Goal: Task Accomplishment & Management: Manage account settings

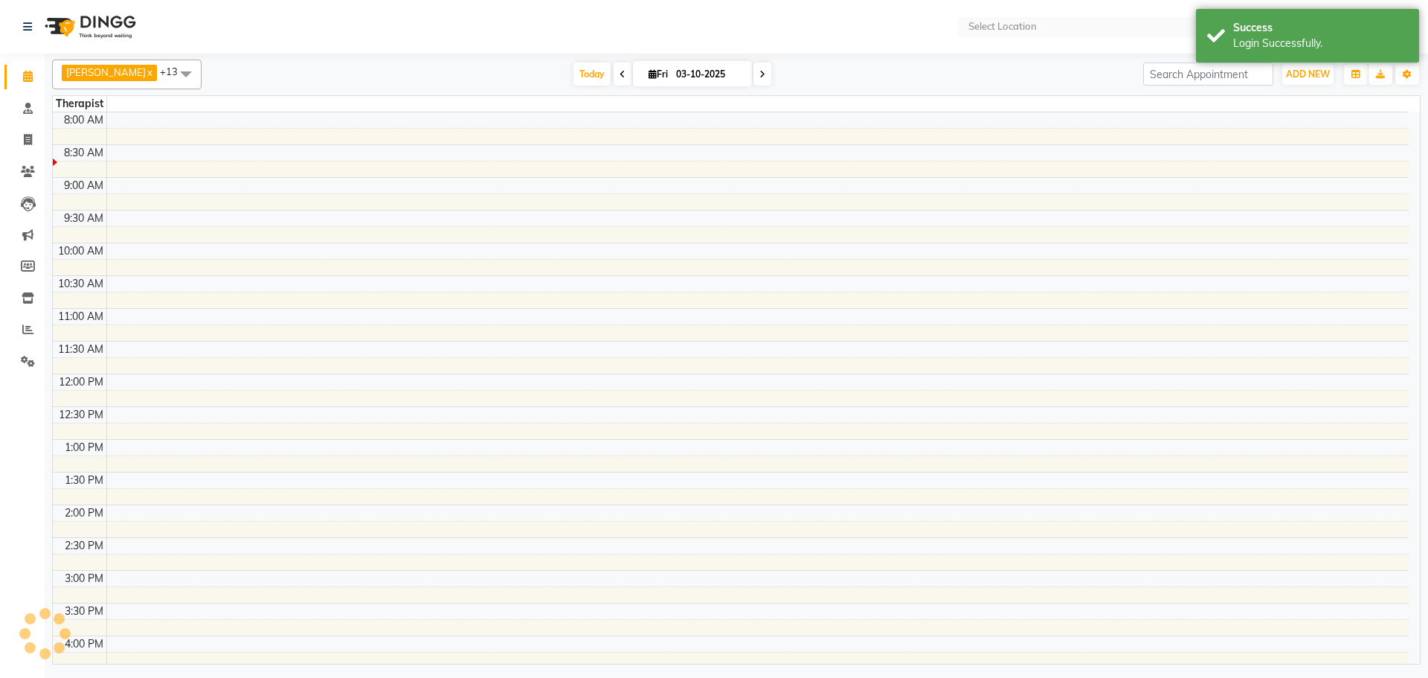
select select "en"
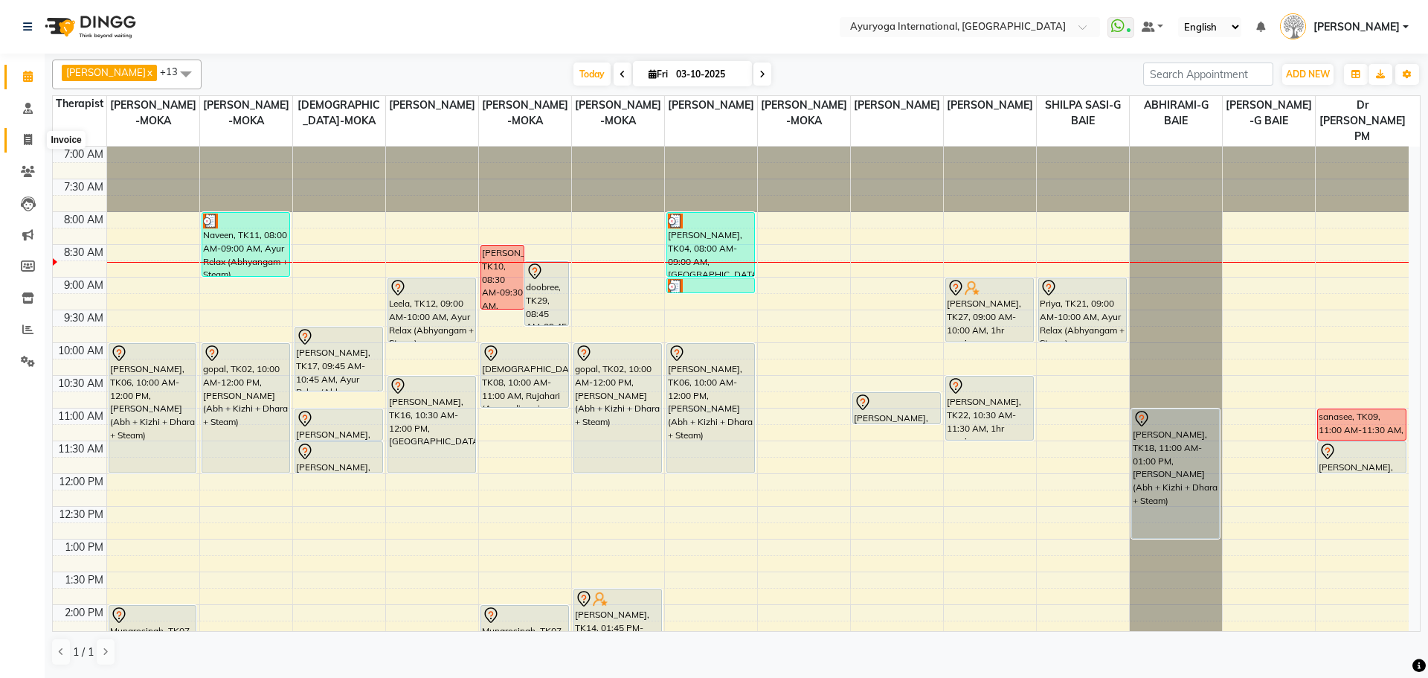
click at [15, 132] on span at bounding box center [28, 140] width 26 height 17
select select "service"
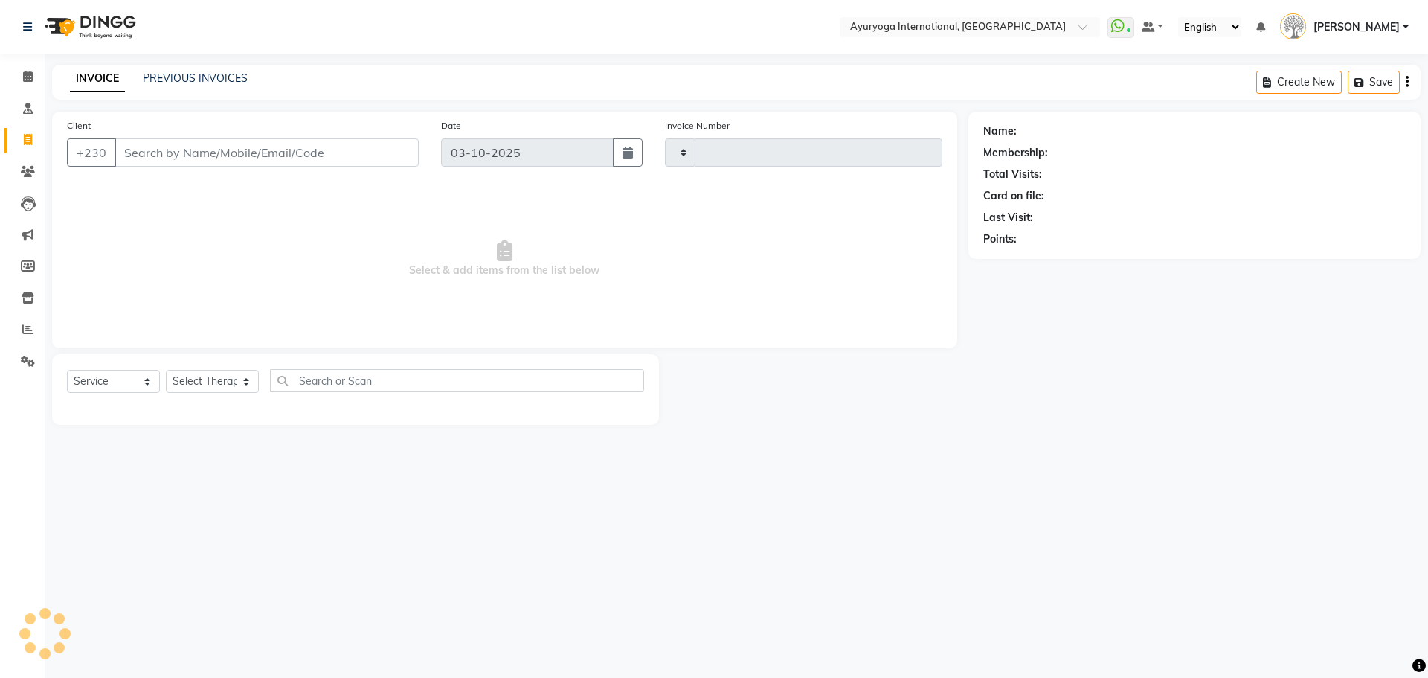
type input "6000"
select select "730"
click at [25, 75] on icon at bounding box center [28, 76] width 10 height 11
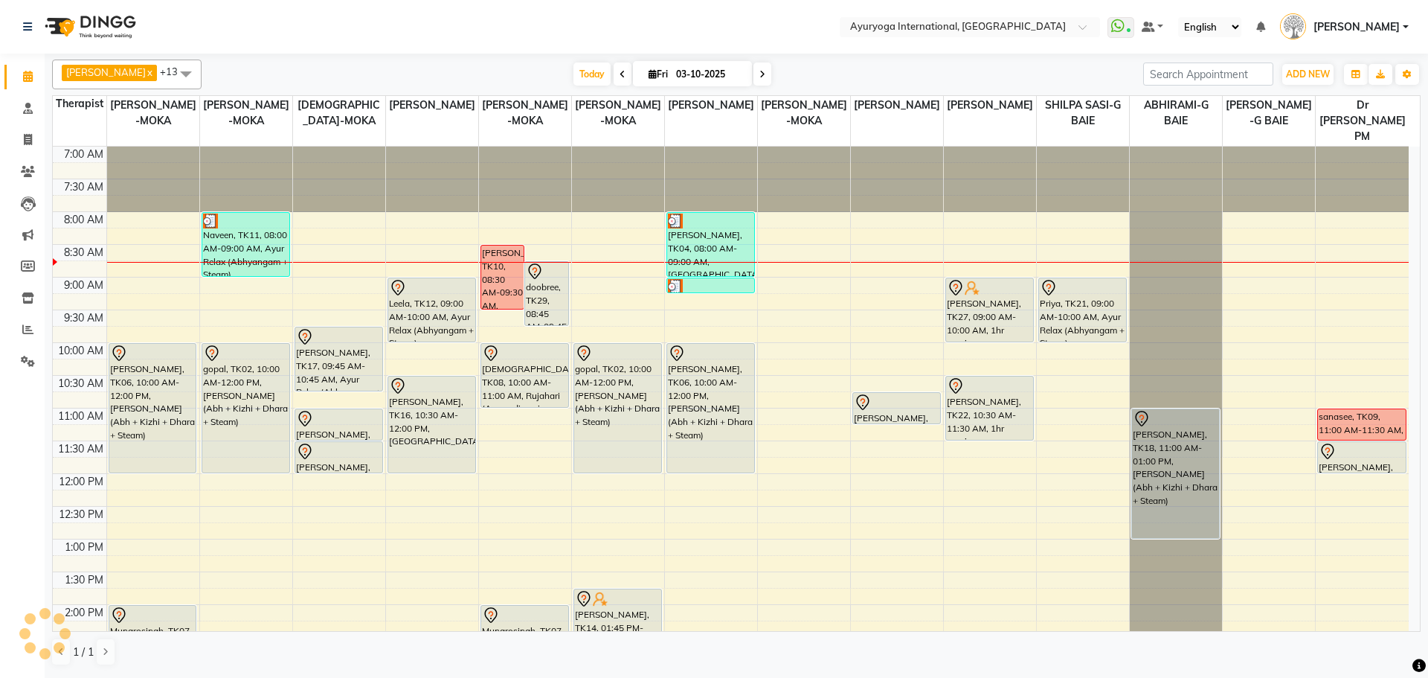
click at [1383, 25] on span "[PERSON_NAME]" at bounding box center [1357, 27] width 86 height 16
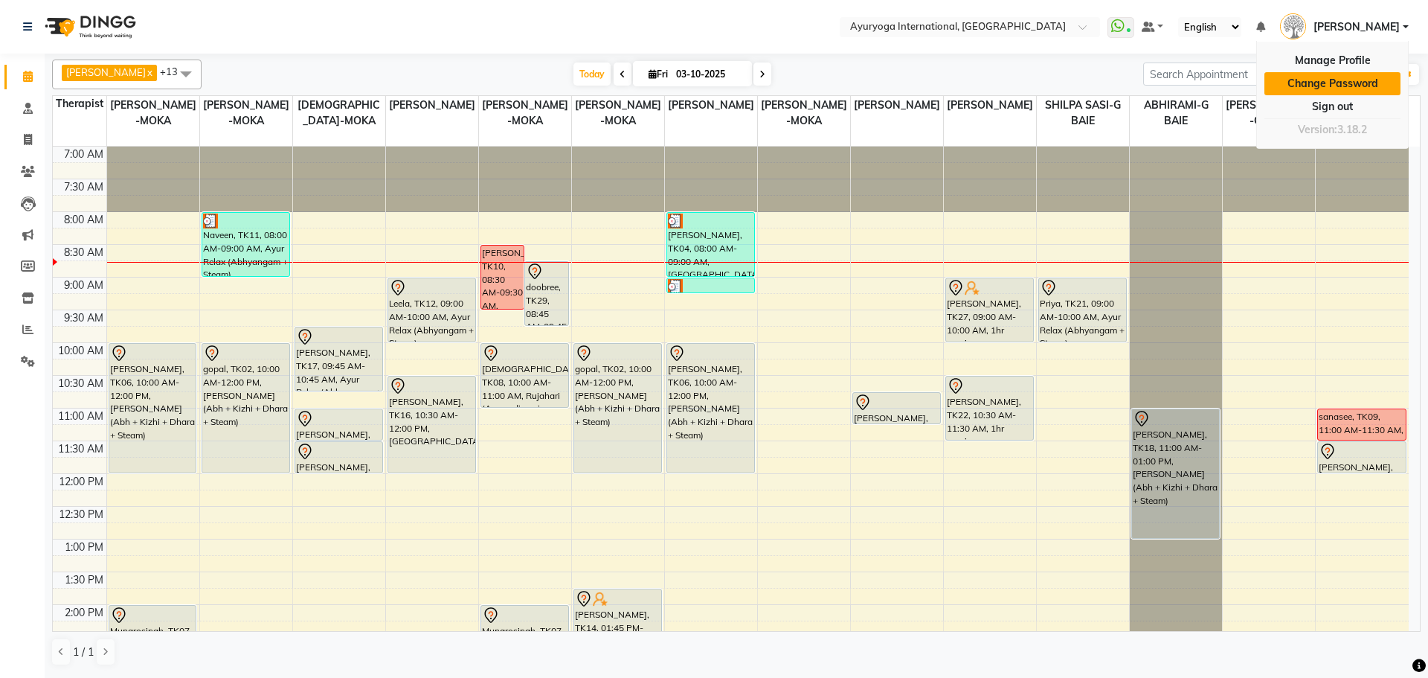
click at [1365, 87] on link "Change Password" at bounding box center [1333, 83] width 136 height 23
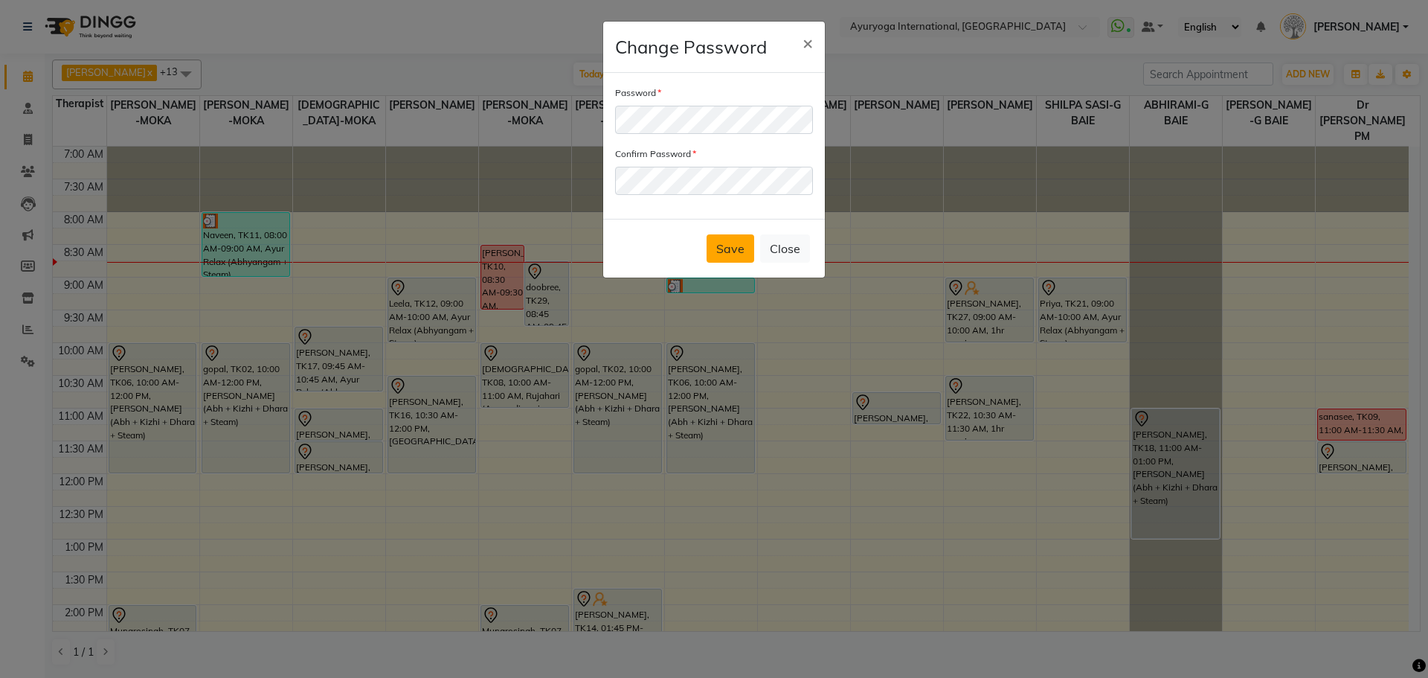
click at [724, 240] on button "Save" at bounding box center [731, 248] width 48 height 28
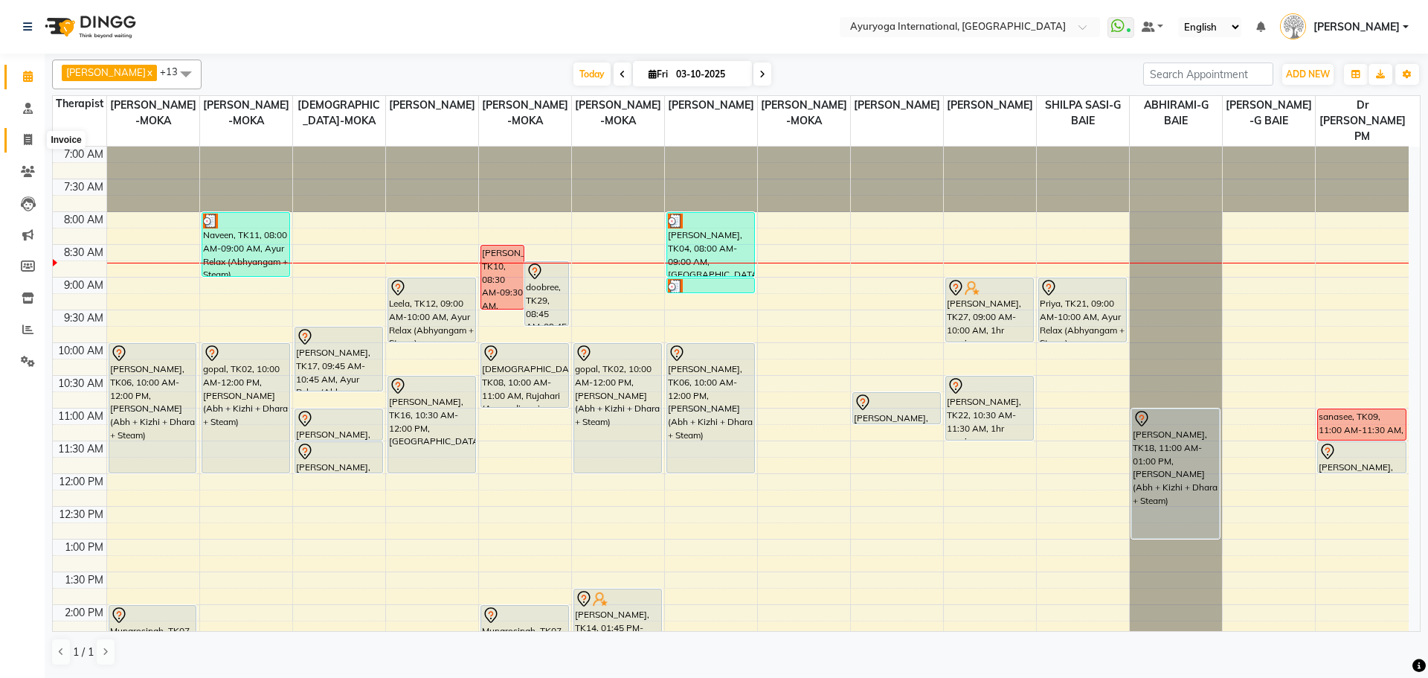
click at [20, 141] on span at bounding box center [28, 140] width 26 height 17
select select "service"
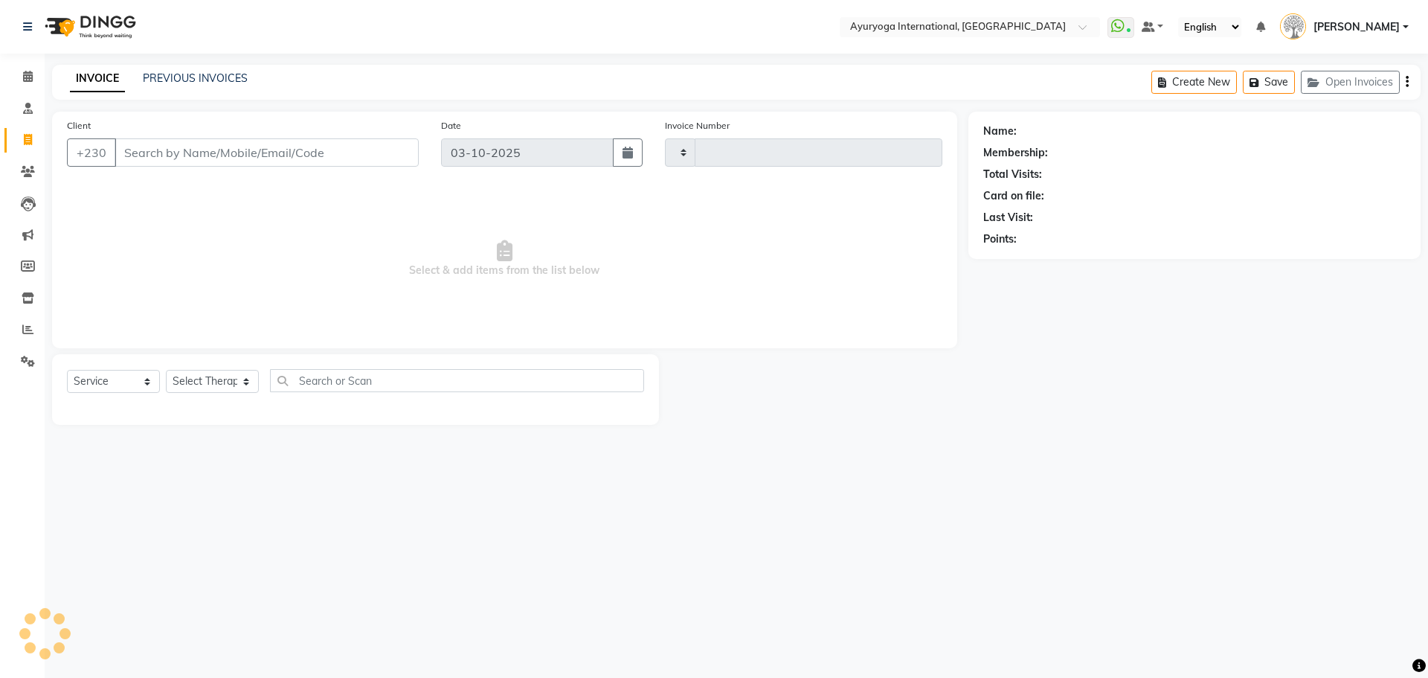
type input "6000"
select select "730"
click at [203, 71] on div "PREVIOUS INVOICES" at bounding box center [195, 79] width 105 height 16
click at [205, 73] on link "PREVIOUS INVOICES" at bounding box center [195, 77] width 105 height 13
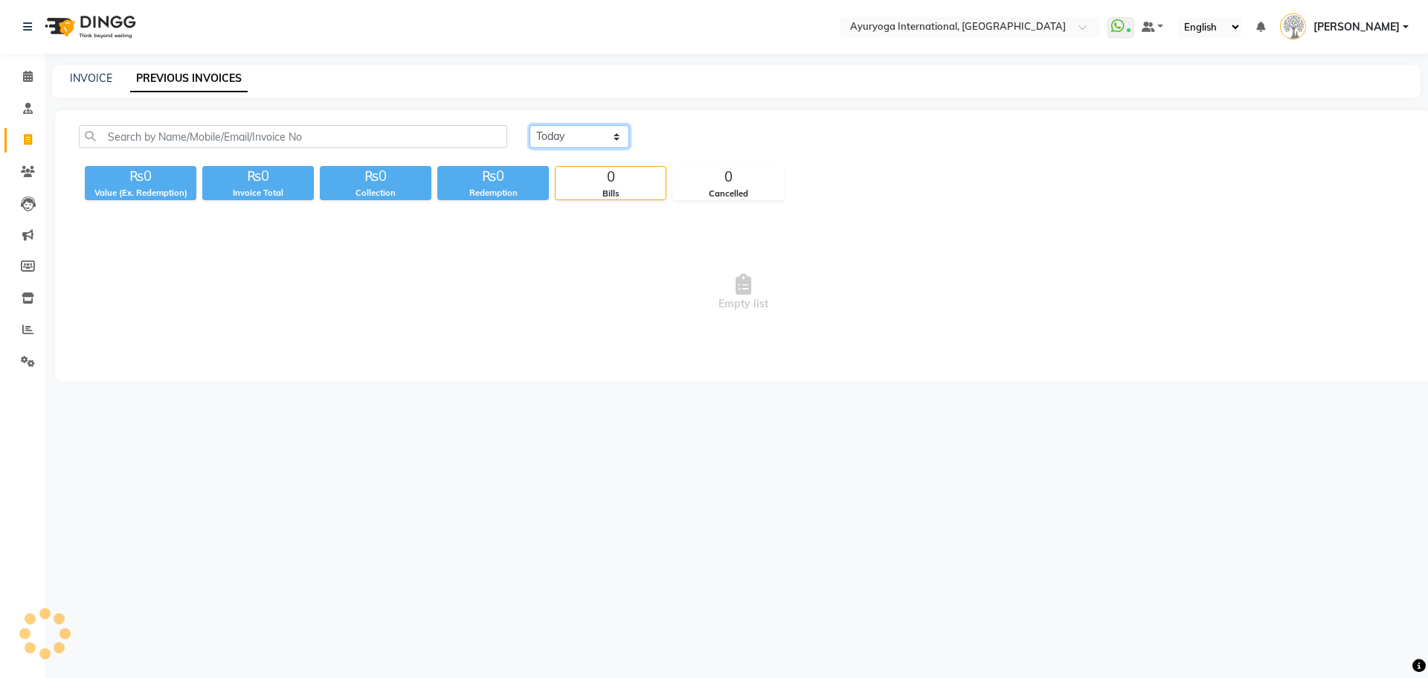
click at [547, 139] on select "Today Yesterday Custom Range" at bounding box center [580, 136] width 100 height 23
select select "range"
click at [530, 125] on select "Today Yesterday Custom Range" at bounding box center [580, 136] width 100 height 23
click at [696, 144] on input "03-10-2025" at bounding box center [701, 136] width 104 height 21
select select "10"
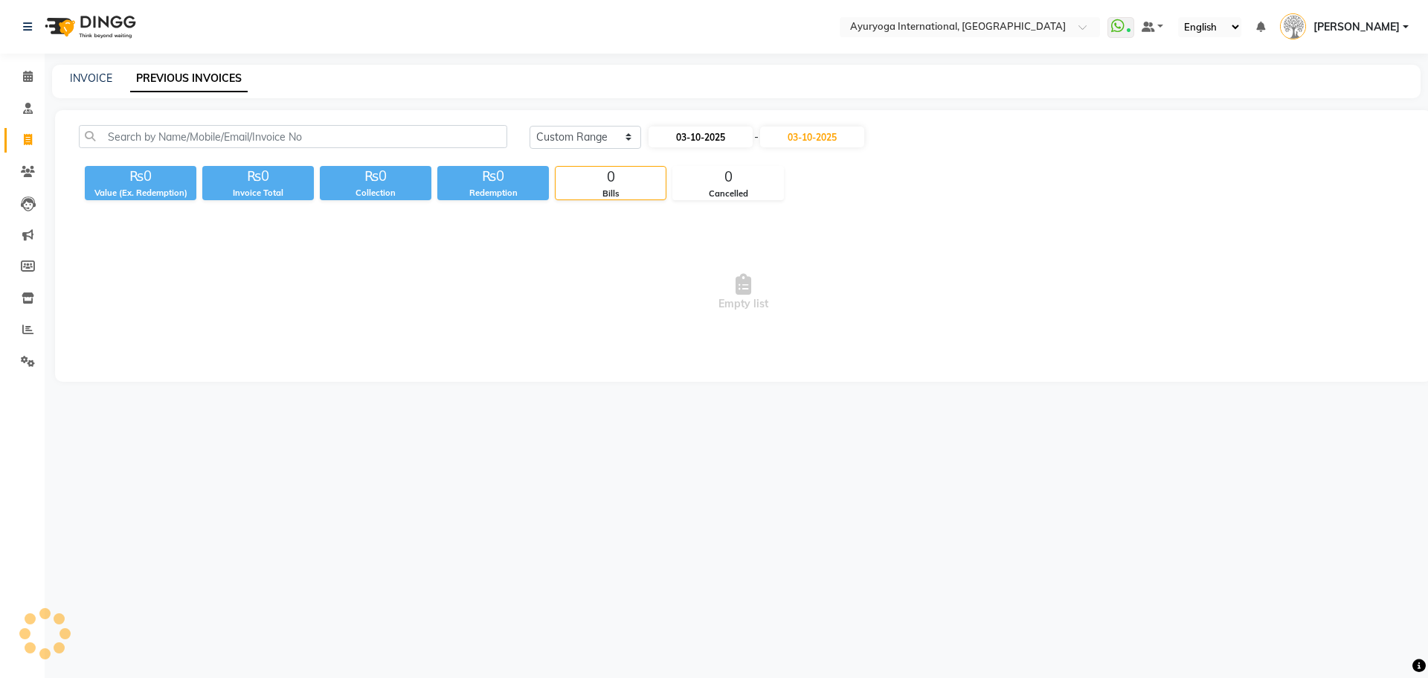
select select "2025"
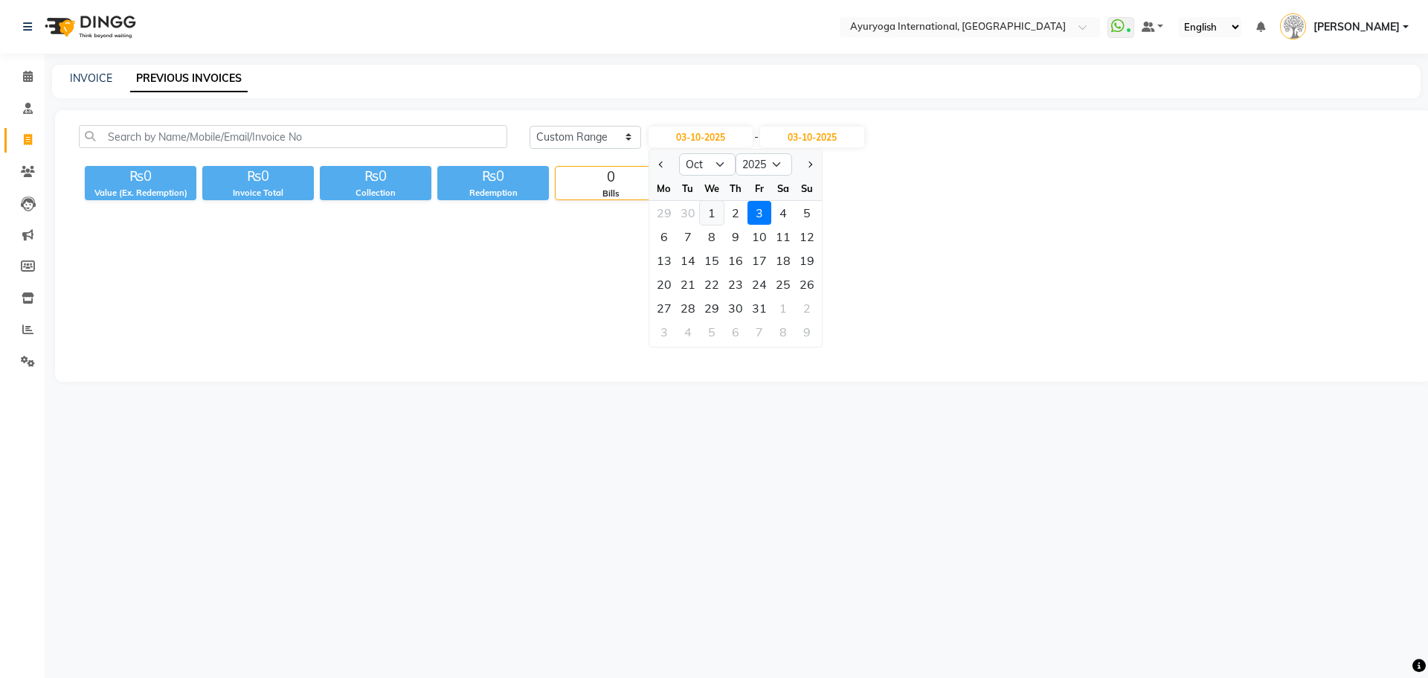
click at [701, 213] on div "1" at bounding box center [712, 213] width 24 height 24
type input "01-10-2025"
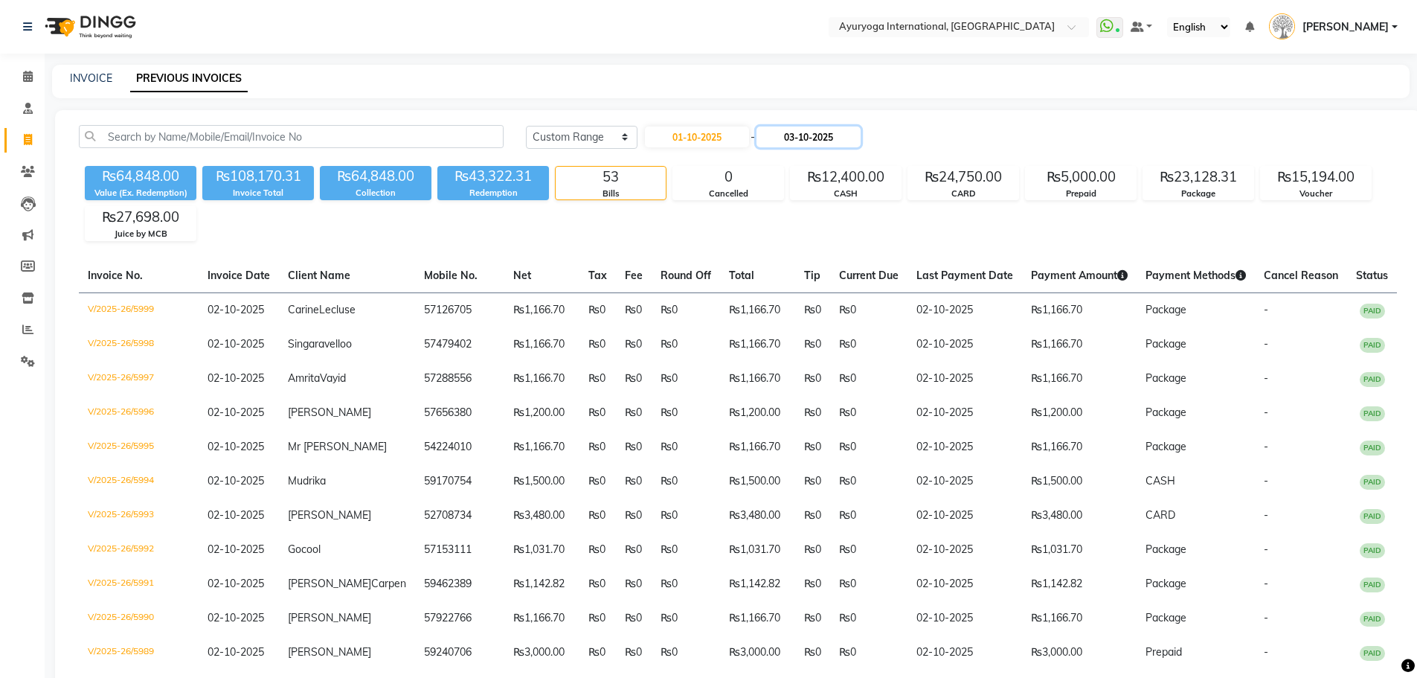
click at [800, 147] on input "03-10-2025" at bounding box center [809, 136] width 104 height 21
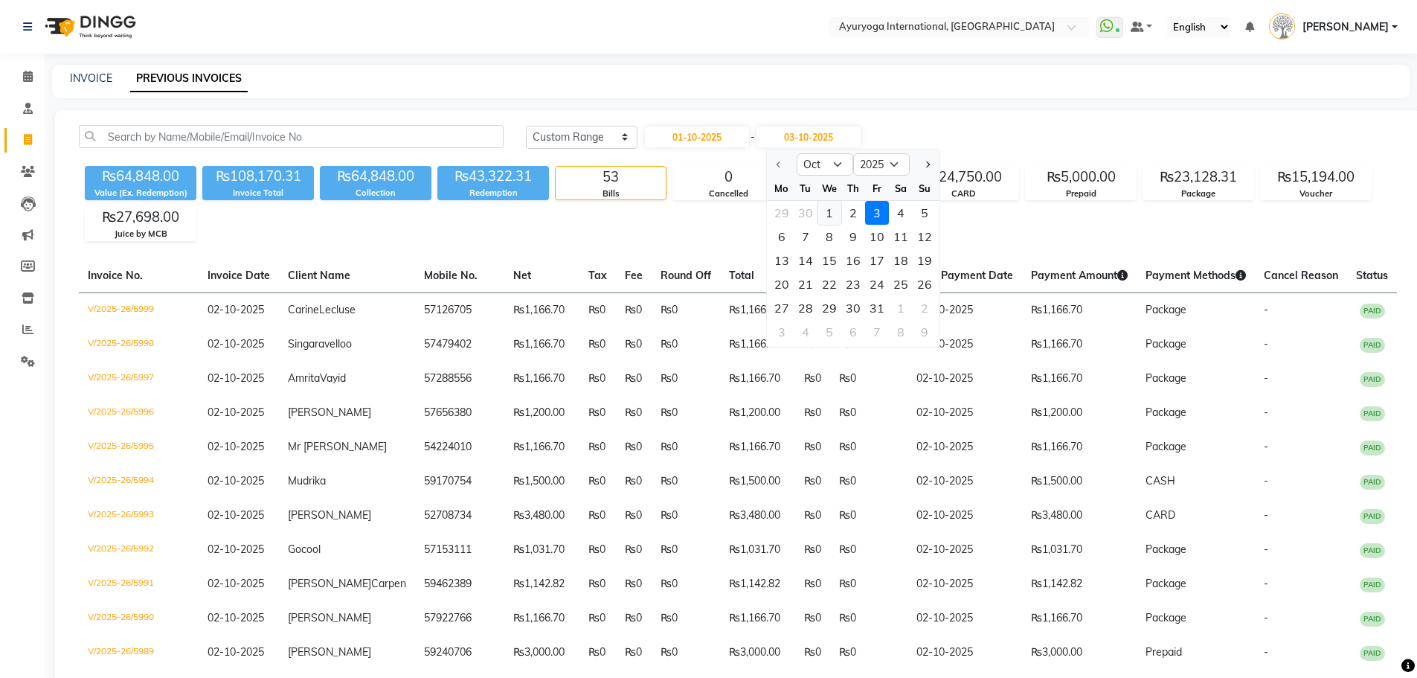
click at [831, 213] on div "1" at bounding box center [830, 213] width 24 height 24
type input "01-10-2025"
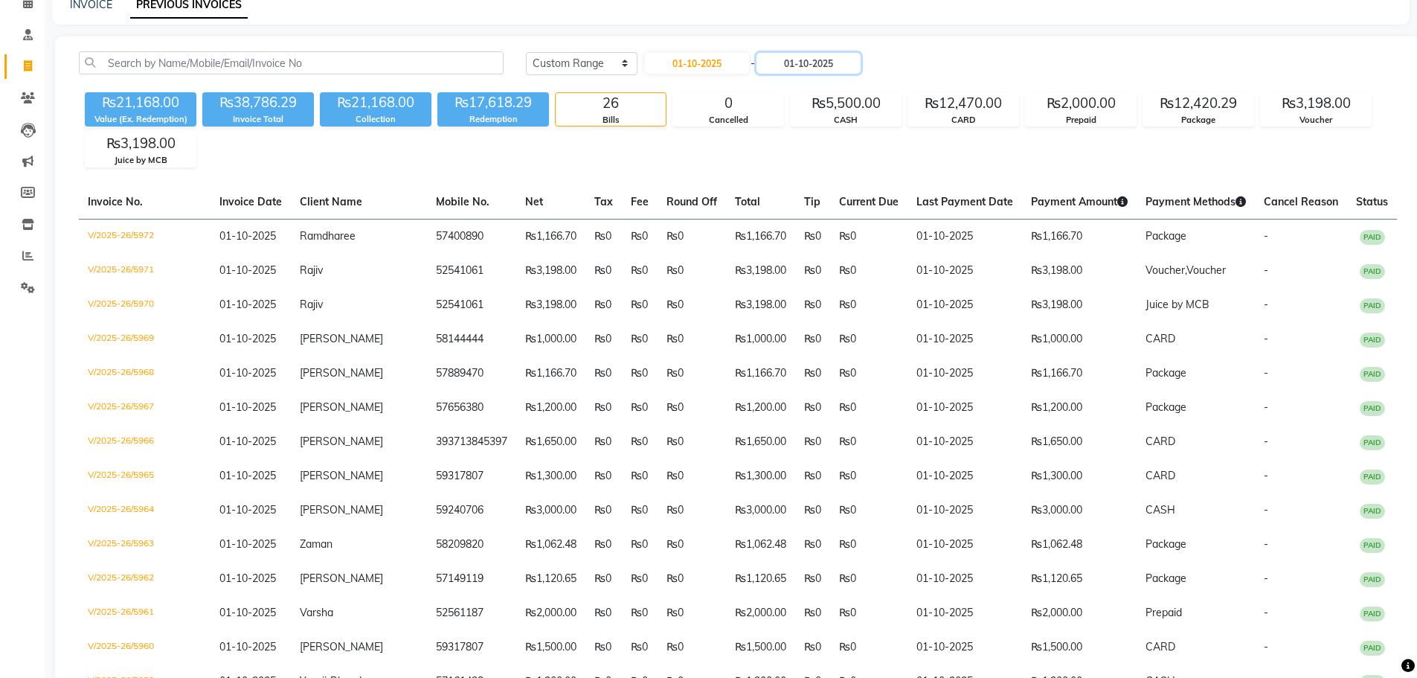
scroll to position [74, 0]
click at [826, 97] on div "₨5,500.00" at bounding box center [846, 102] width 110 height 21
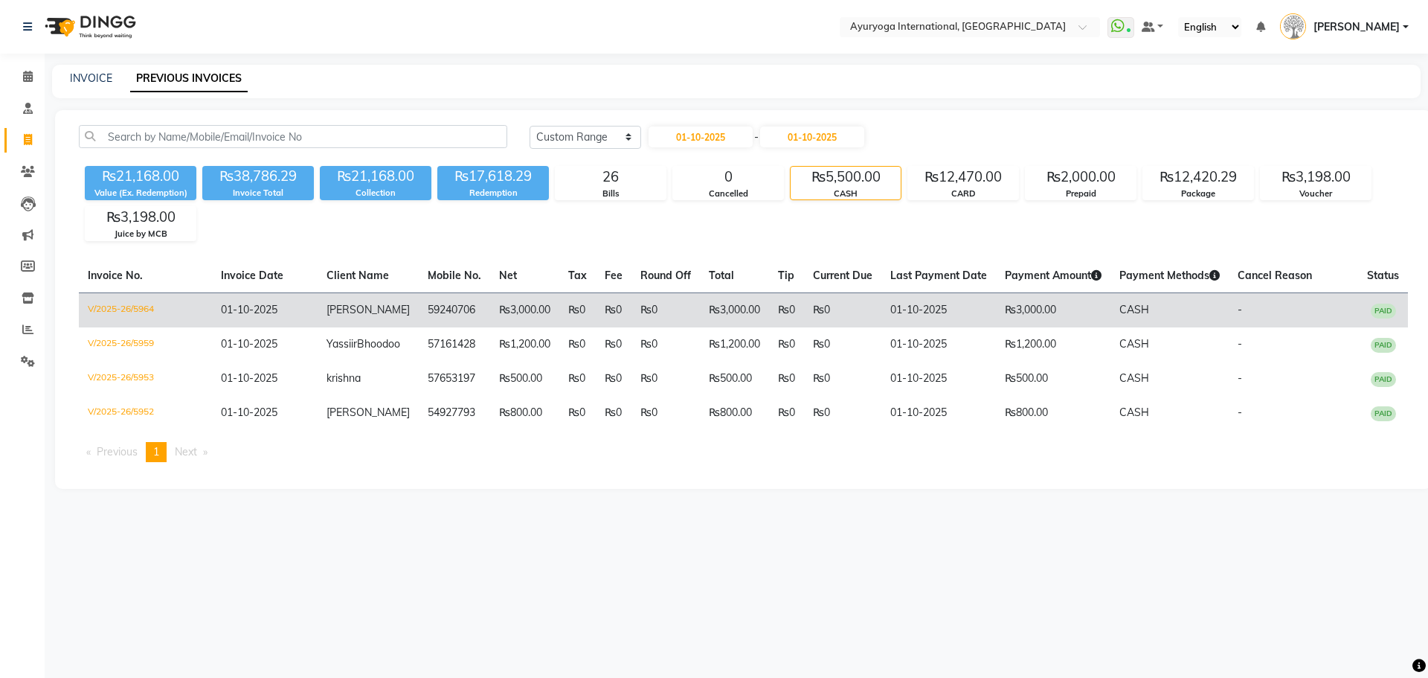
click at [559, 312] on td "₨0" at bounding box center [577, 309] width 36 height 35
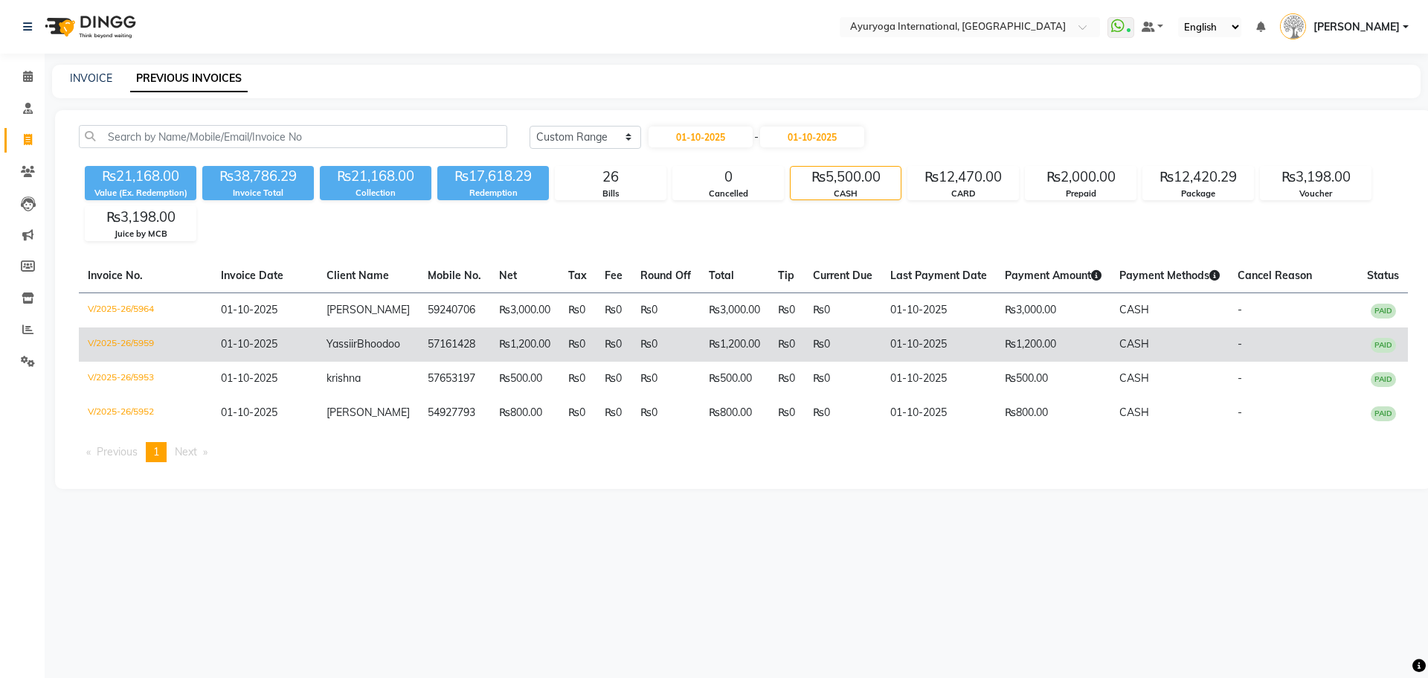
click at [559, 338] on td "₨0" at bounding box center [577, 344] width 36 height 34
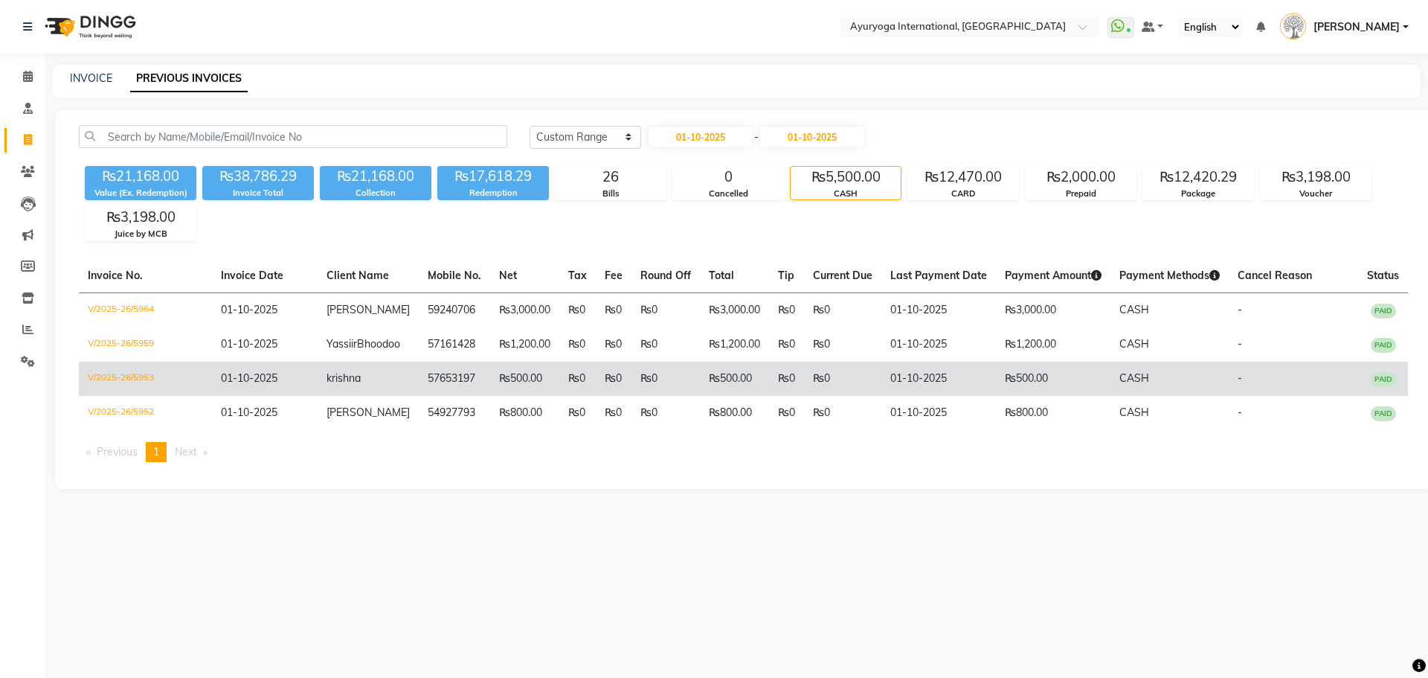
click at [559, 396] on td "₨0" at bounding box center [577, 379] width 36 height 34
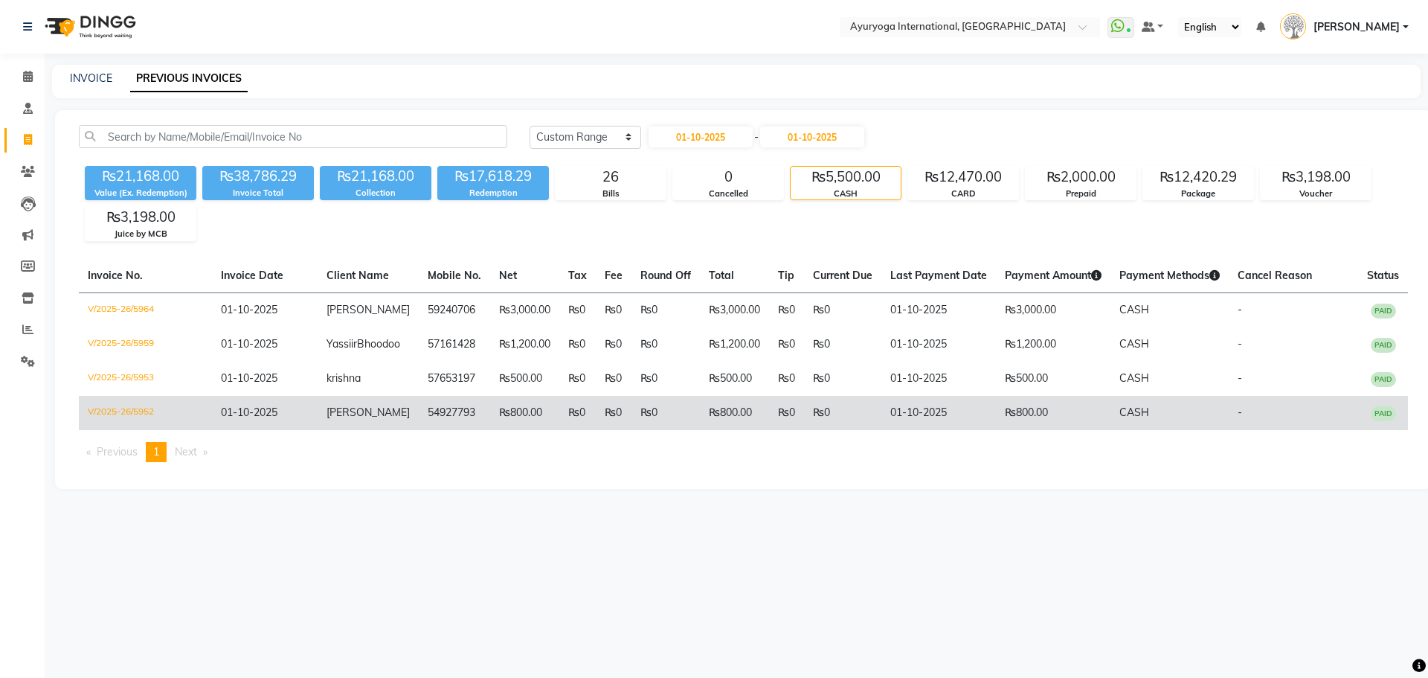
click at [541, 426] on td "₨800.00" at bounding box center [524, 413] width 69 height 34
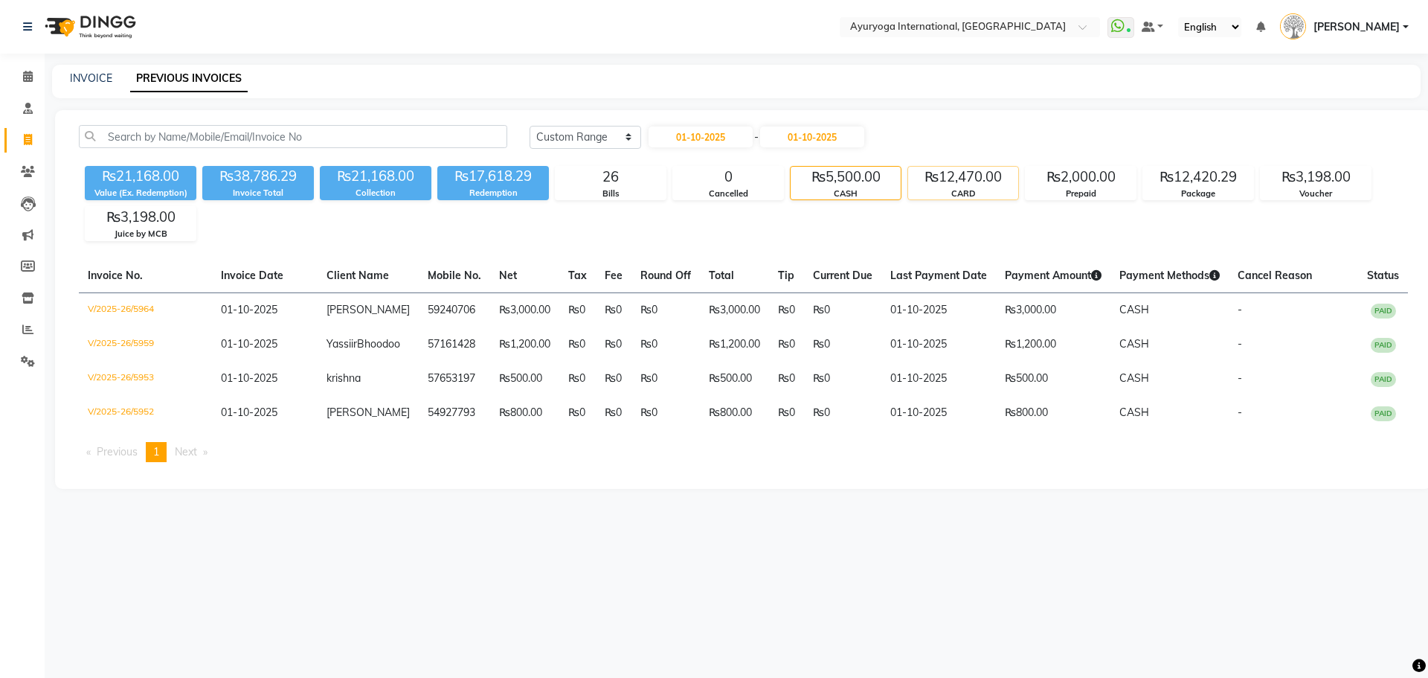
click at [948, 181] on div "₨12,470.00" at bounding box center [963, 177] width 110 height 21
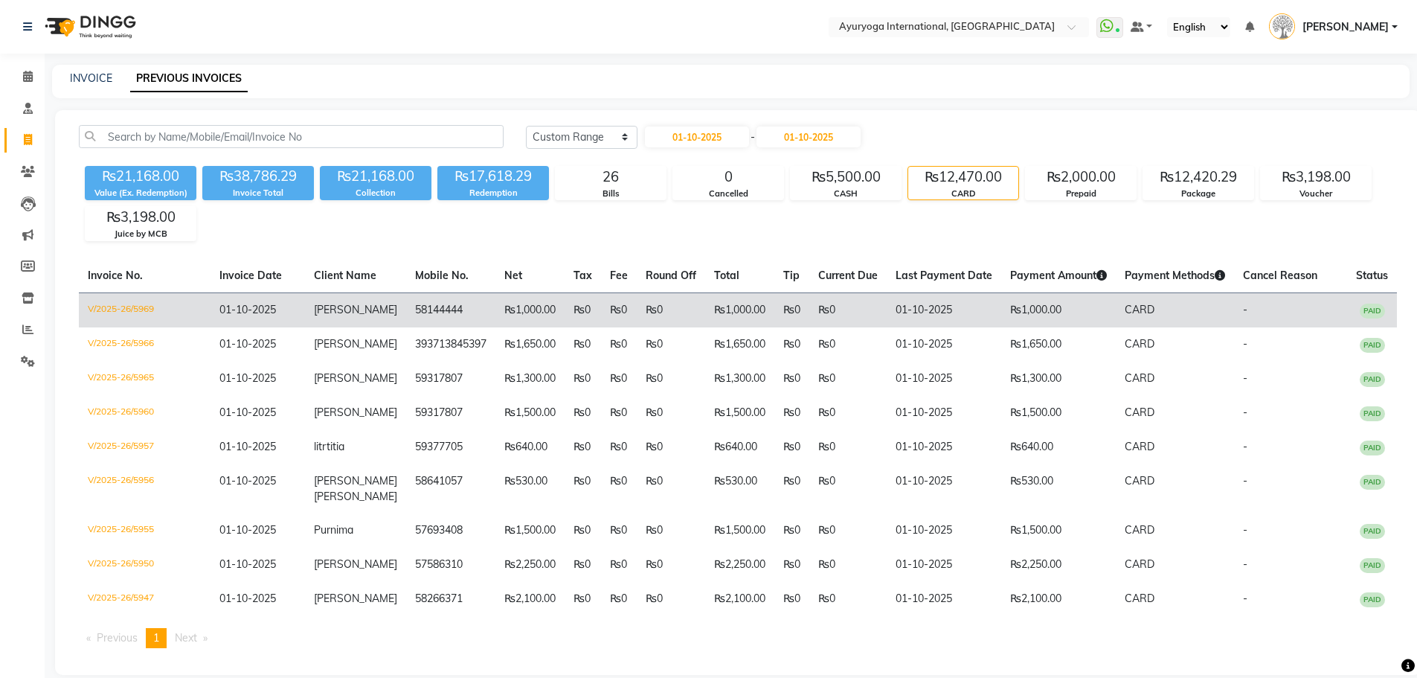
click at [246, 307] on span "01-10-2025" at bounding box center [247, 309] width 57 height 13
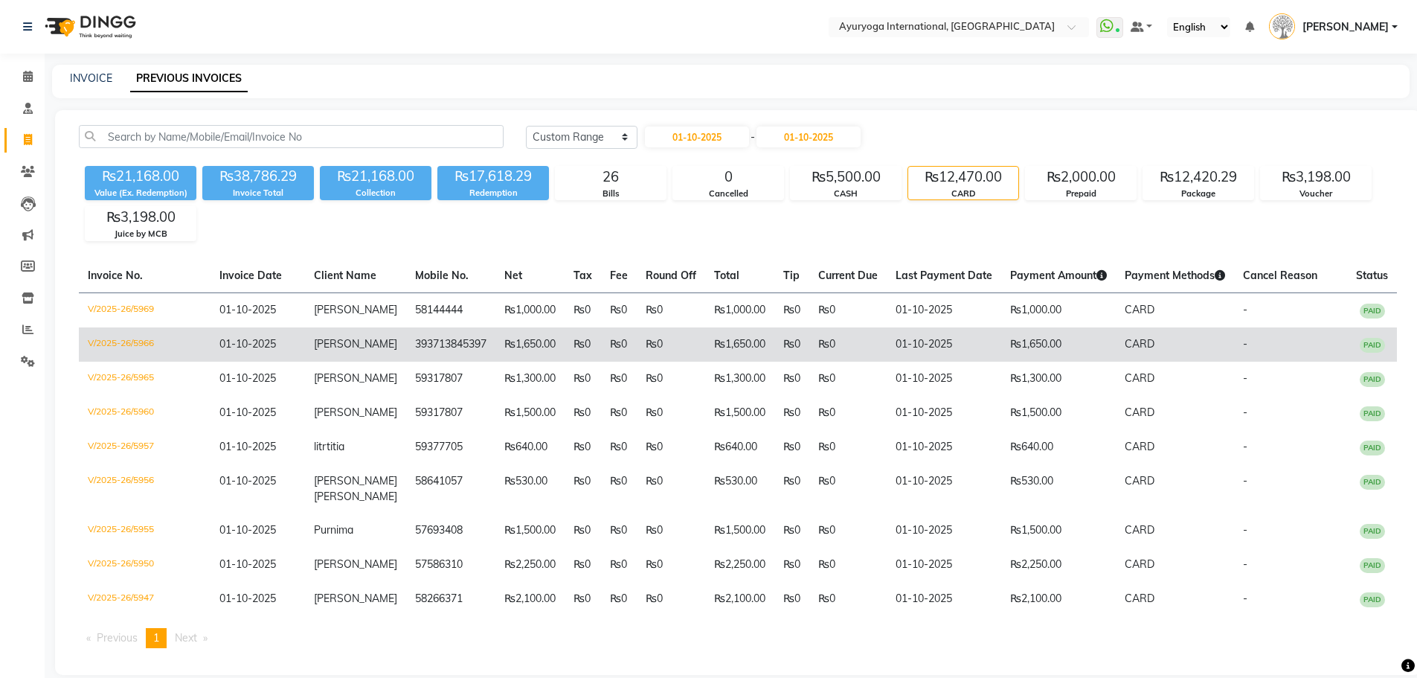
click at [266, 337] on span "01-10-2025" at bounding box center [247, 343] width 57 height 13
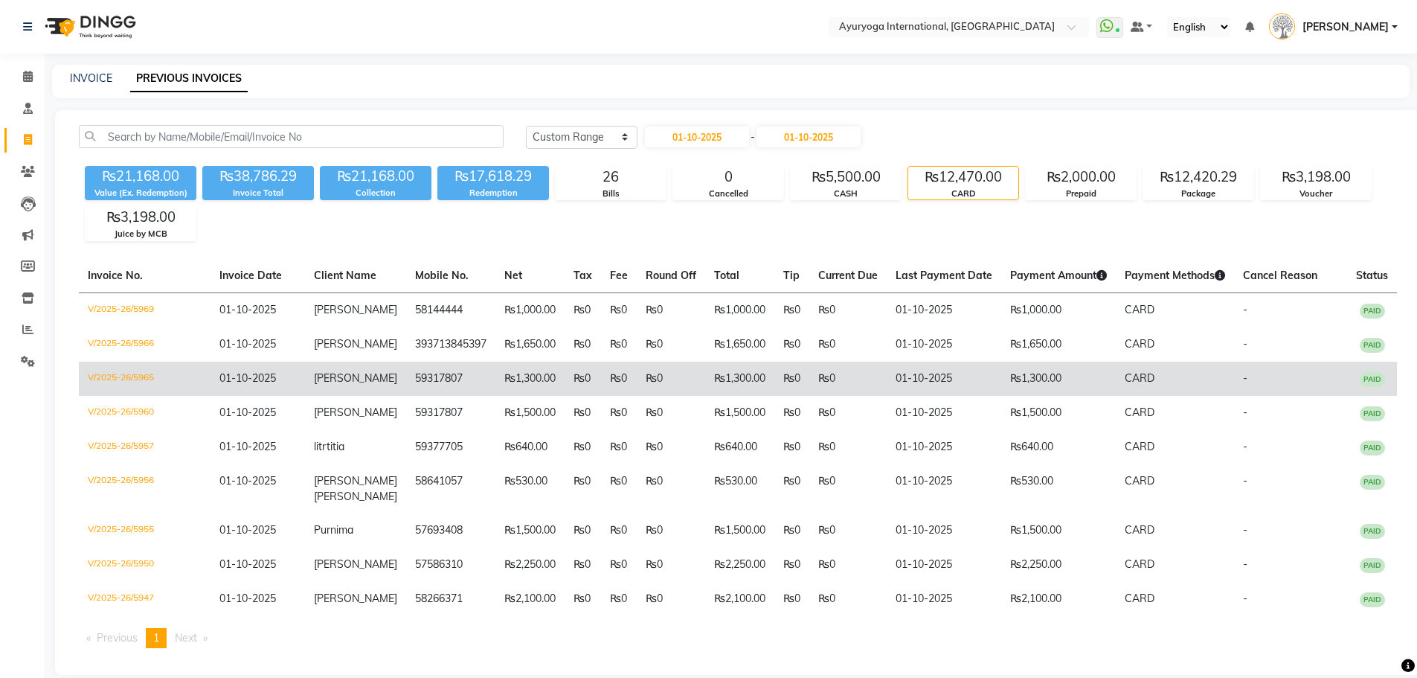
click at [283, 380] on td "01-10-2025" at bounding box center [258, 379] width 94 height 34
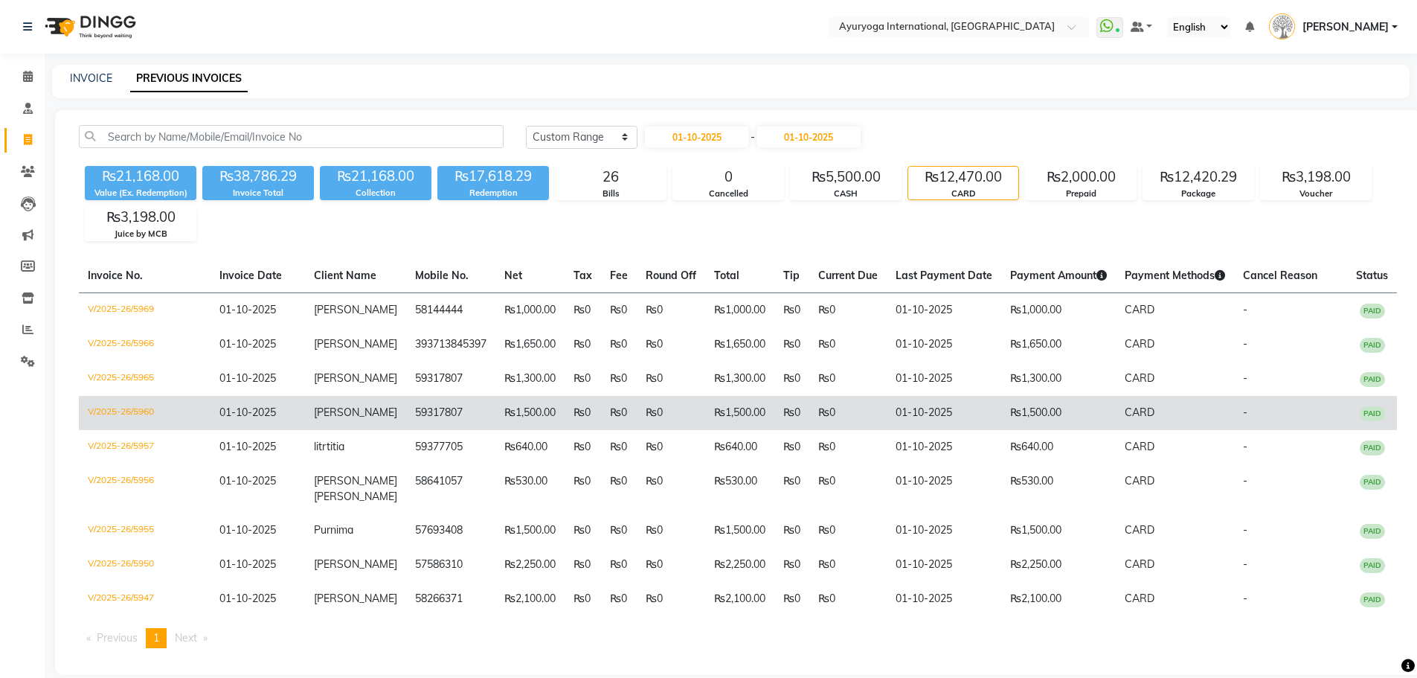
click at [295, 410] on td "01-10-2025" at bounding box center [258, 413] width 94 height 34
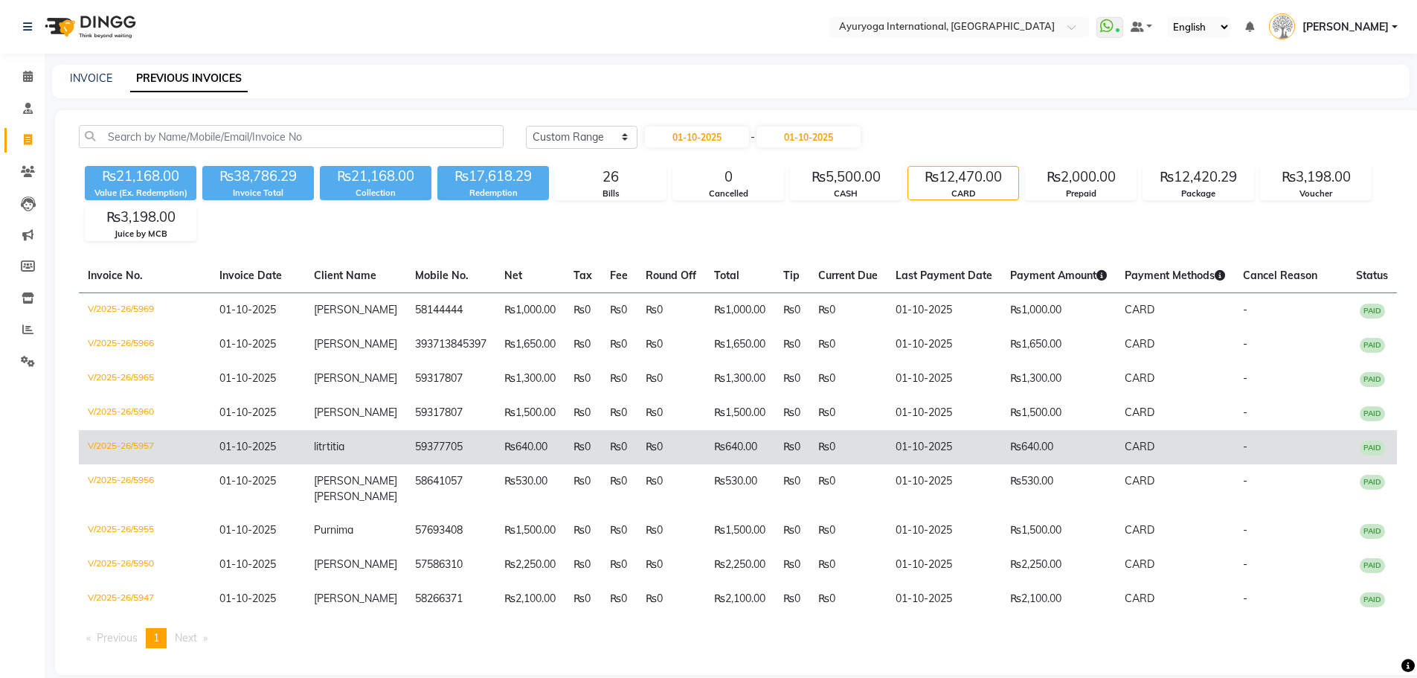
click at [301, 446] on td "01-10-2025" at bounding box center [258, 447] width 94 height 34
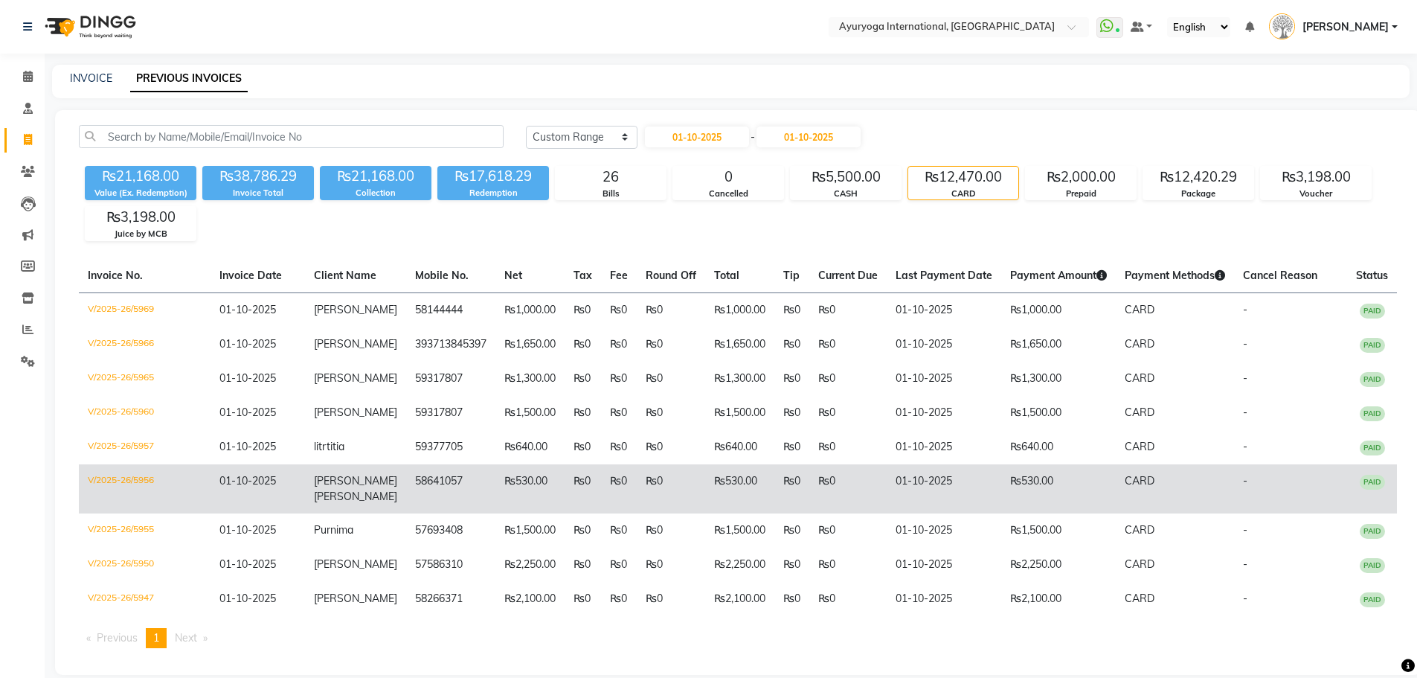
click at [305, 488] on td "01-10-2025" at bounding box center [258, 488] width 94 height 49
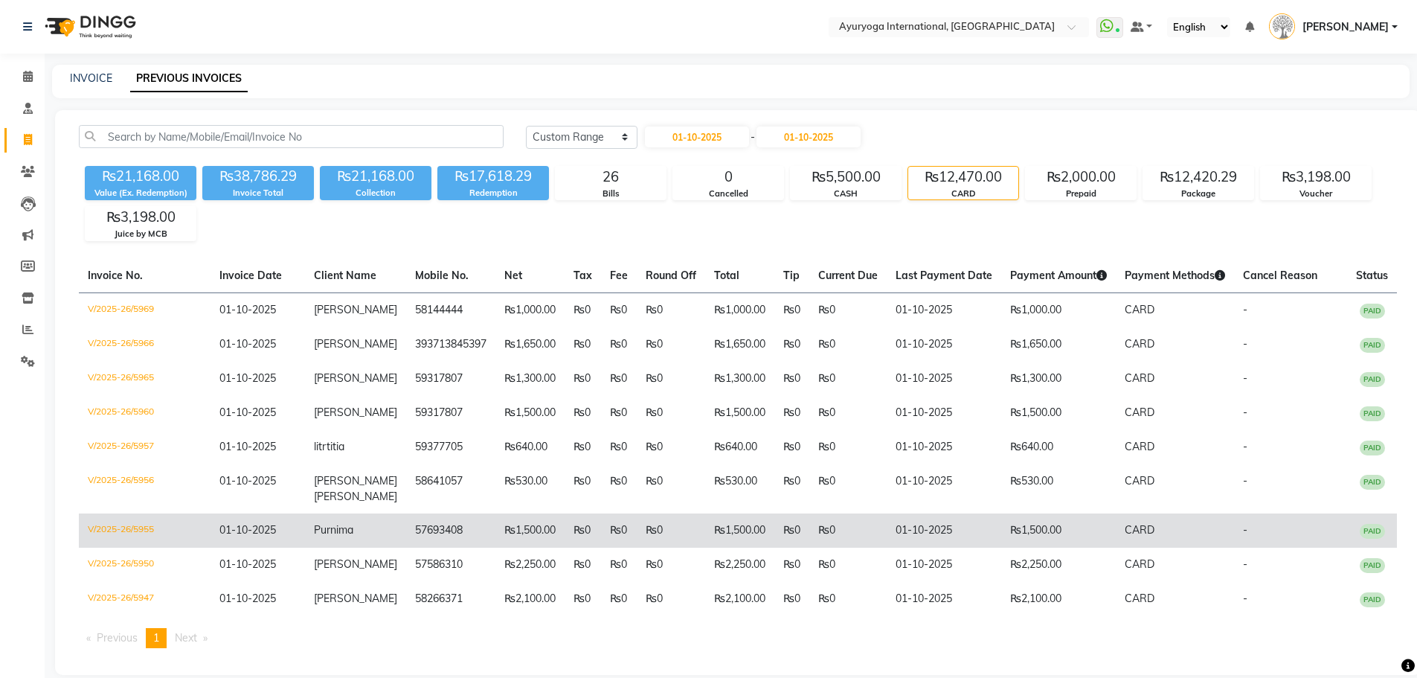
click at [309, 527] on td "Purnima" at bounding box center [355, 530] width 101 height 34
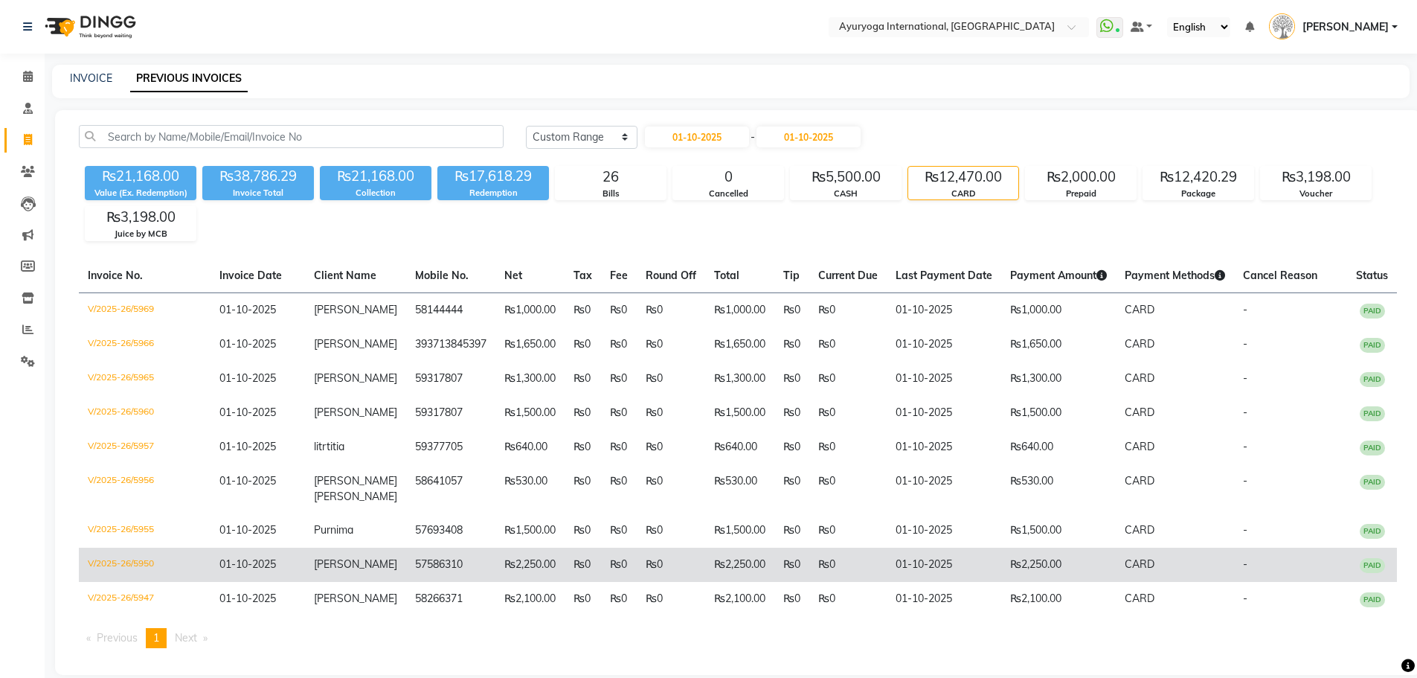
click at [315, 561] on td "BEEHARRY" at bounding box center [355, 564] width 101 height 34
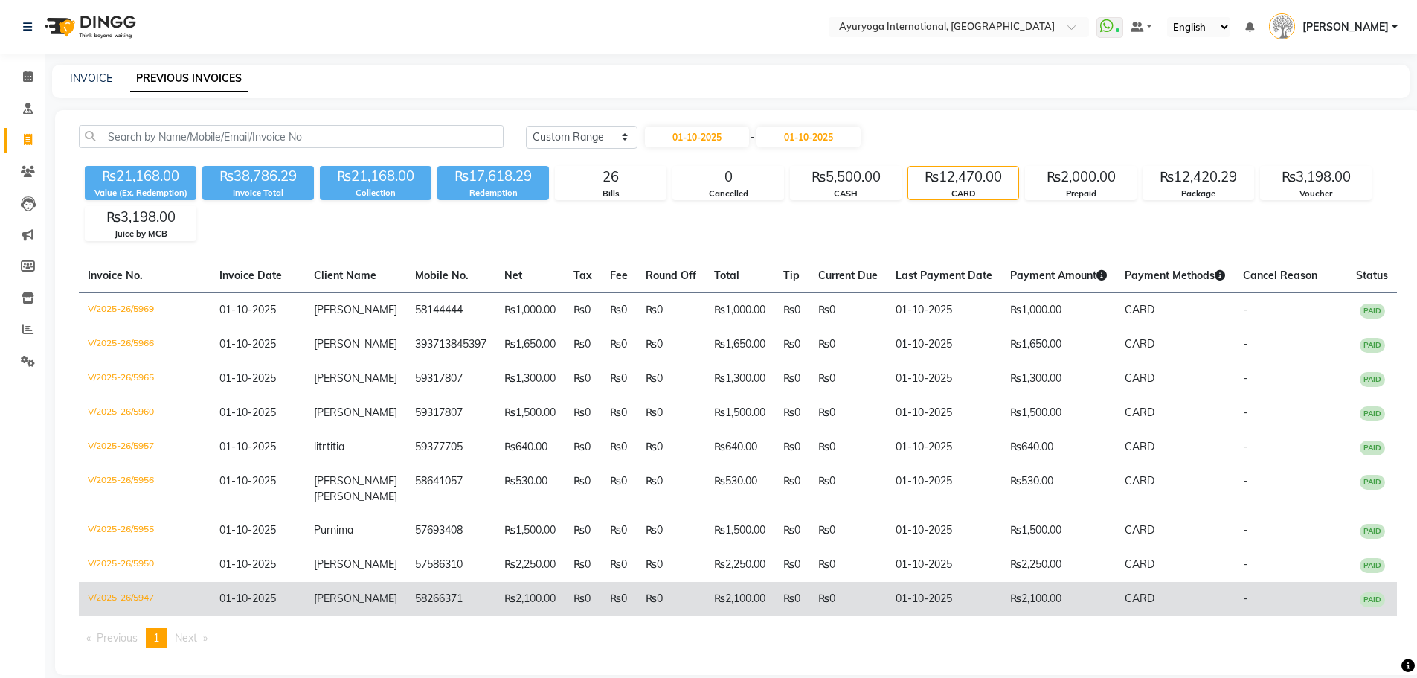
click at [320, 593] on span "fabio" at bounding box center [355, 597] width 83 height 13
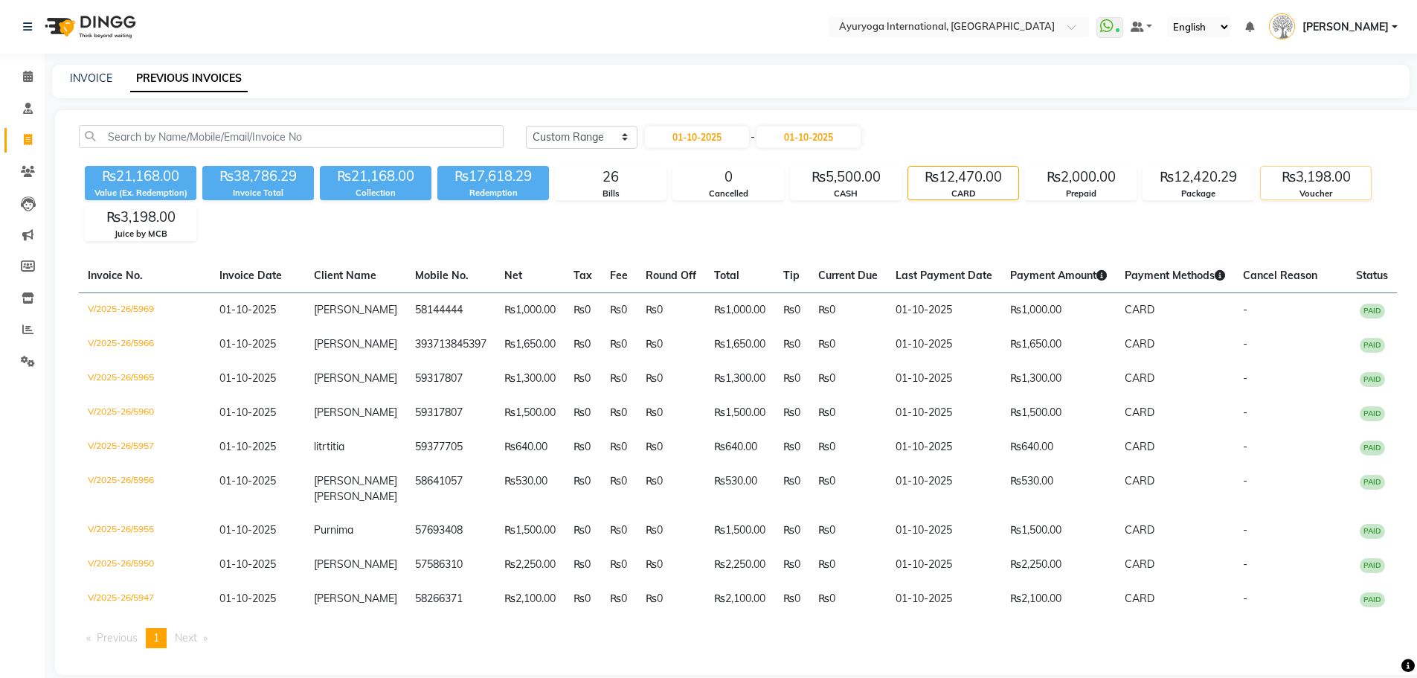
click at [1280, 181] on div "₨3,198.00" at bounding box center [1316, 177] width 110 height 21
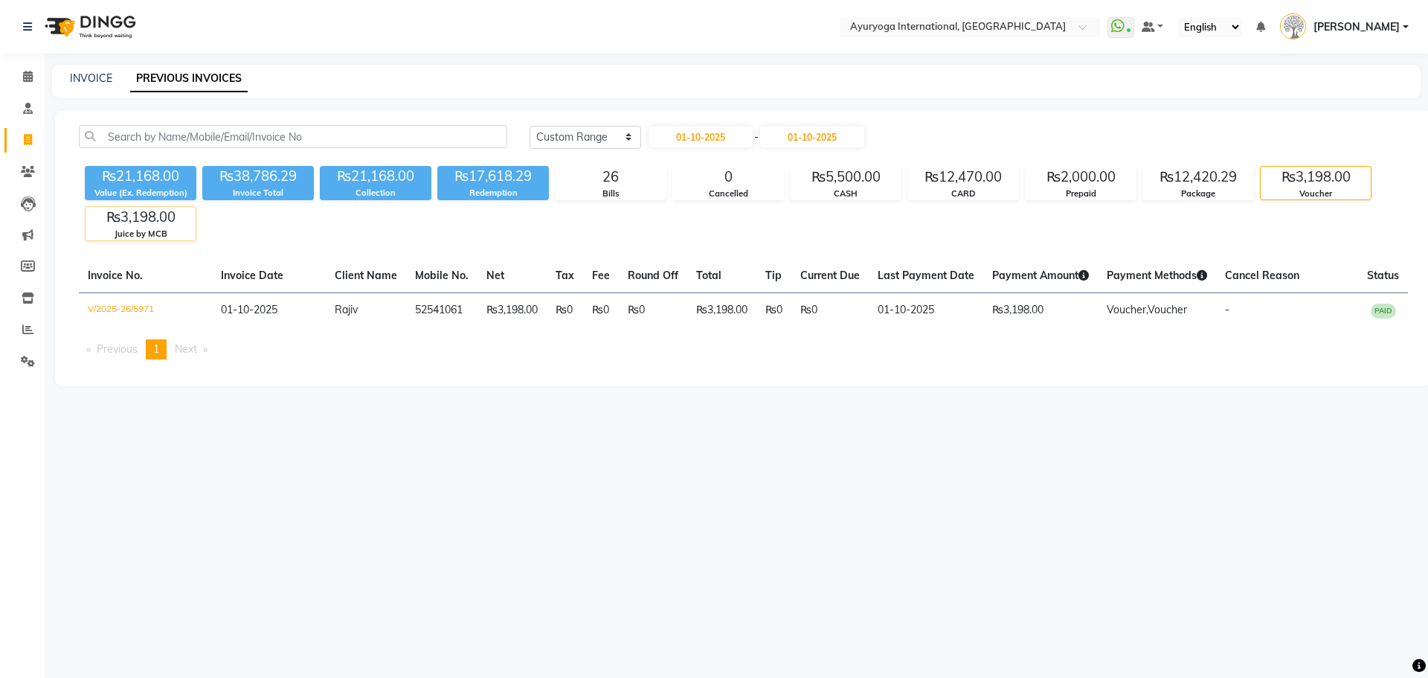
click at [128, 232] on div "Juice by MCB" at bounding box center [141, 234] width 110 height 13
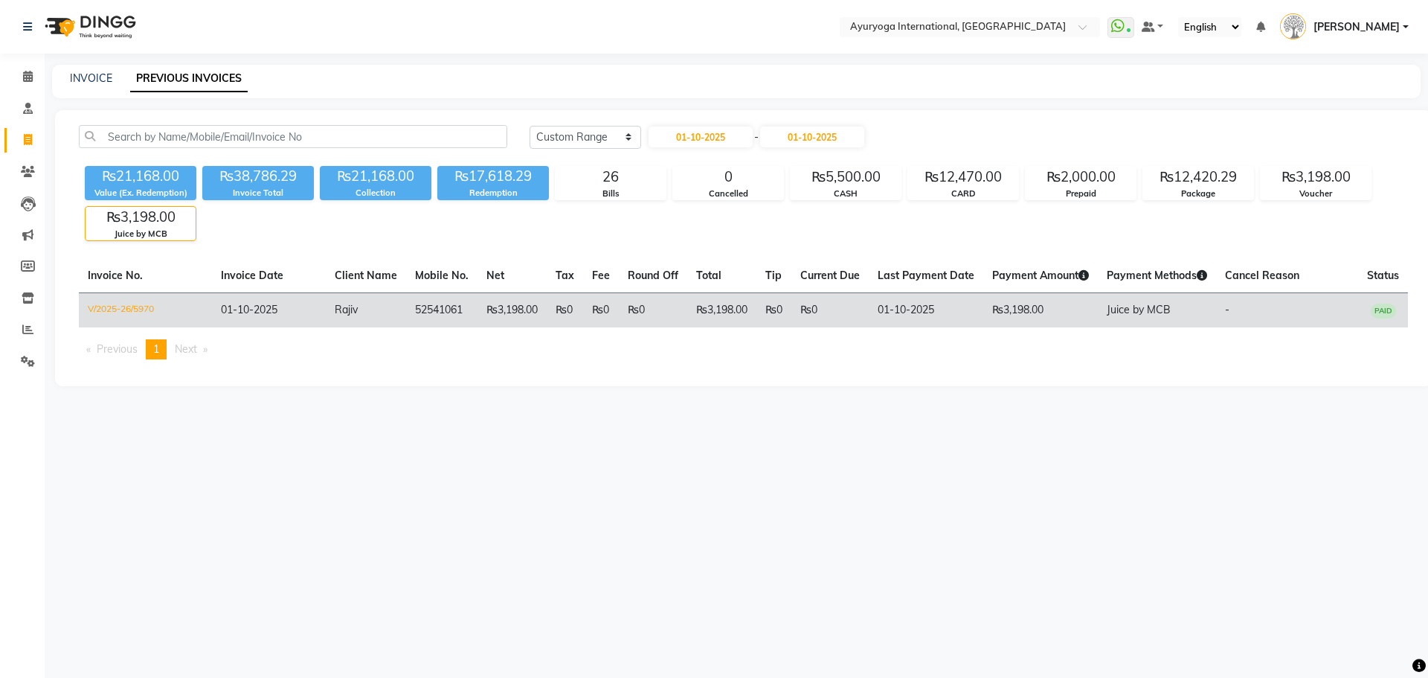
click at [326, 321] on td "Rajiv" at bounding box center [366, 309] width 80 height 35
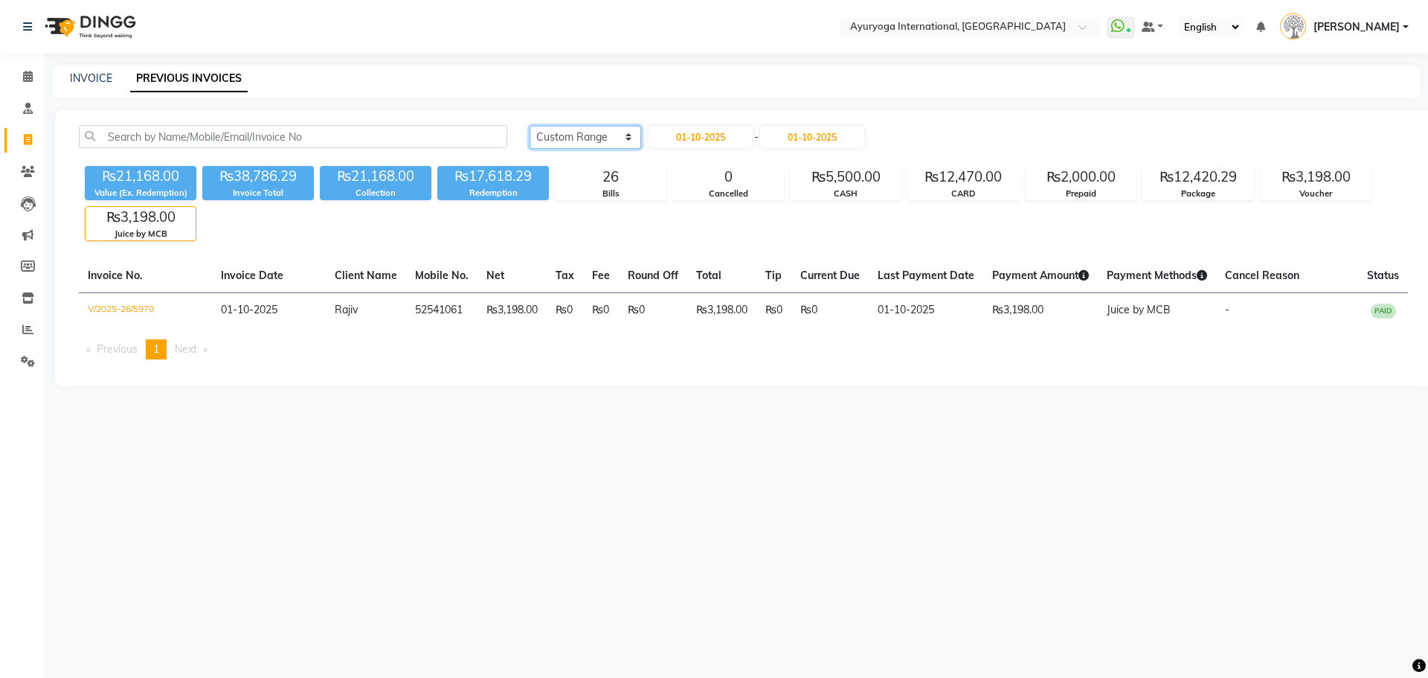
click at [588, 144] on select "Today Yesterday Custom Range" at bounding box center [586, 137] width 112 height 23
click at [958, 114] on div "Today Yesterday Custom Range 01-10-2025 - 01-10-2025 ₨21,168.00 Value (Ex. Rede…" at bounding box center [743, 248] width 1377 height 276
click at [809, 189] on div "CASH" at bounding box center [846, 193] width 110 height 13
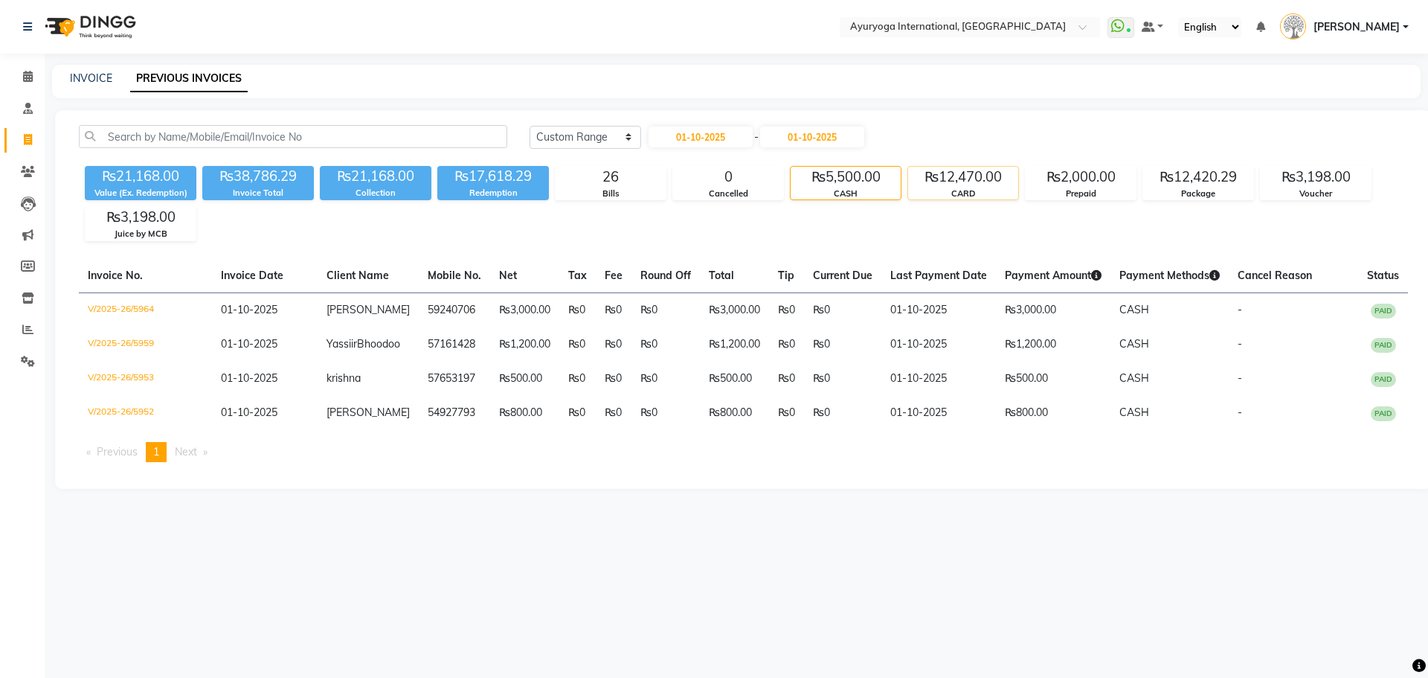
click at [957, 187] on div "CARD" at bounding box center [963, 193] width 110 height 13
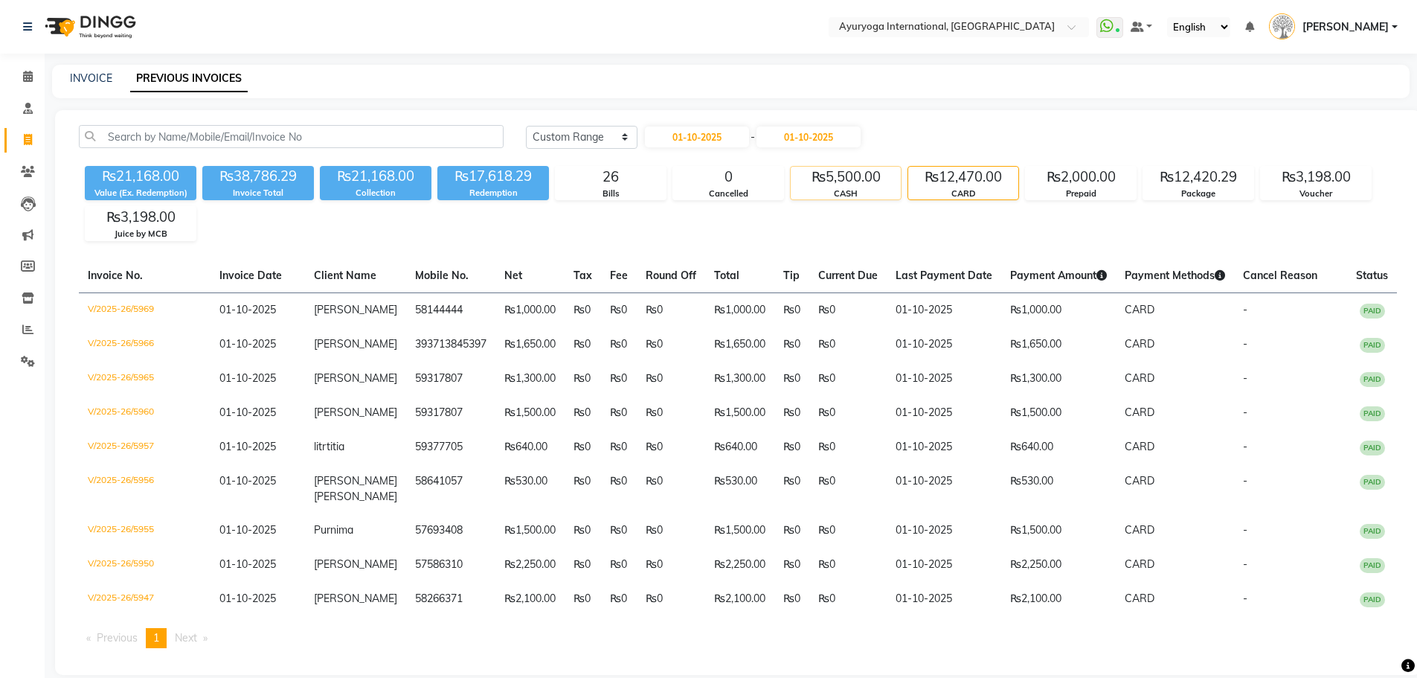
click at [844, 184] on div "₨5,500.00" at bounding box center [846, 177] width 110 height 21
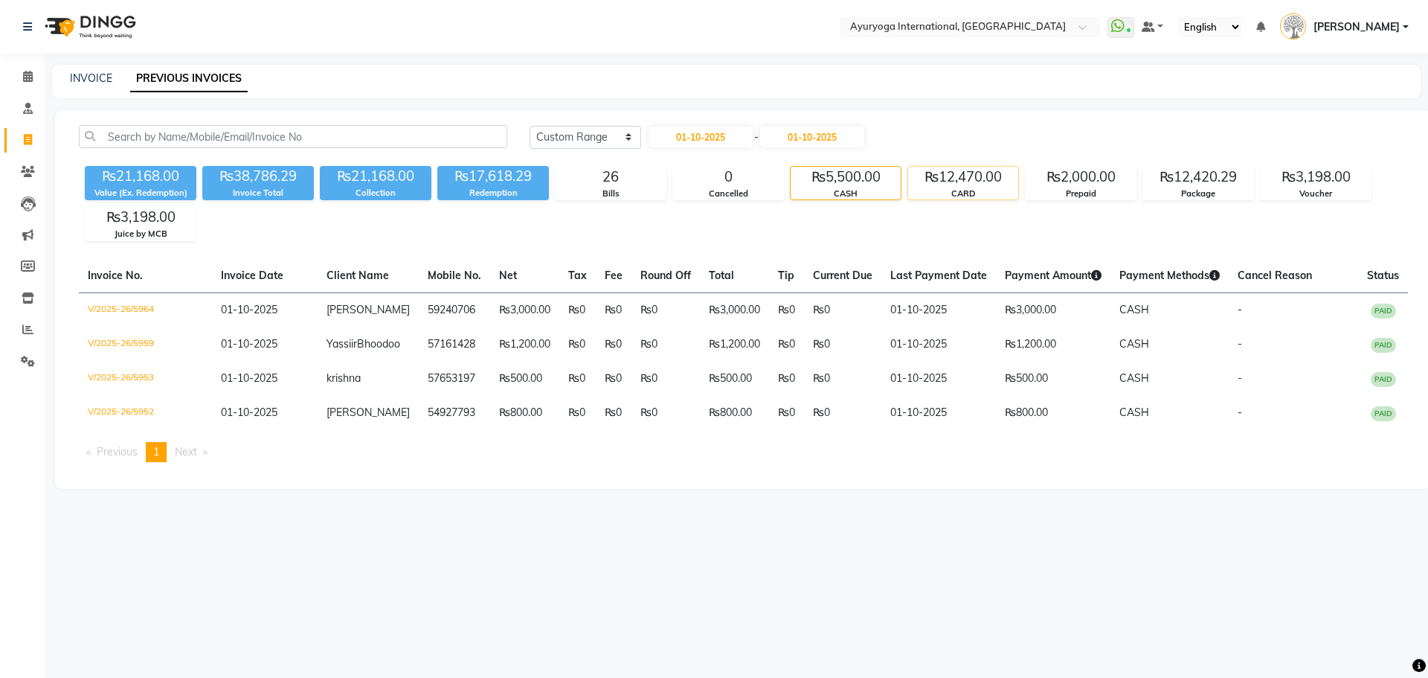
click at [926, 181] on div "₨12,470.00" at bounding box center [963, 177] width 110 height 21
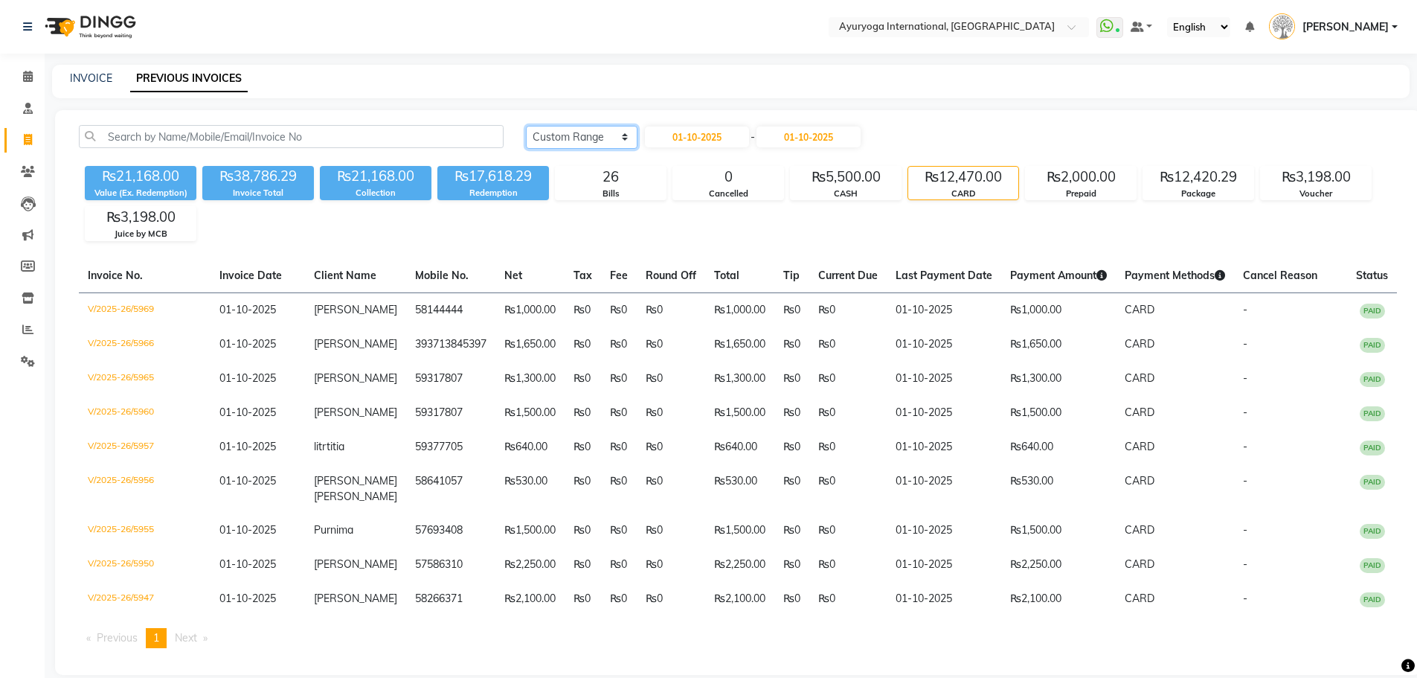
click at [606, 138] on select "Today Yesterday Custom Range" at bounding box center [582, 137] width 112 height 23
click at [526, 126] on select "Today Yesterday Custom Range" at bounding box center [582, 137] width 112 height 23
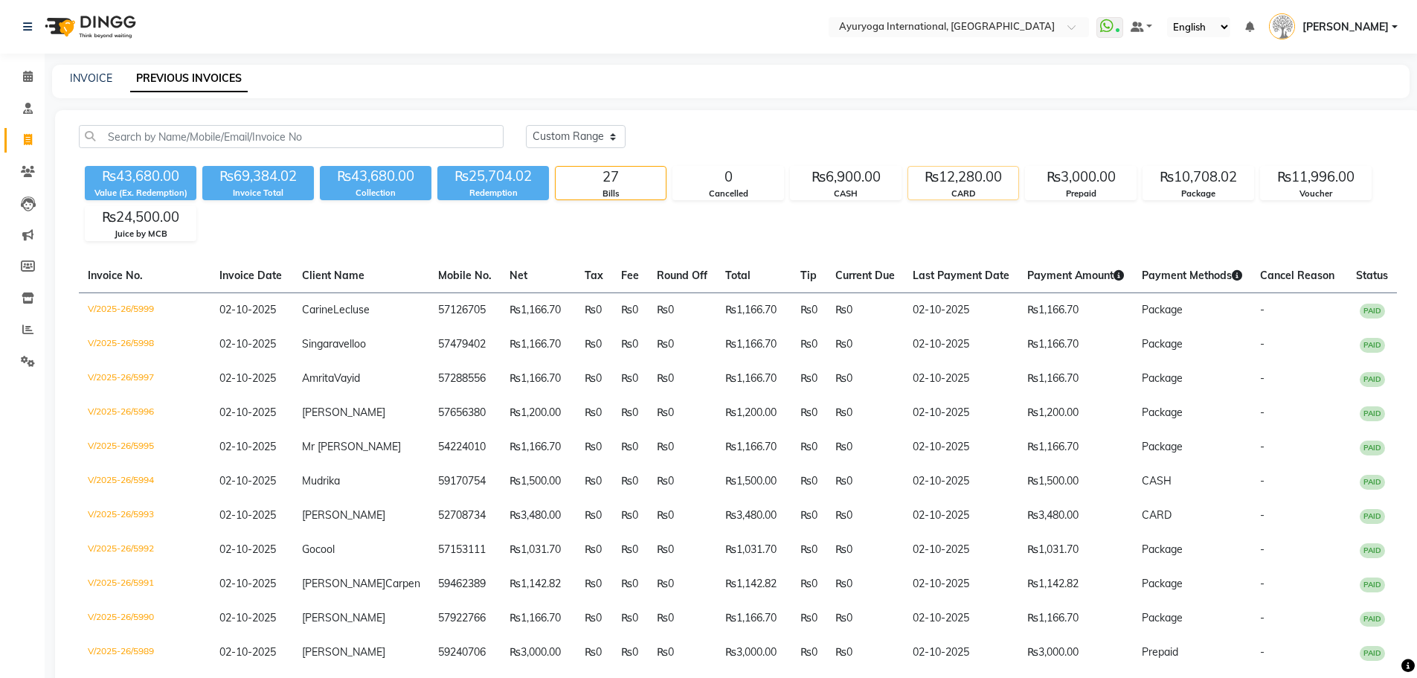
click at [963, 192] on div "CARD" at bounding box center [963, 193] width 110 height 13
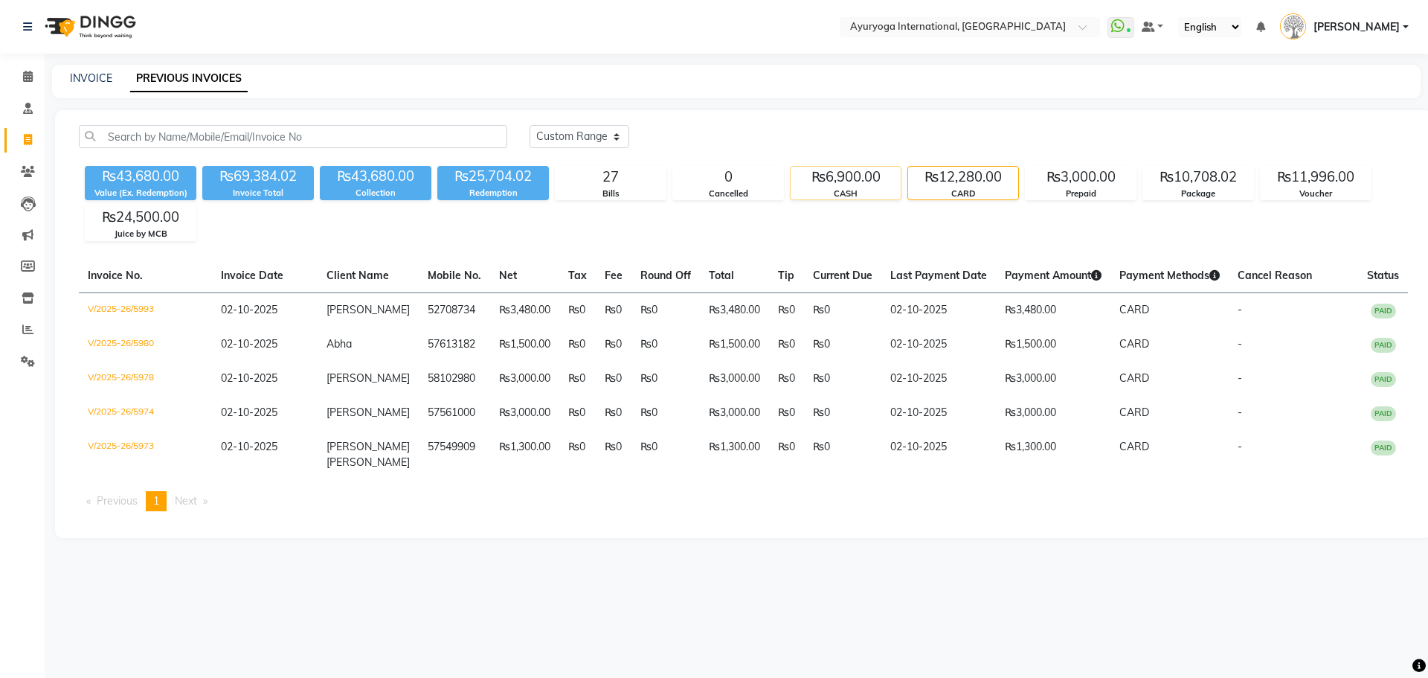
click at [847, 184] on div "₨6,900.00" at bounding box center [846, 177] width 110 height 21
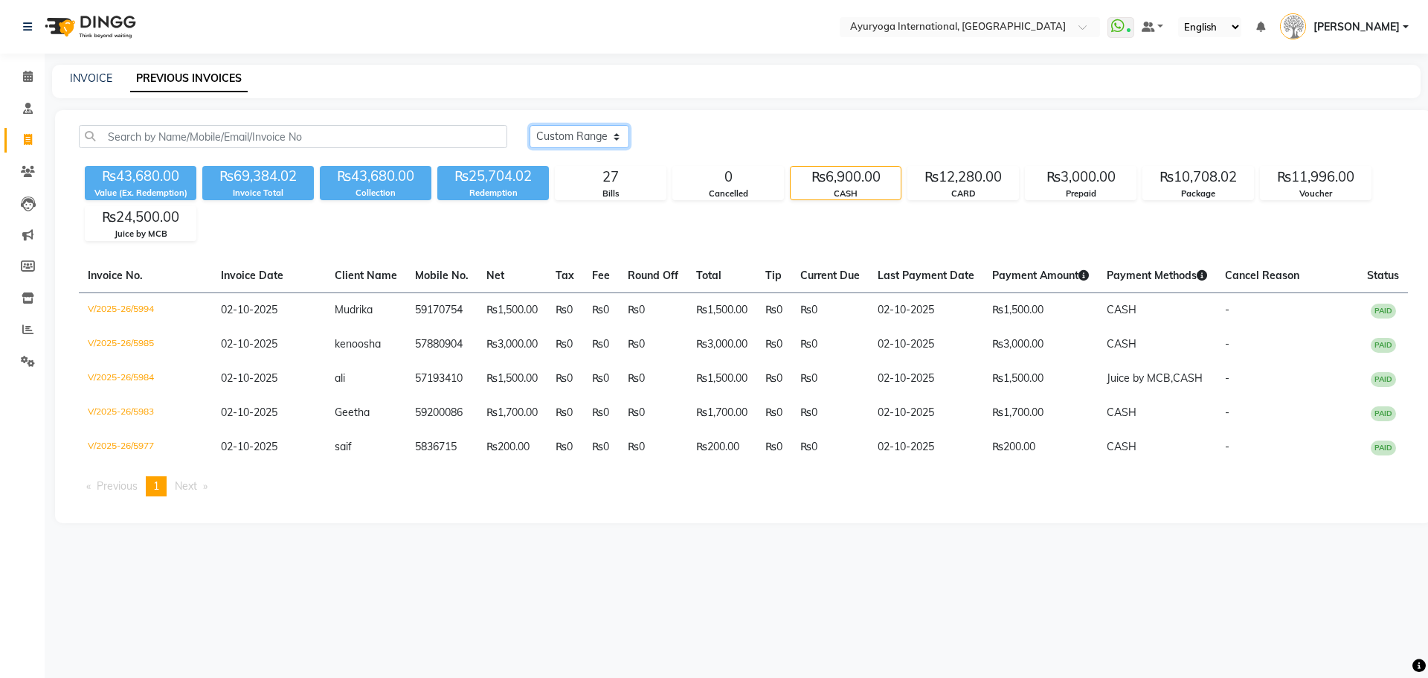
click at [604, 138] on select "Today Yesterday Custom Range" at bounding box center [580, 136] width 100 height 23
click at [716, 131] on div "Today Yesterday Custom Range" at bounding box center [969, 136] width 879 height 23
click at [899, 251] on div "Today Yesterday Custom Range ₨43,680.00 Value (Ex. Redemption) ₨69,384.02 Invoi…" at bounding box center [743, 316] width 1377 height 413
click at [173, 231] on div "Juice by MCB" at bounding box center [141, 234] width 110 height 13
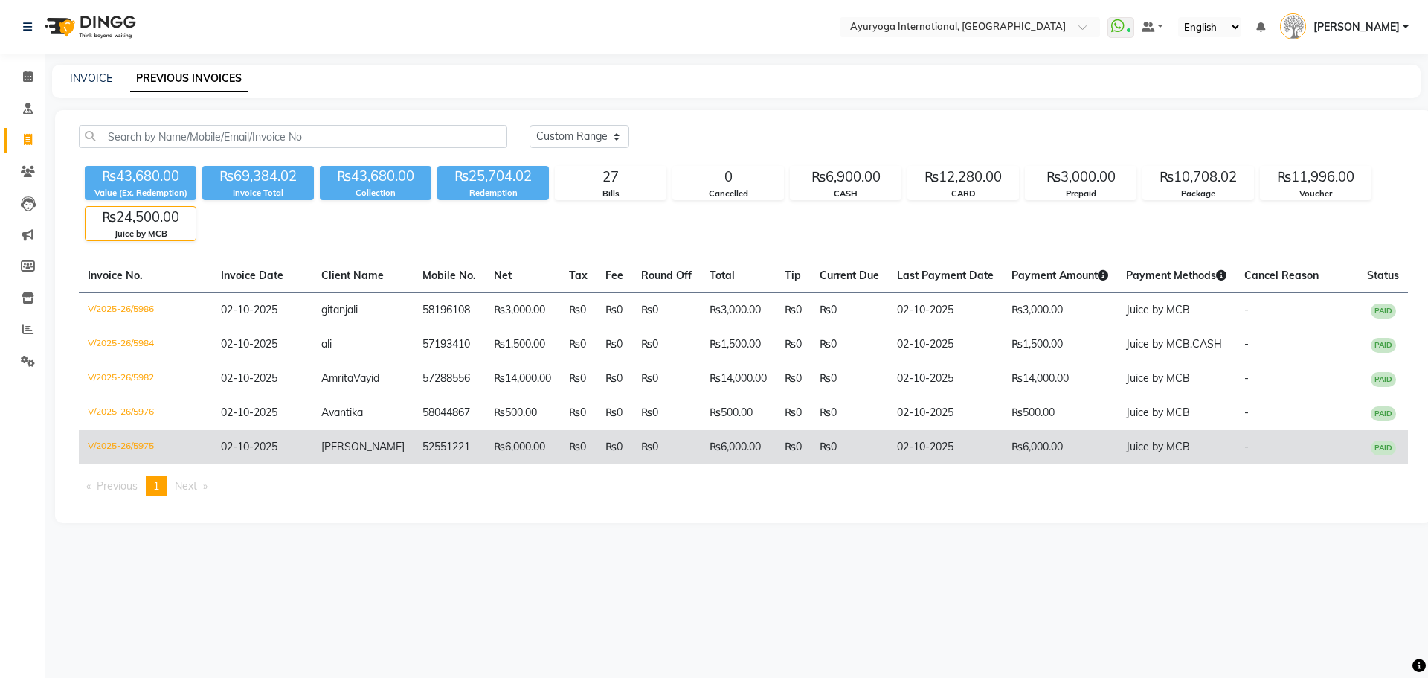
click at [507, 452] on td "₨6,000.00" at bounding box center [522, 447] width 75 height 34
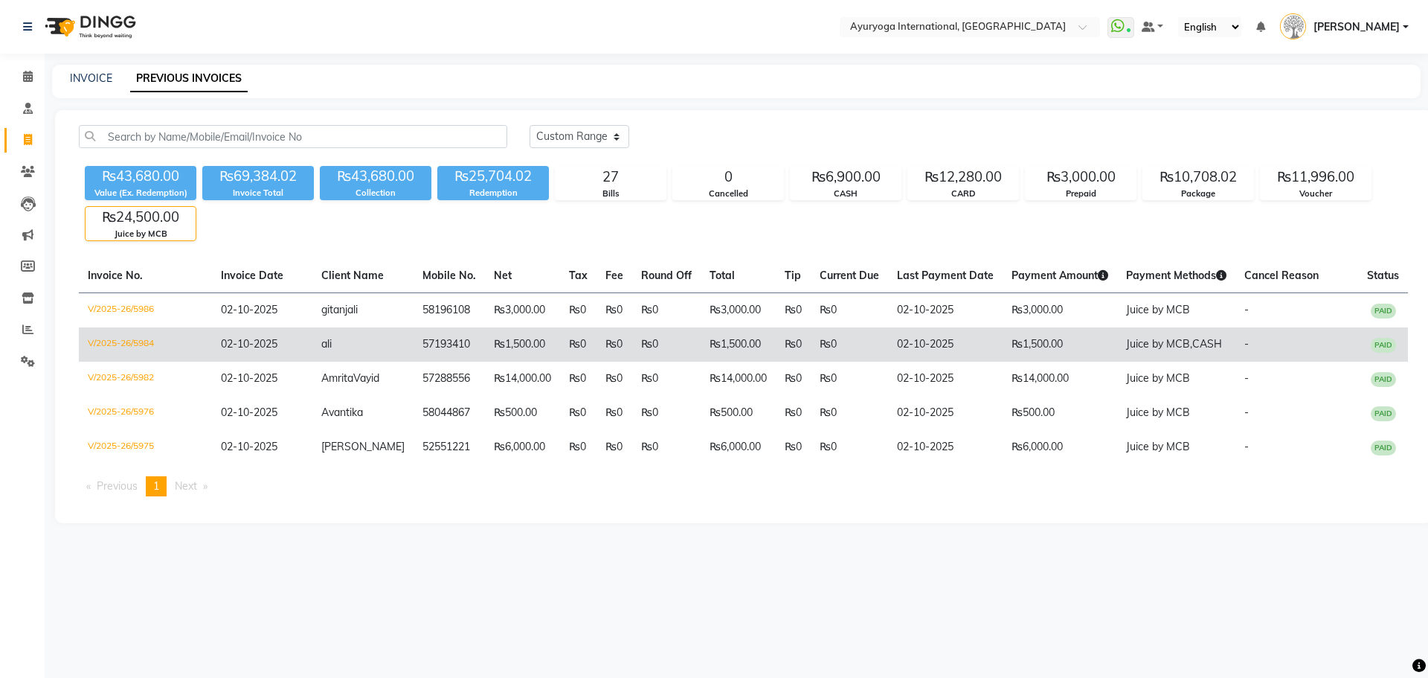
click at [597, 345] on td "₨0" at bounding box center [615, 344] width 36 height 34
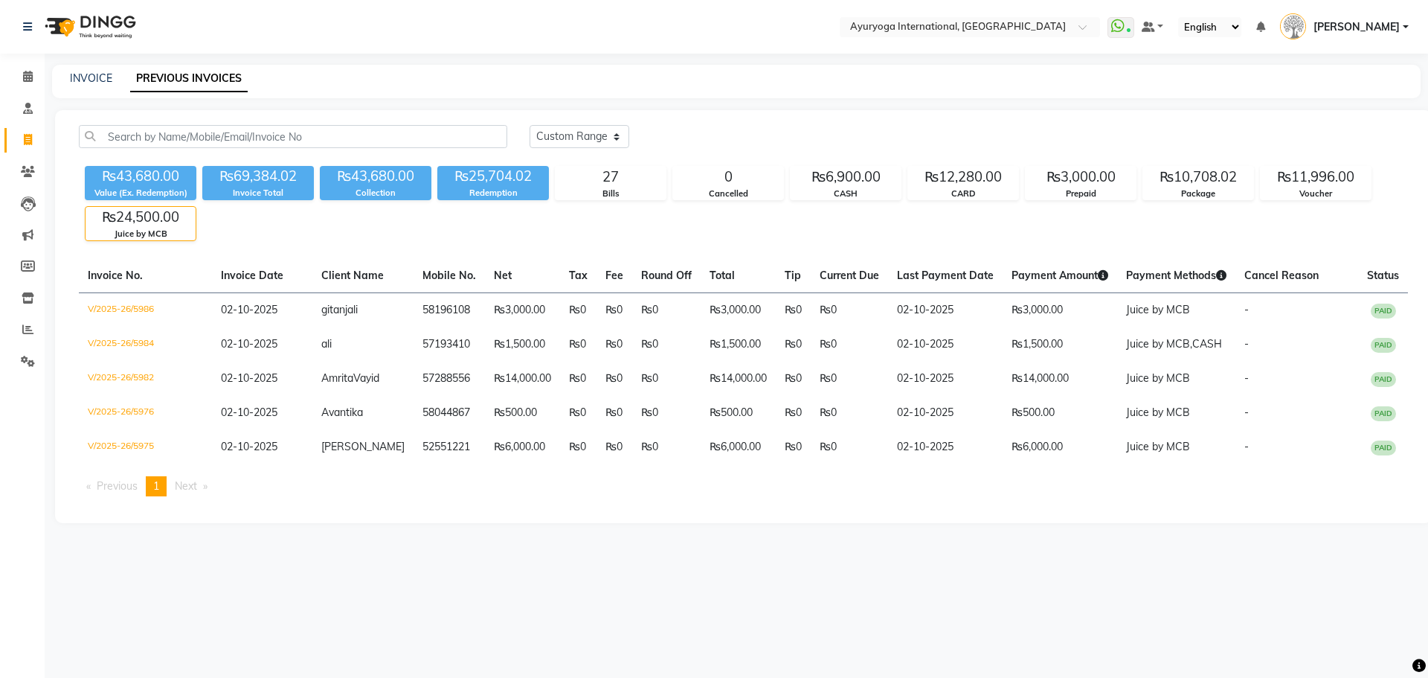
click at [631, 134] on div "Today Yesterday Custom Range" at bounding box center [969, 136] width 879 height 23
click at [605, 141] on select "Today Yesterday Custom Range" at bounding box center [580, 136] width 100 height 23
select select "range"
click at [530, 125] on select "Today Yesterday Custom Range" at bounding box center [580, 136] width 100 height 23
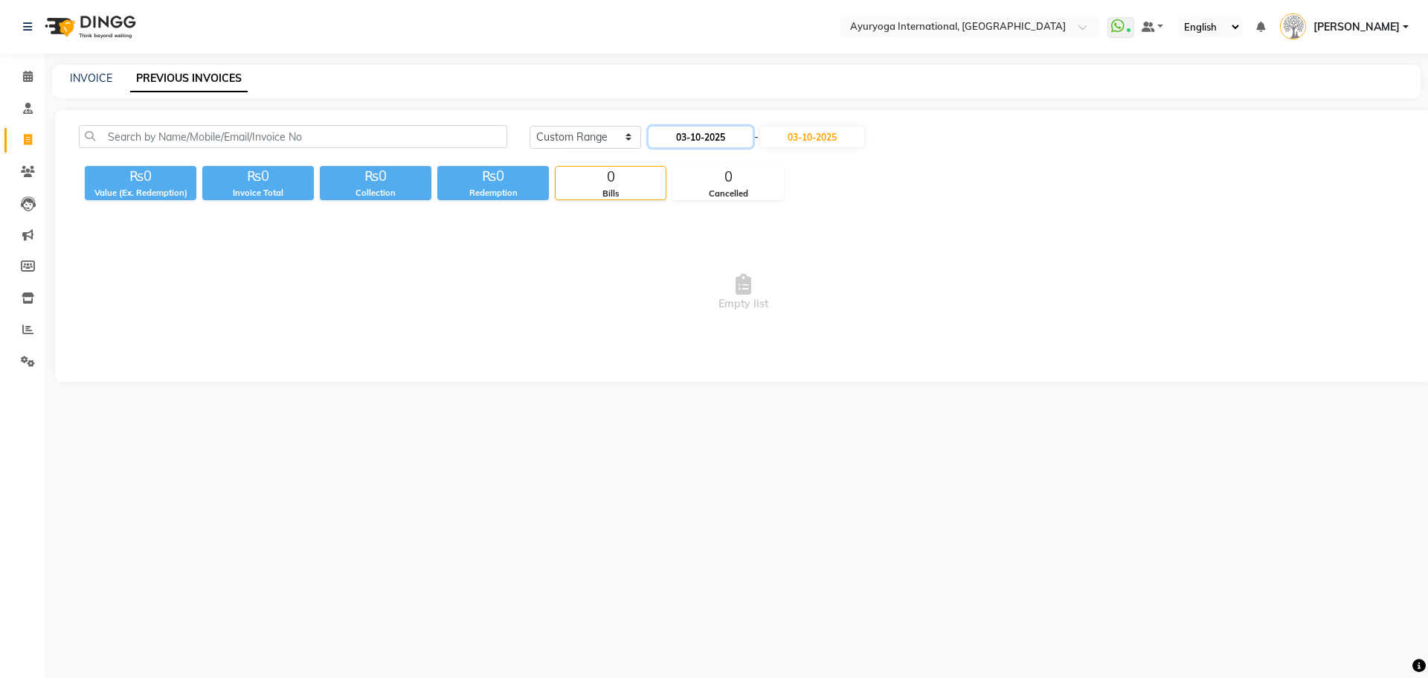
click at [706, 138] on input "03-10-2025" at bounding box center [701, 136] width 104 height 21
select select "10"
select select "2025"
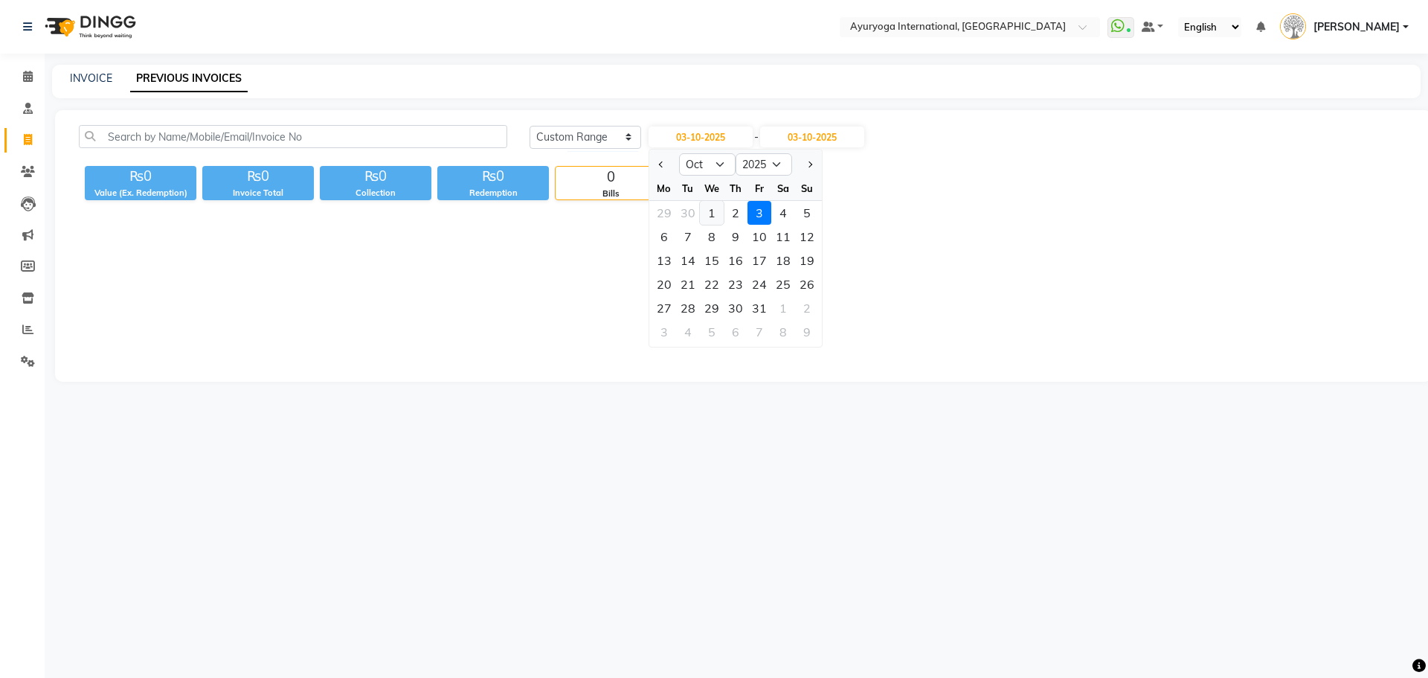
click at [718, 211] on div "1" at bounding box center [712, 213] width 24 height 24
type input "01-10-2025"
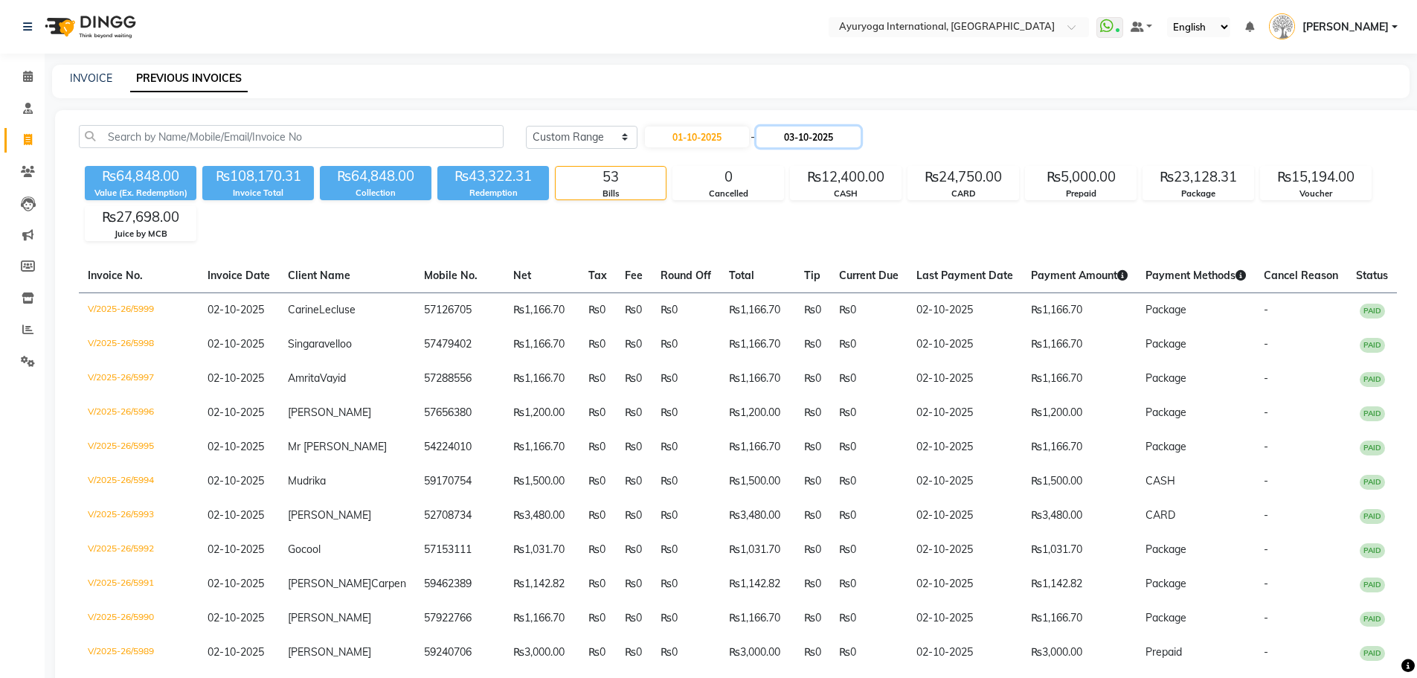
click at [815, 137] on input "03-10-2025" at bounding box center [809, 136] width 104 height 21
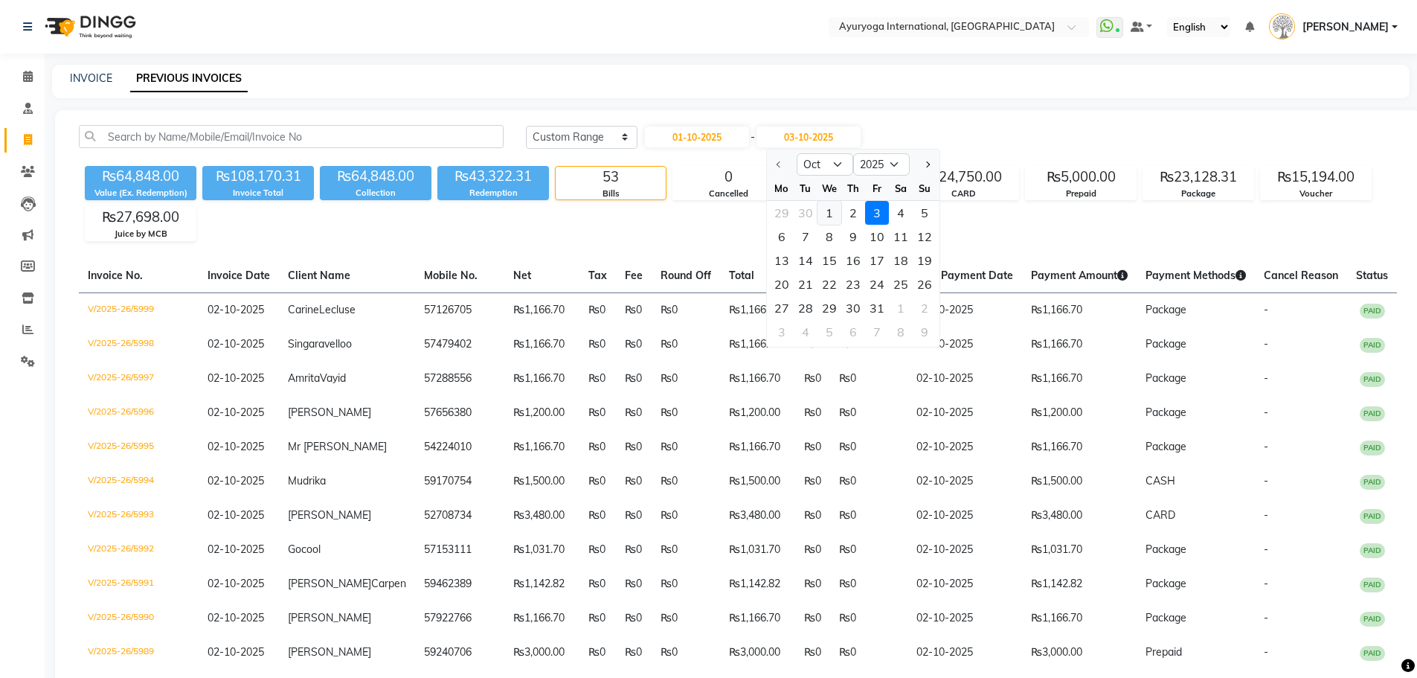
click at [825, 210] on div "1" at bounding box center [830, 213] width 24 height 24
type input "01-10-2025"
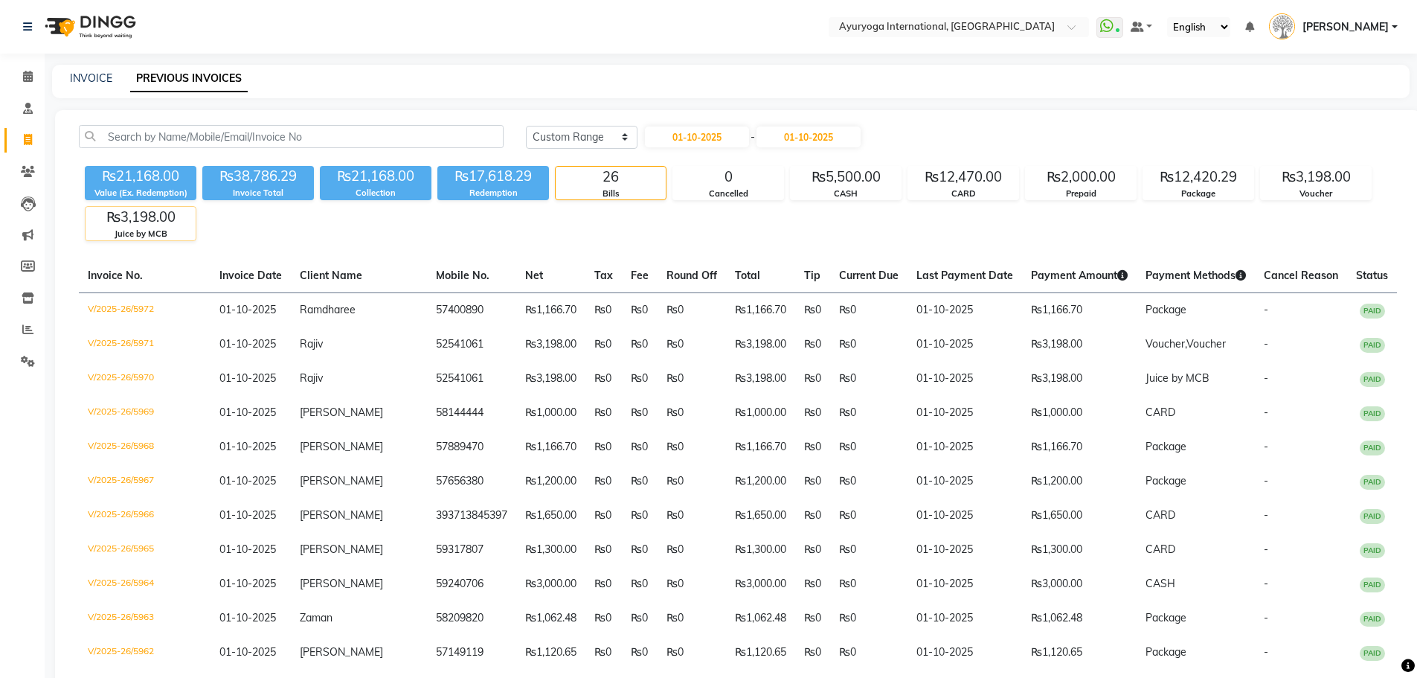
click at [187, 225] on div "₨3,198.00" at bounding box center [141, 217] width 110 height 21
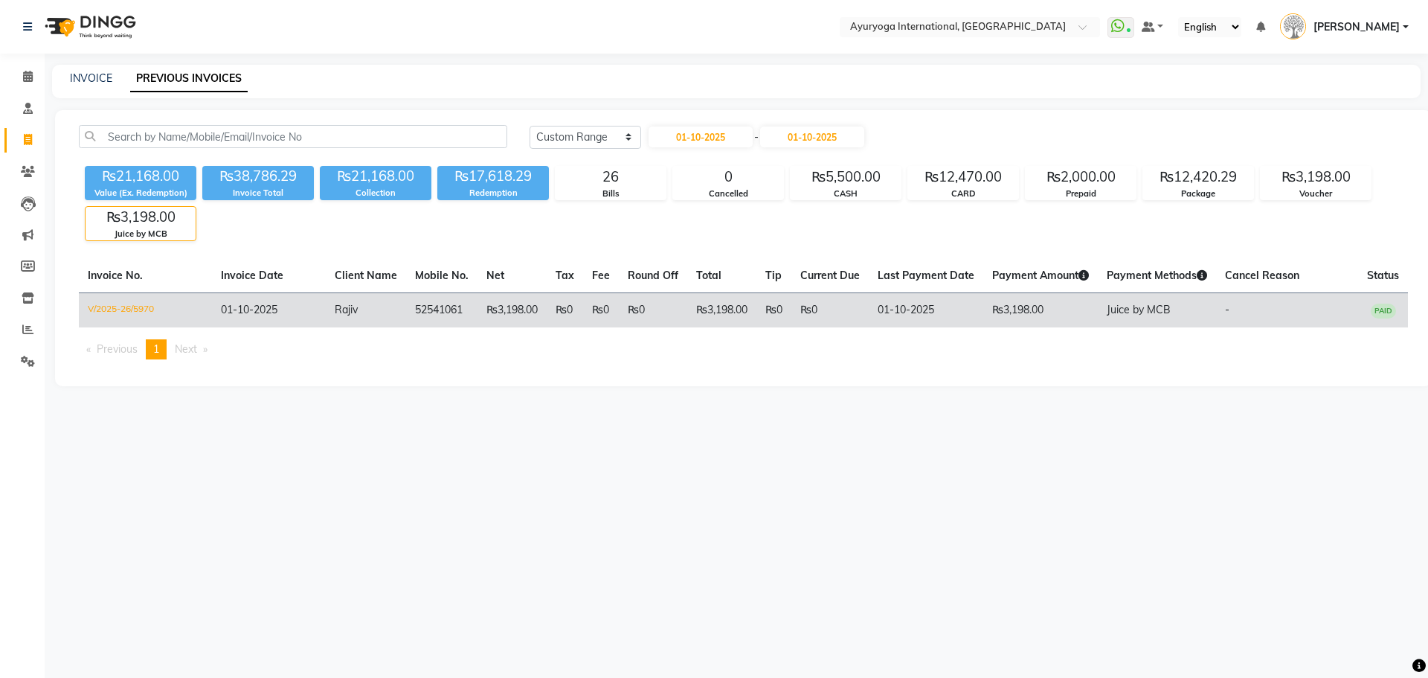
click at [484, 309] on td "₨3,198.00" at bounding box center [512, 309] width 69 height 35
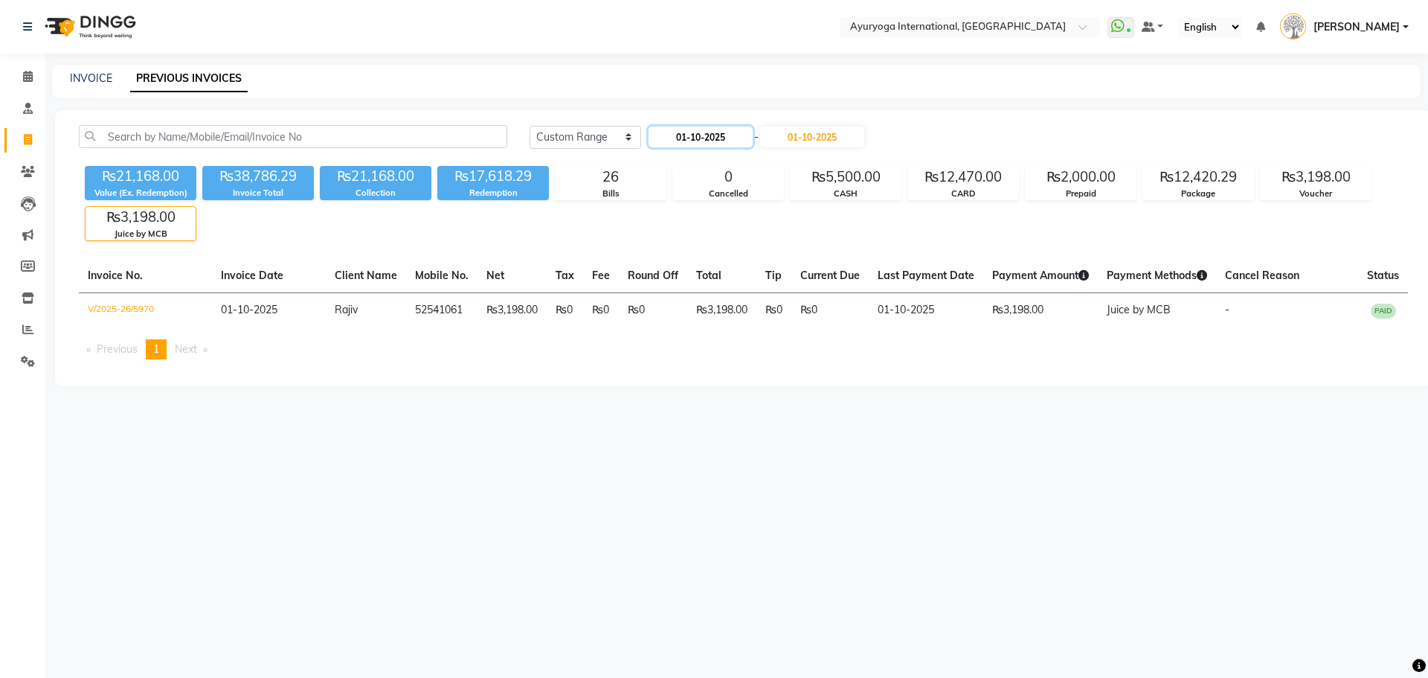
click at [734, 132] on input "01-10-2025" at bounding box center [701, 136] width 104 height 21
select select "10"
select select "2025"
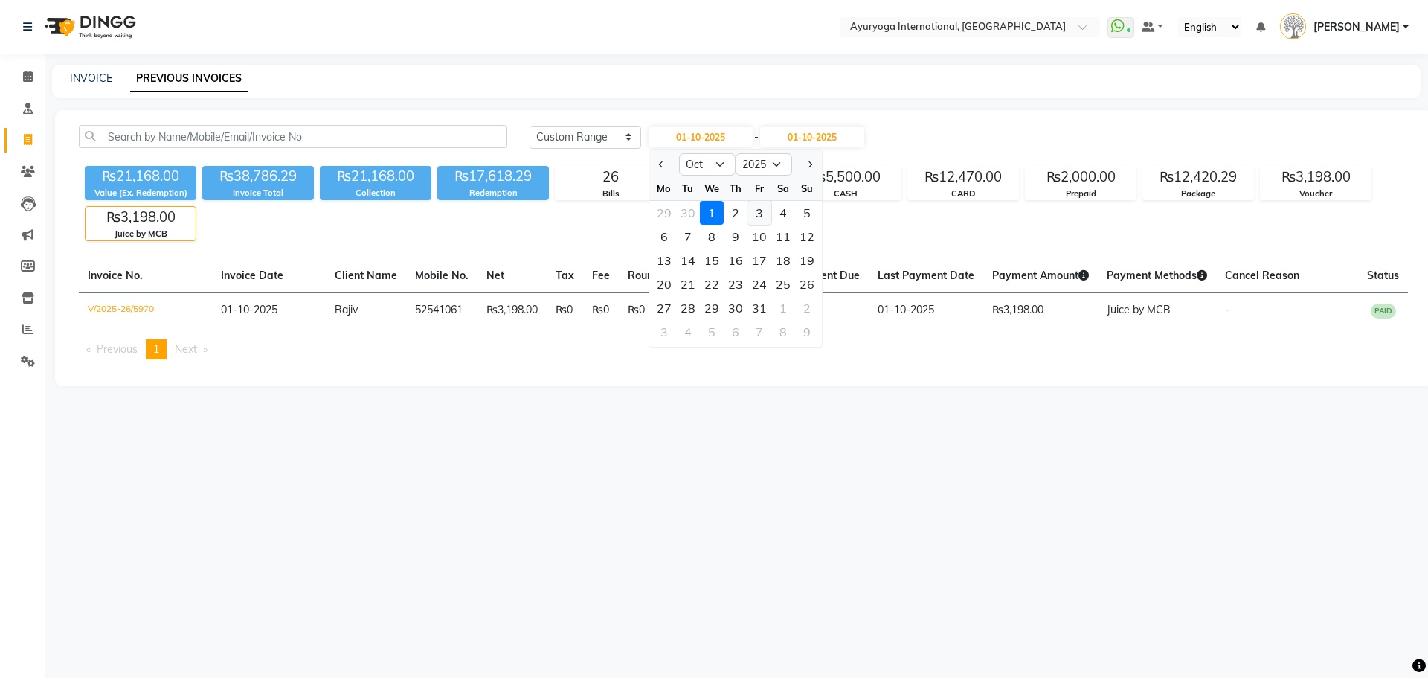
click at [764, 211] on div "3" at bounding box center [760, 213] width 24 height 24
type input "03-10-2025"
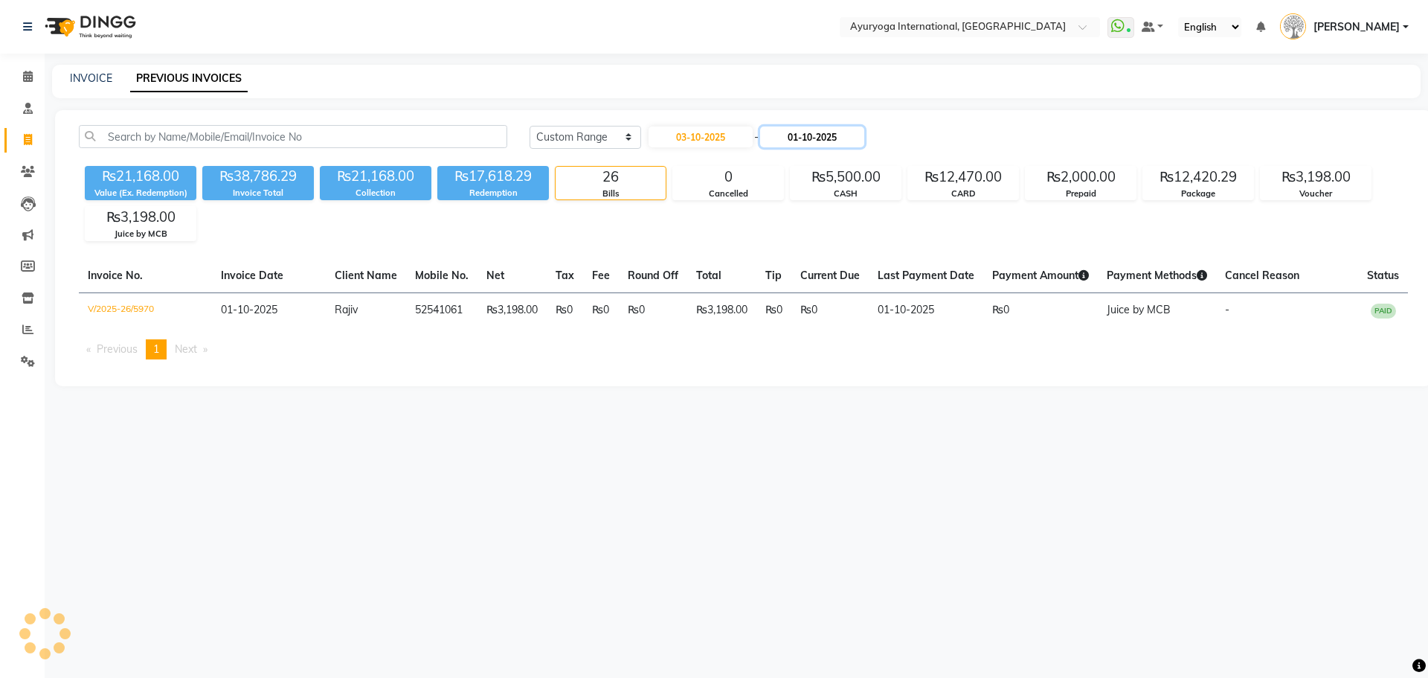
click at [797, 132] on input "01-10-2025" at bounding box center [812, 136] width 104 height 21
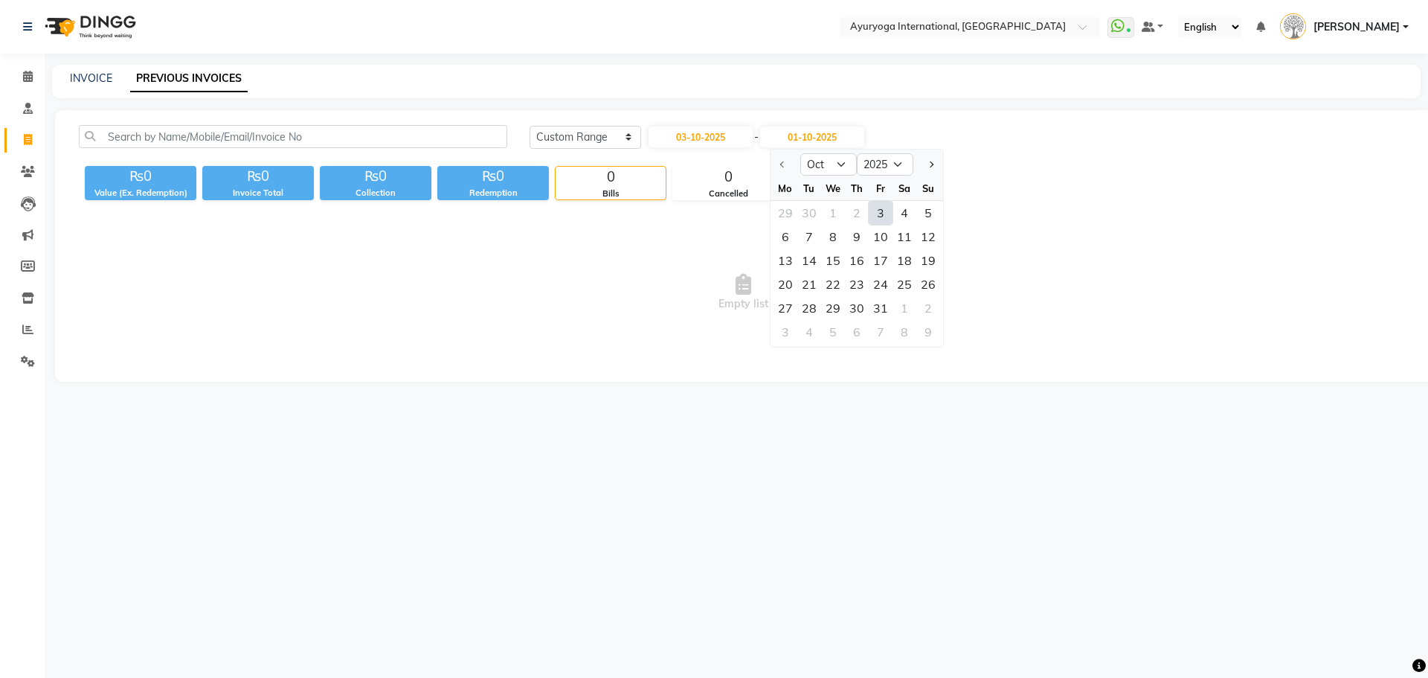
click at [887, 212] on div "3" at bounding box center [881, 213] width 24 height 24
type input "03-10-2025"
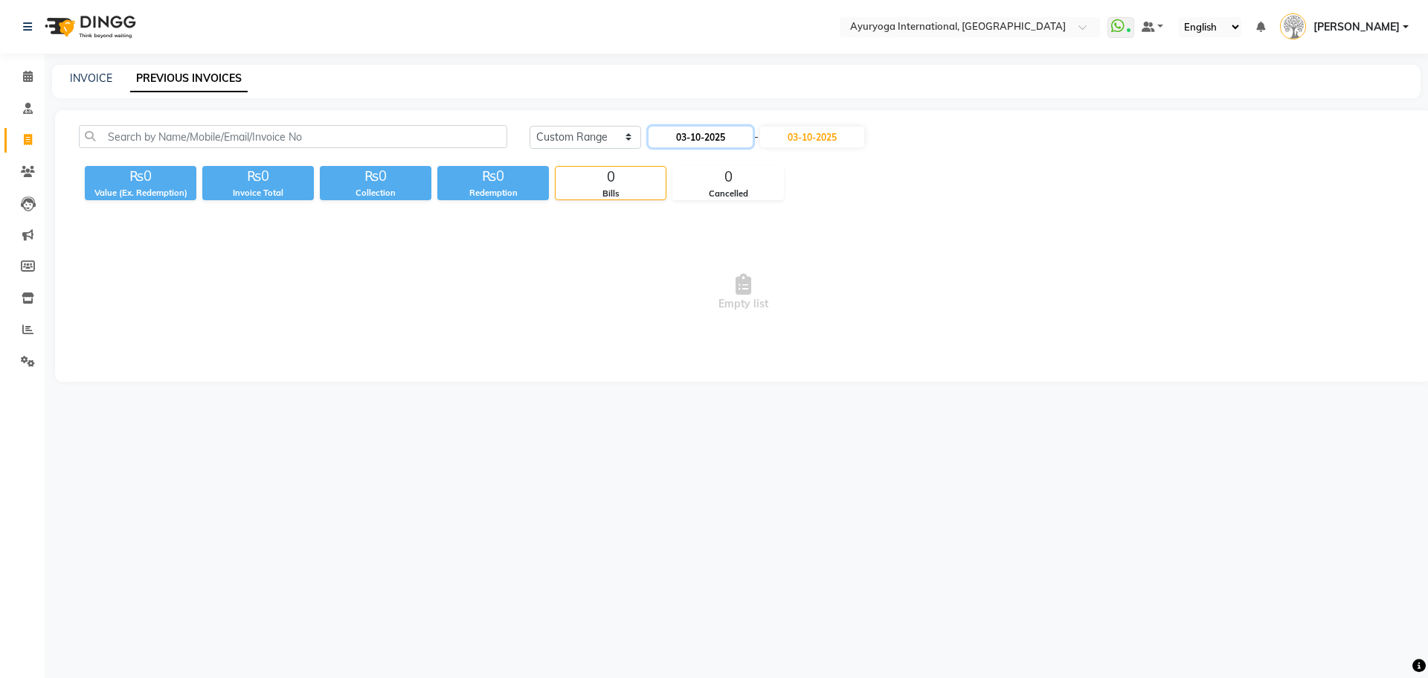
click at [722, 147] on input "03-10-2025" at bounding box center [701, 136] width 104 height 21
select select "10"
select select "2025"
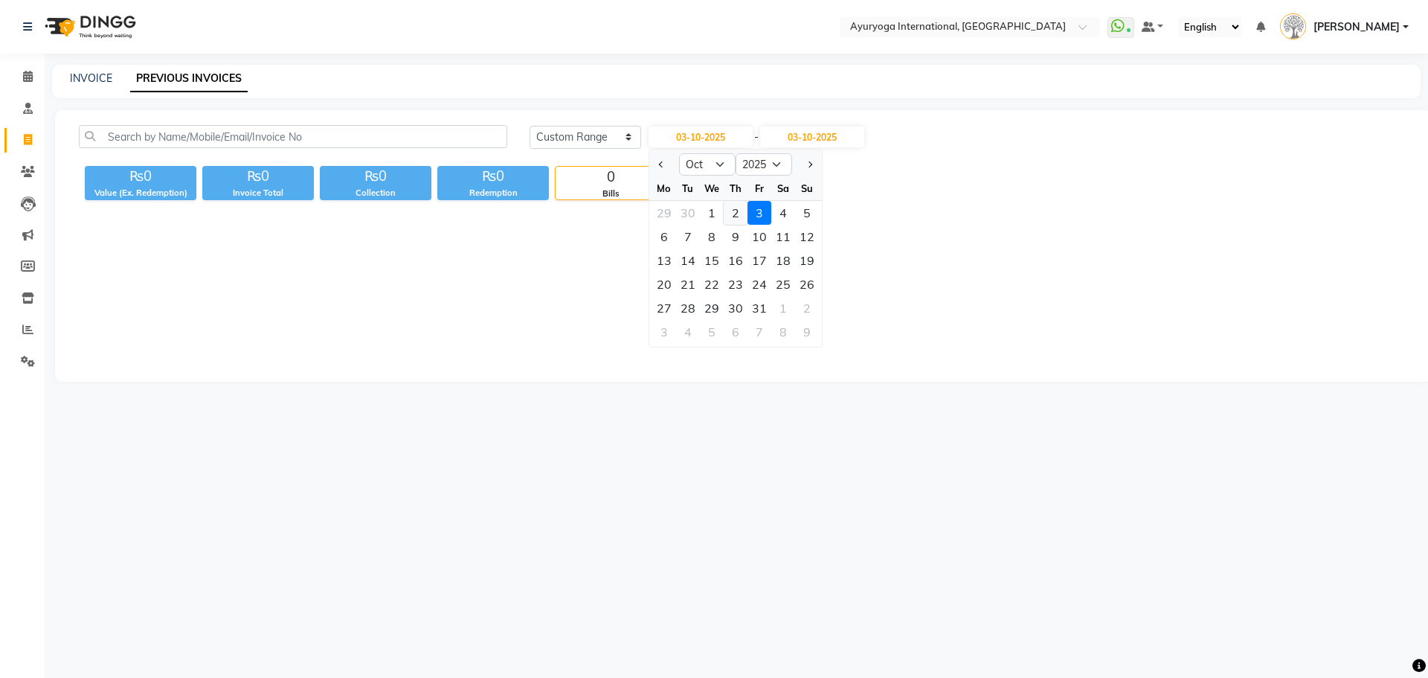
click at [730, 214] on div "2" at bounding box center [736, 213] width 24 height 24
type input "02-10-2025"
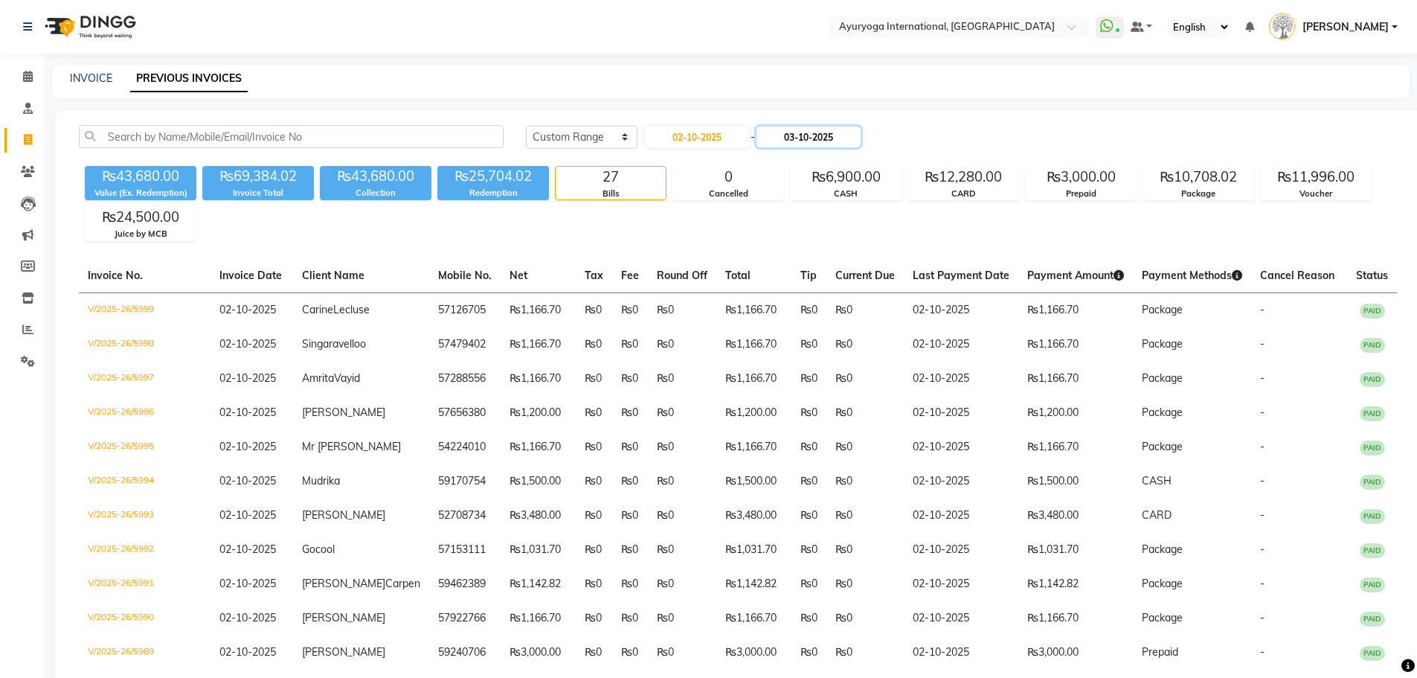
click at [781, 141] on input "03-10-2025" at bounding box center [809, 136] width 104 height 21
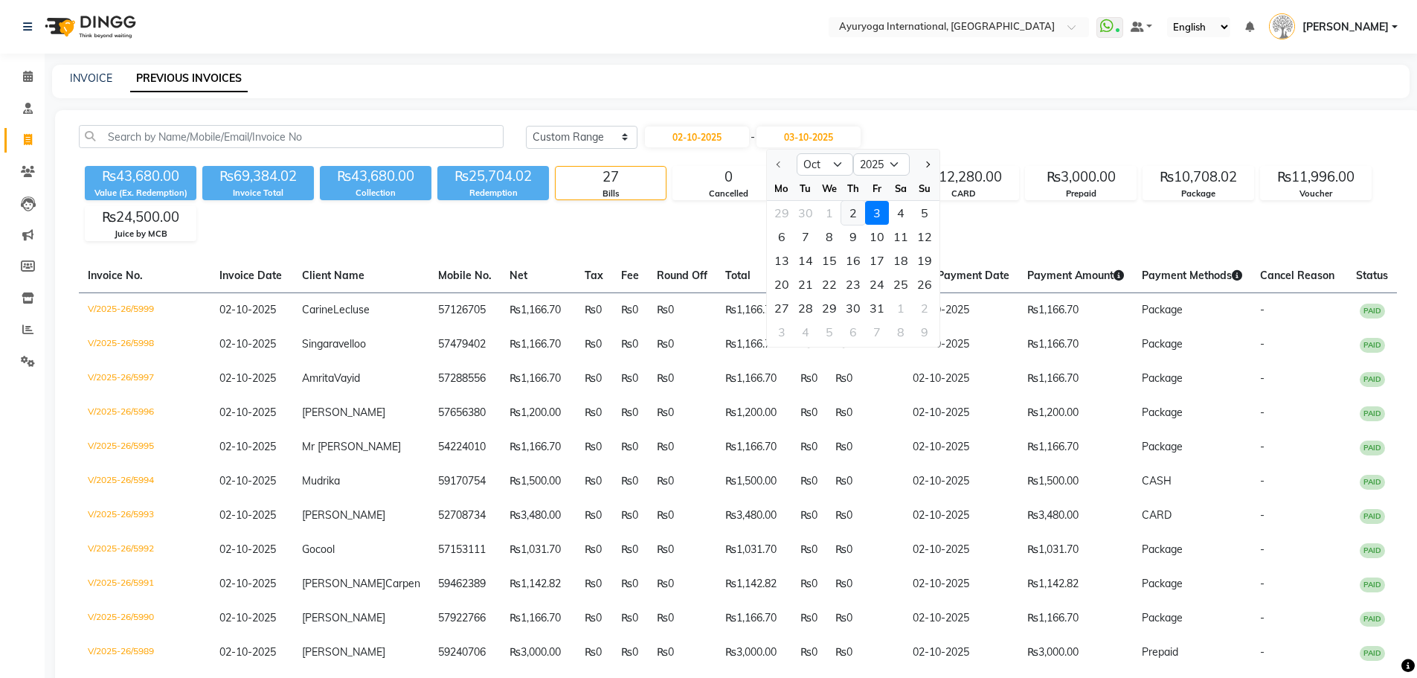
click at [844, 216] on div "2" at bounding box center [853, 213] width 24 height 24
type input "02-10-2025"
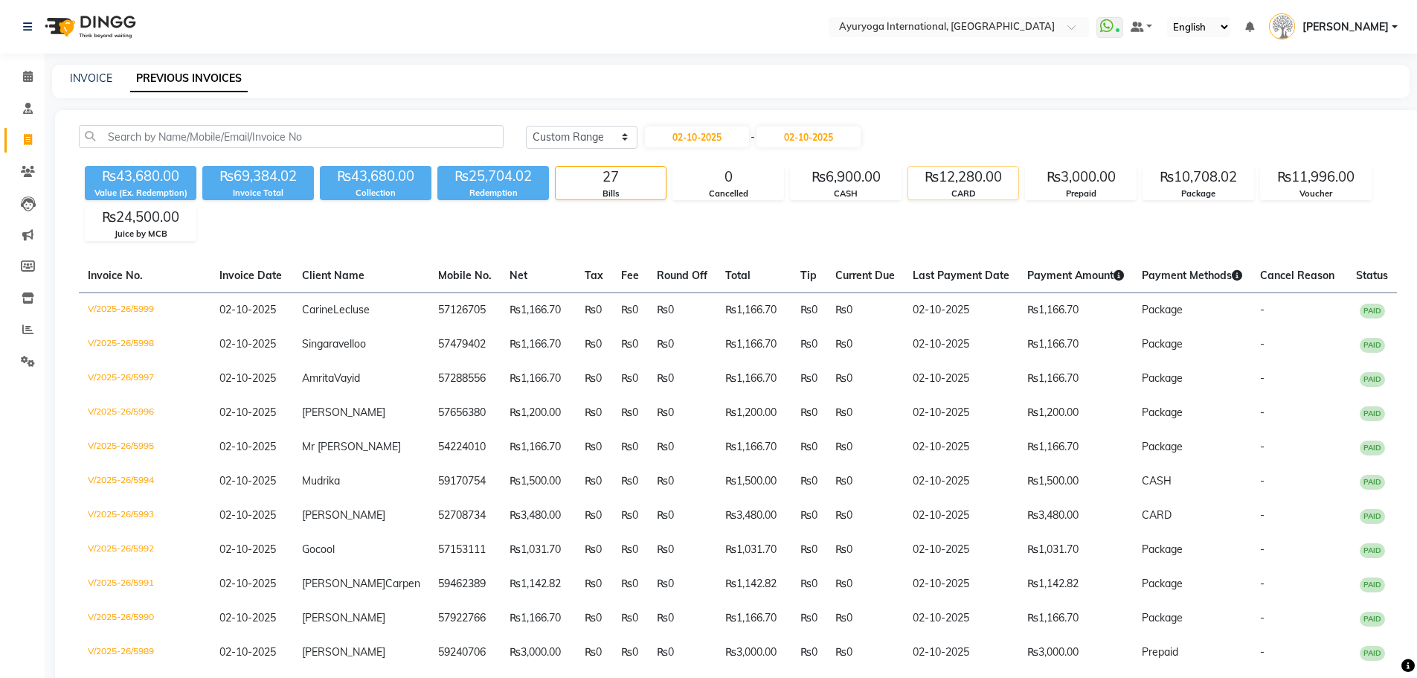
click at [942, 170] on div "₨12,280.00" at bounding box center [963, 177] width 110 height 21
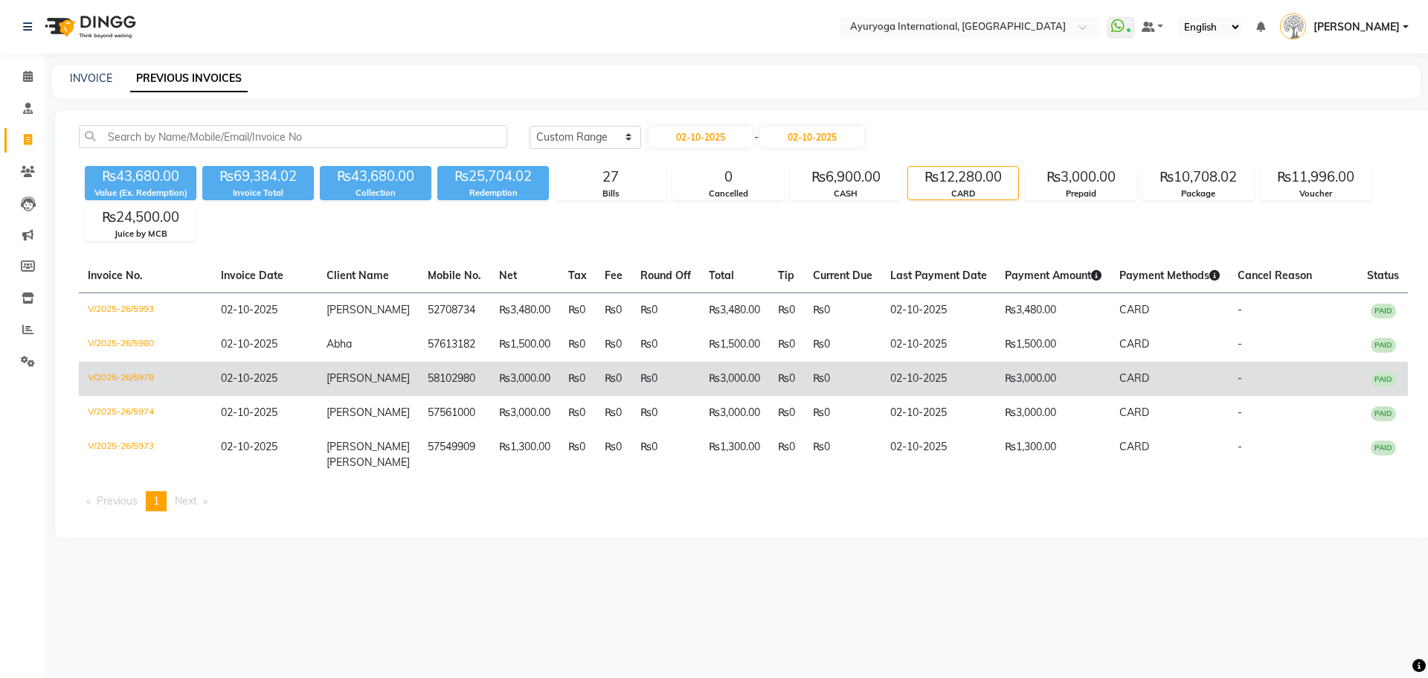
click at [675, 379] on td "₨0" at bounding box center [666, 379] width 68 height 34
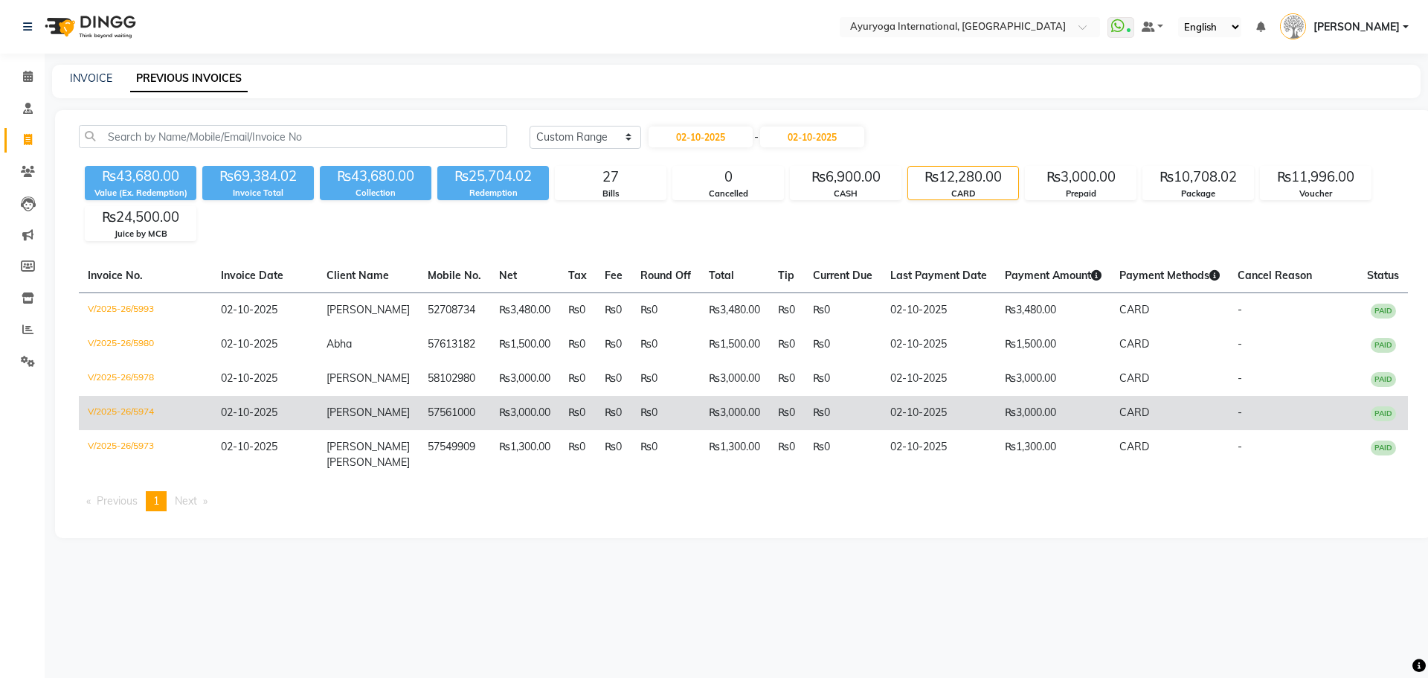
click at [675, 396] on td "₨0" at bounding box center [666, 413] width 68 height 34
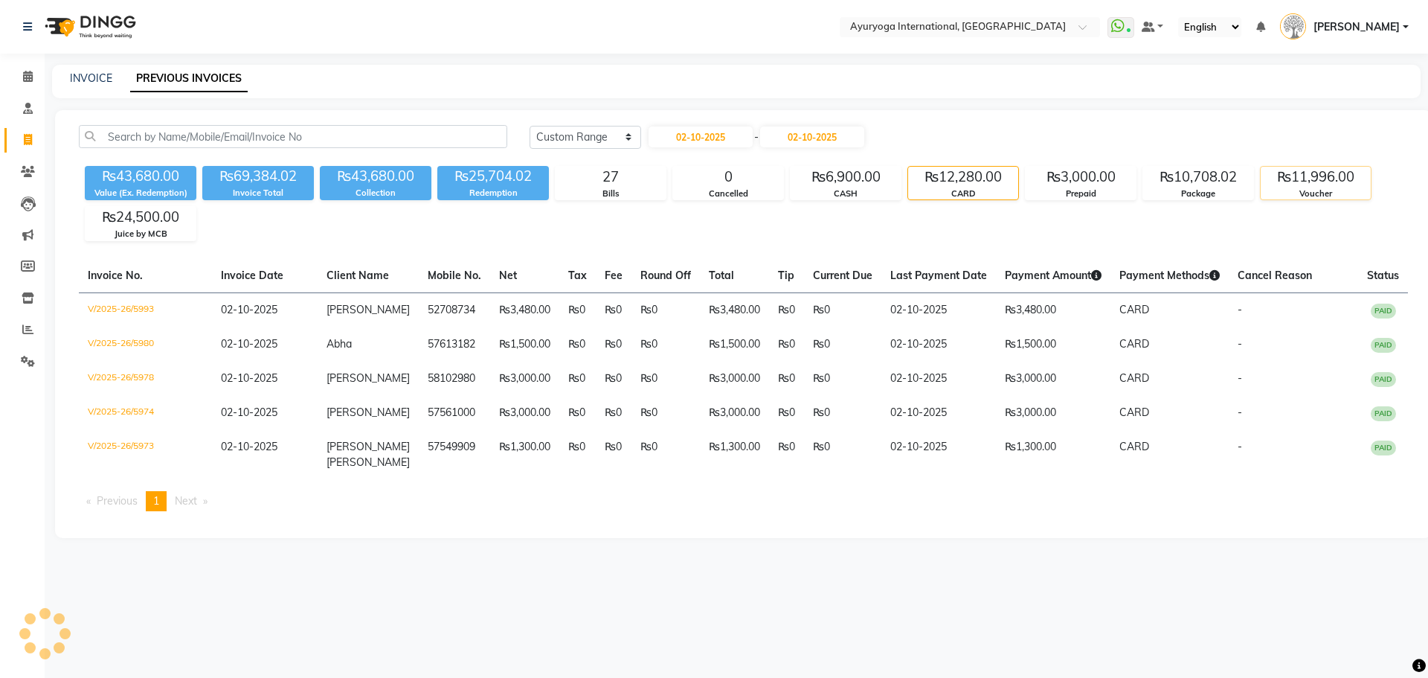
click at [1290, 179] on div "₨11,996.00" at bounding box center [1316, 177] width 110 height 21
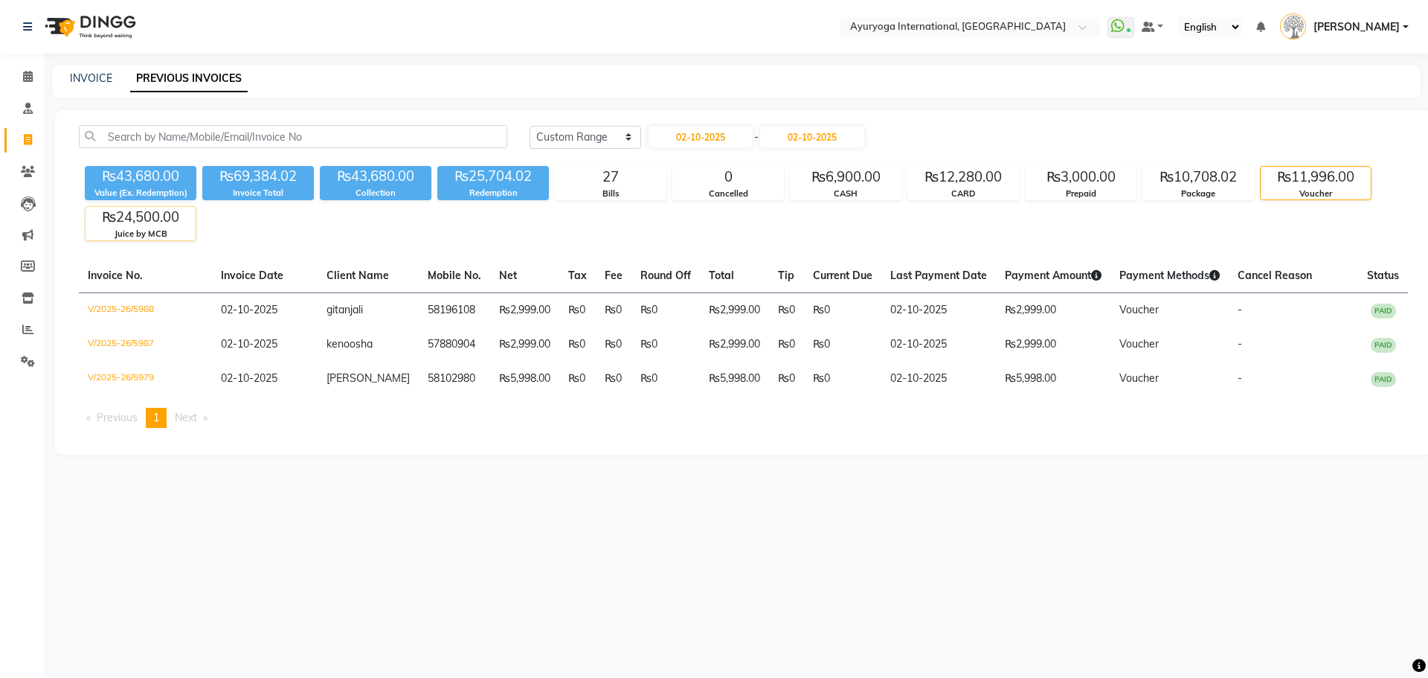
click at [139, 230] on div "Juice by MCB" at bounding box center [141, 234] width 110 height 13
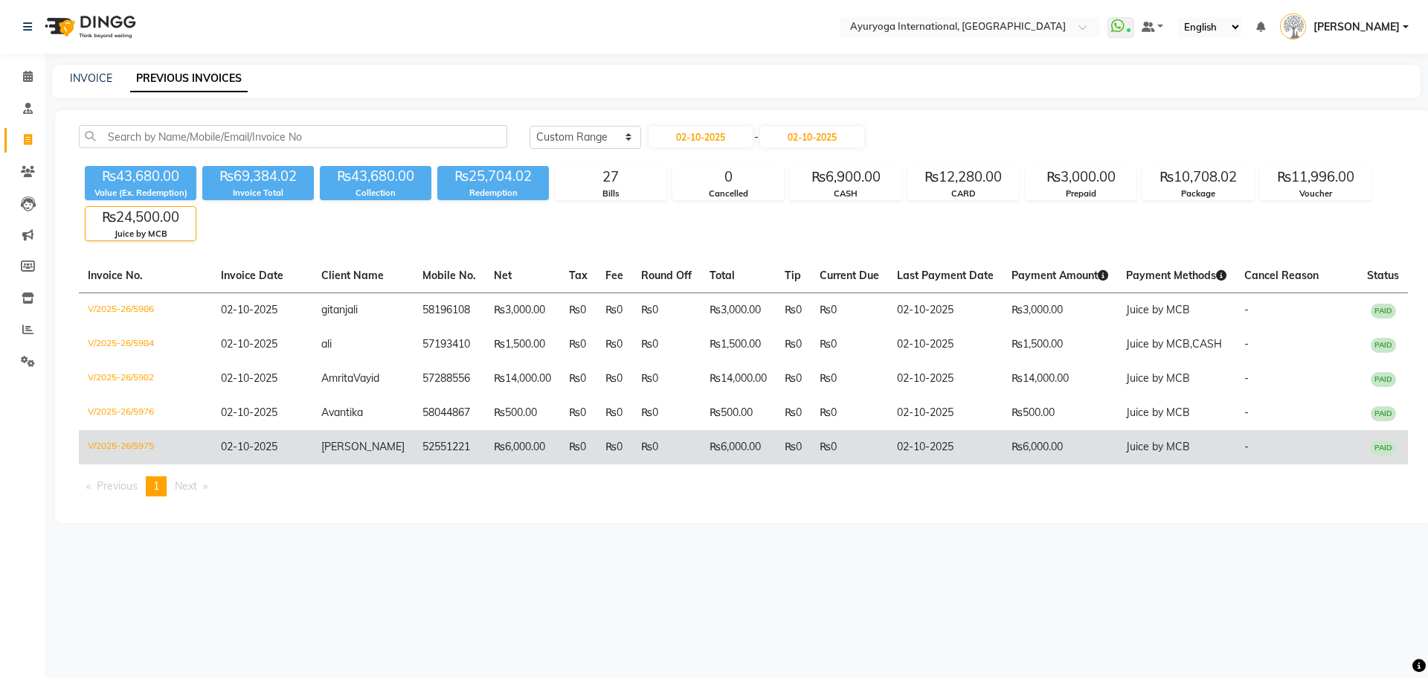
click at [449, 464] on td "52551221" at bounding box center [449, 447] width 71 height 34
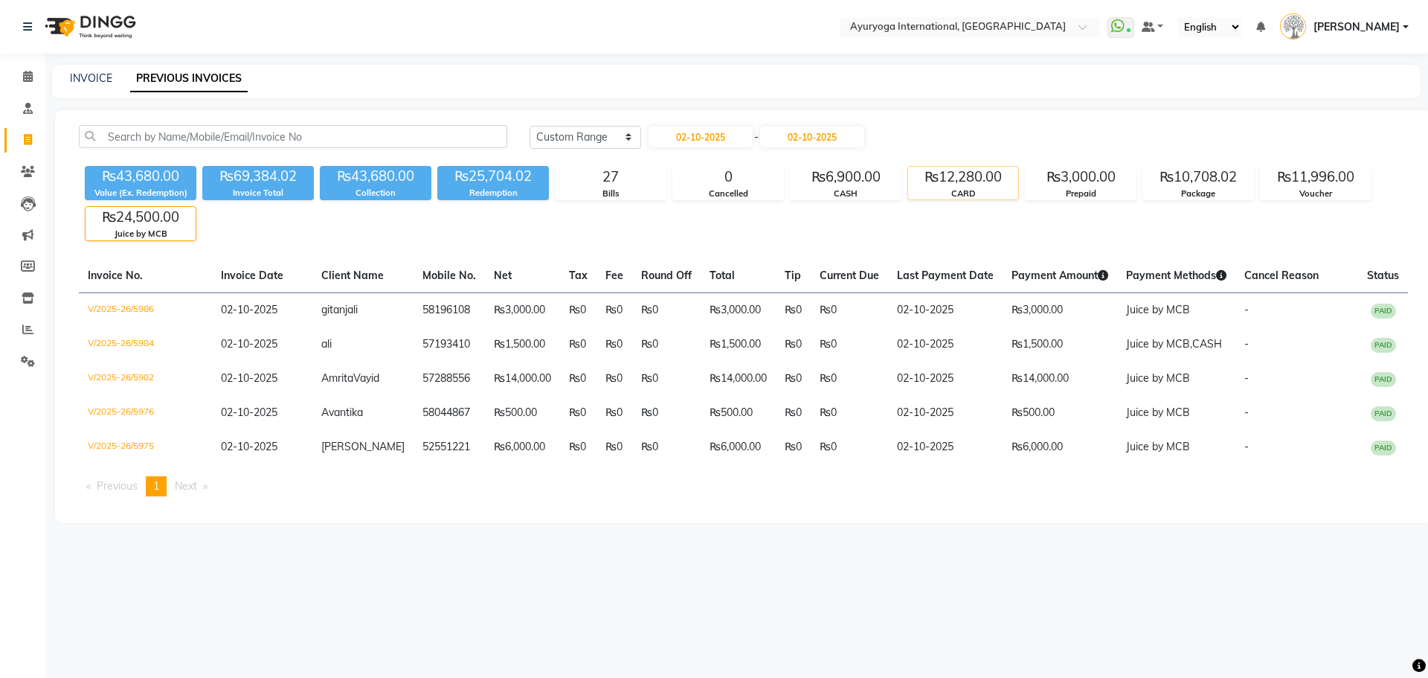
click at [957, 192] on div "CARD" at bounding box center [963, 193] width 110 height 13
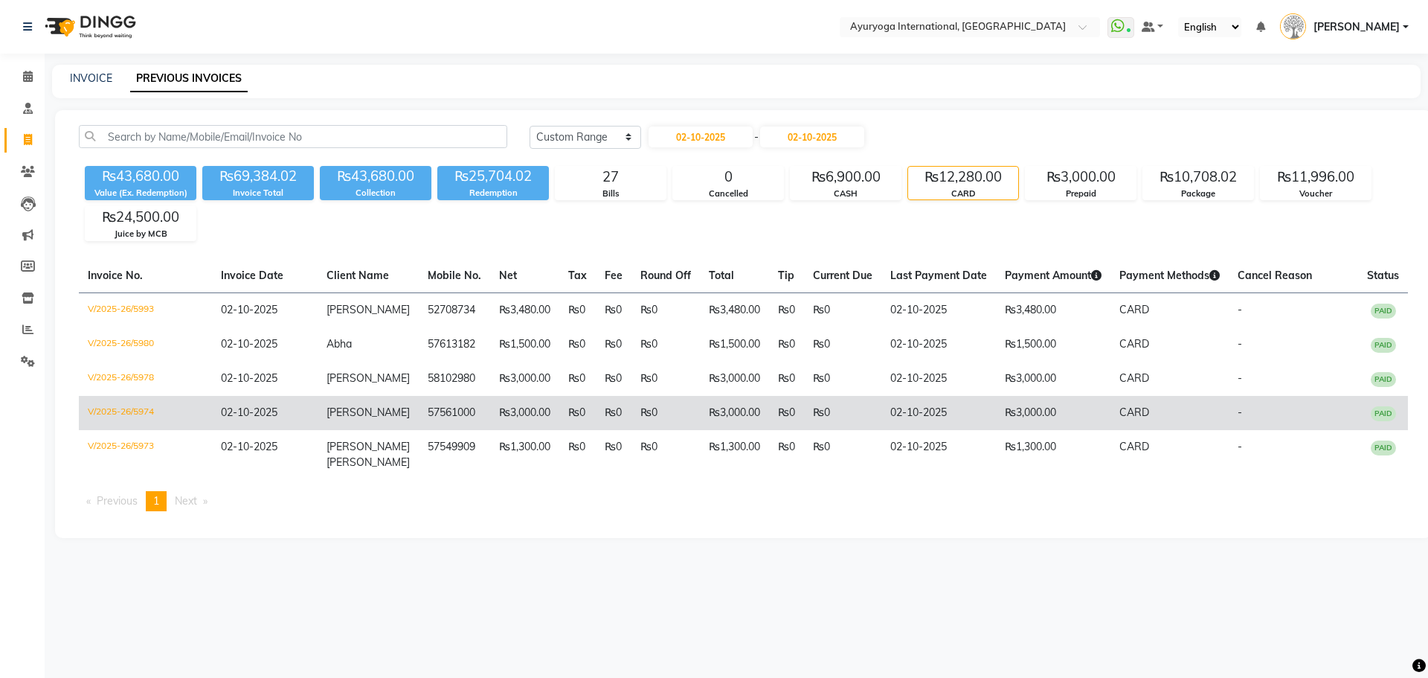
click at [559, 417] on td "₨0" at bounding box center [577, 413] width 36 height 34
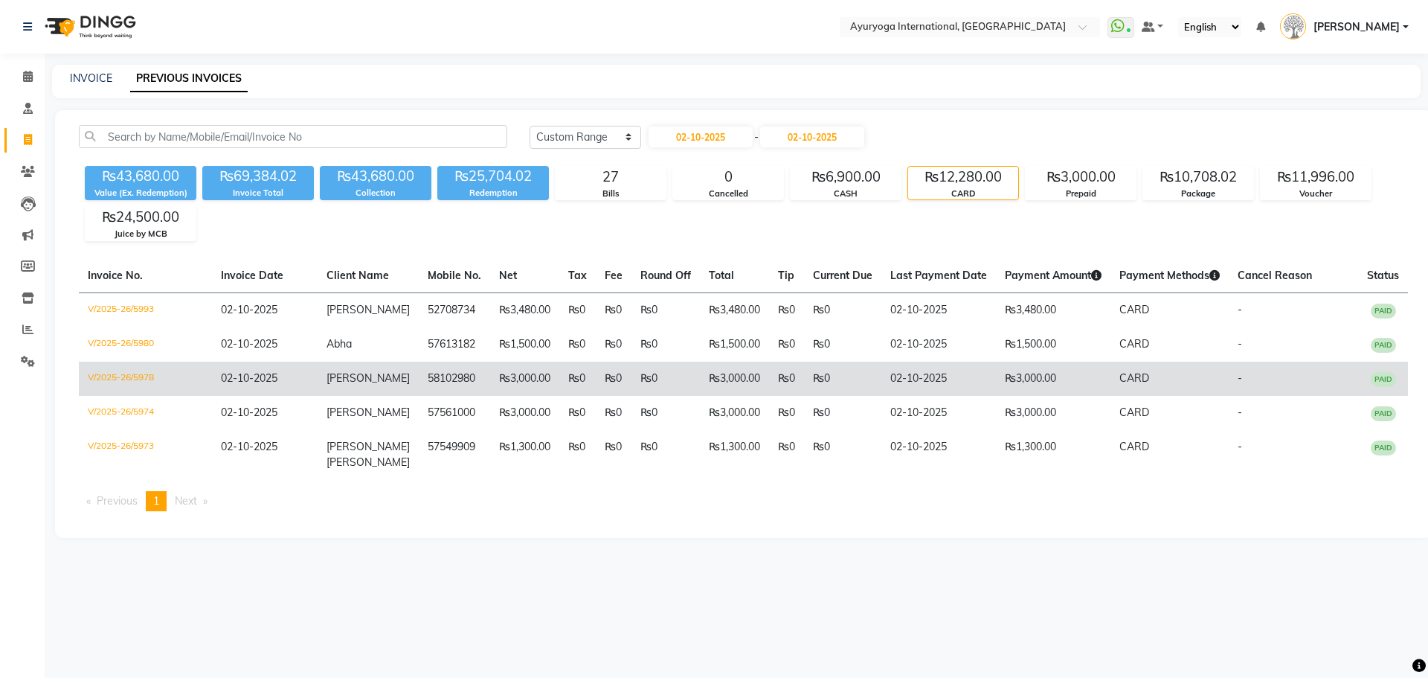
click at [453, 378] on td "58102980" at bounding box center [454, 379] width 71 height 34
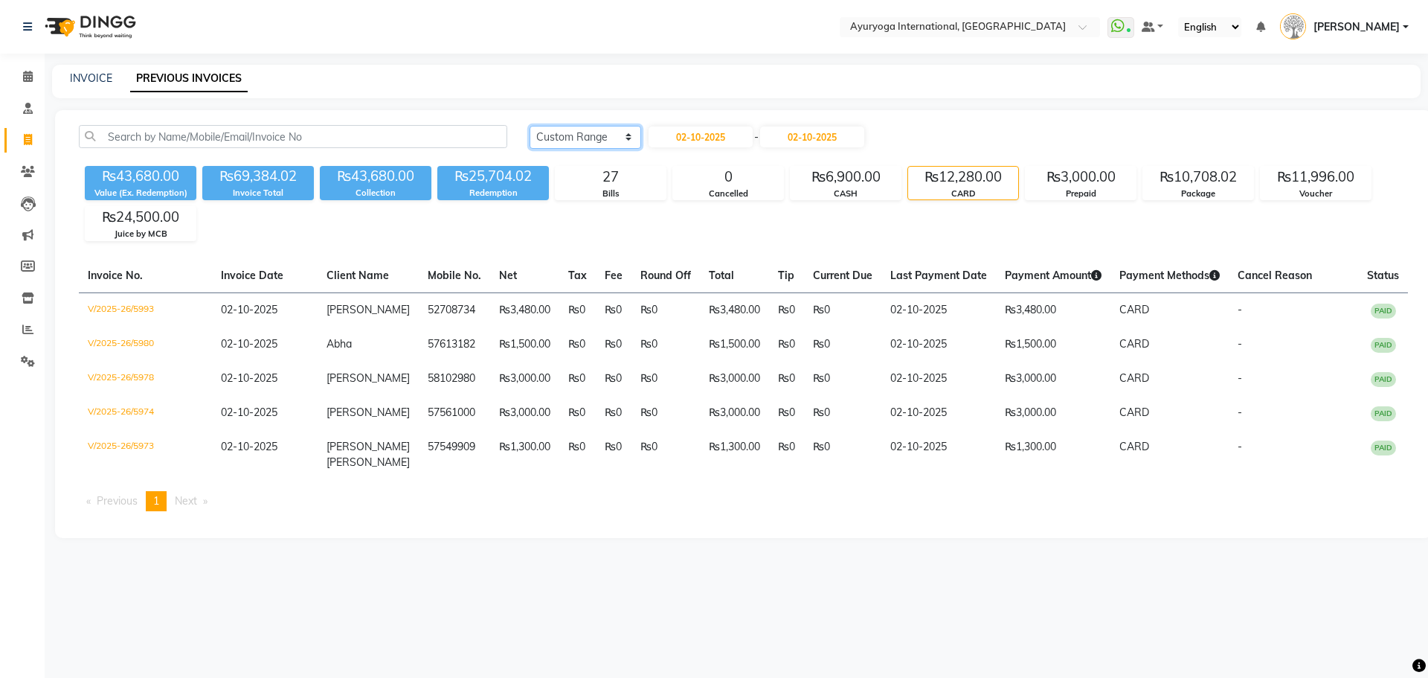
click at [617, 142] on select "Today Yesterday Custom Range" at bounding box center [586, 137] width 112 height 23
select select "yesterday"
click at [530, 126] on select "Today Yesterday Custom Range" at bounding box center [586, 137] width 112 height 23
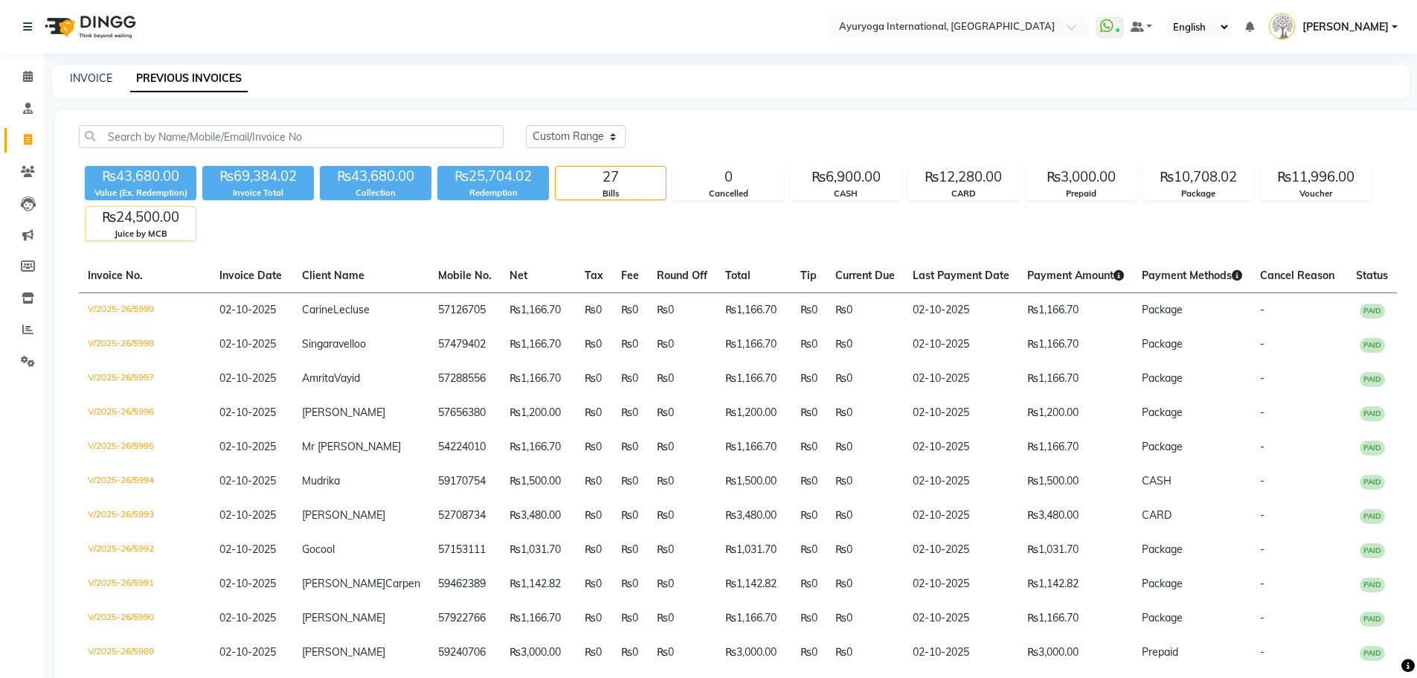
click at [139, 218] on div "₨24,500.00" at bounding box center [141, 217] width 110 height 21
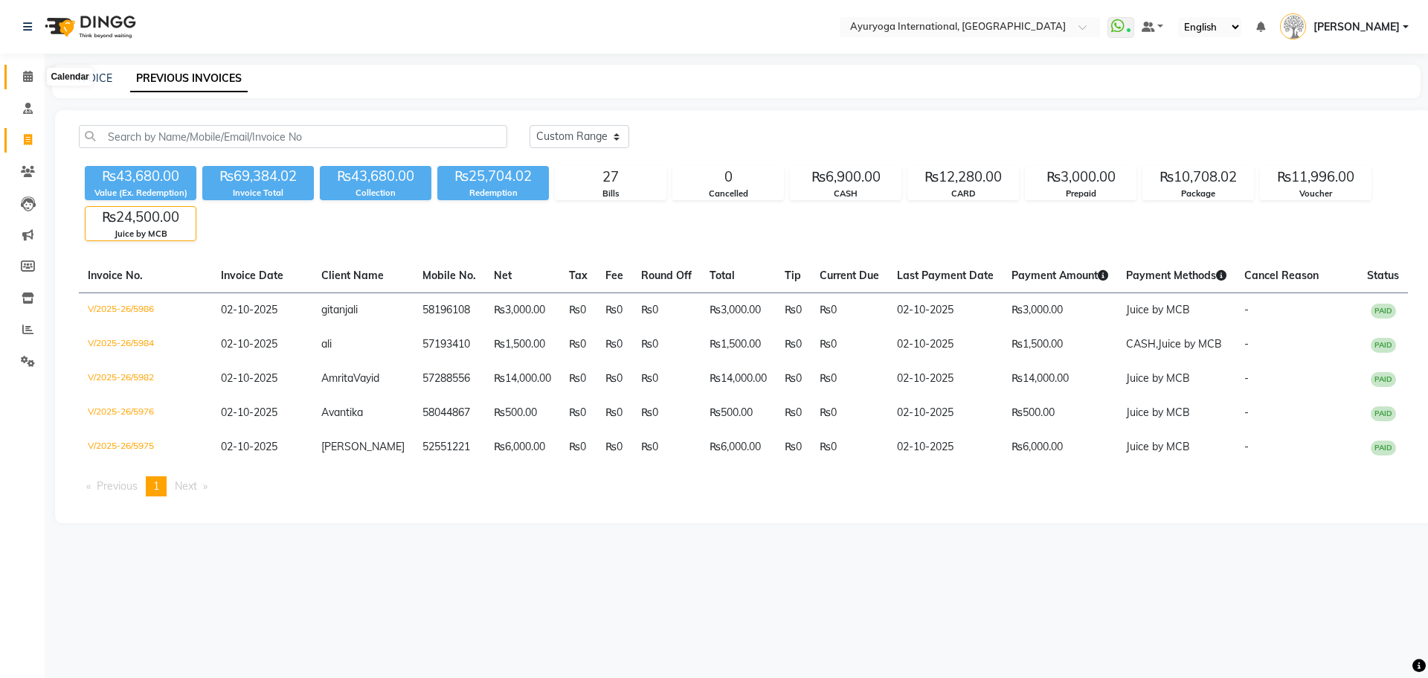
click at [18, 68] on span at bounding box center [28, 76] width 26 height 17
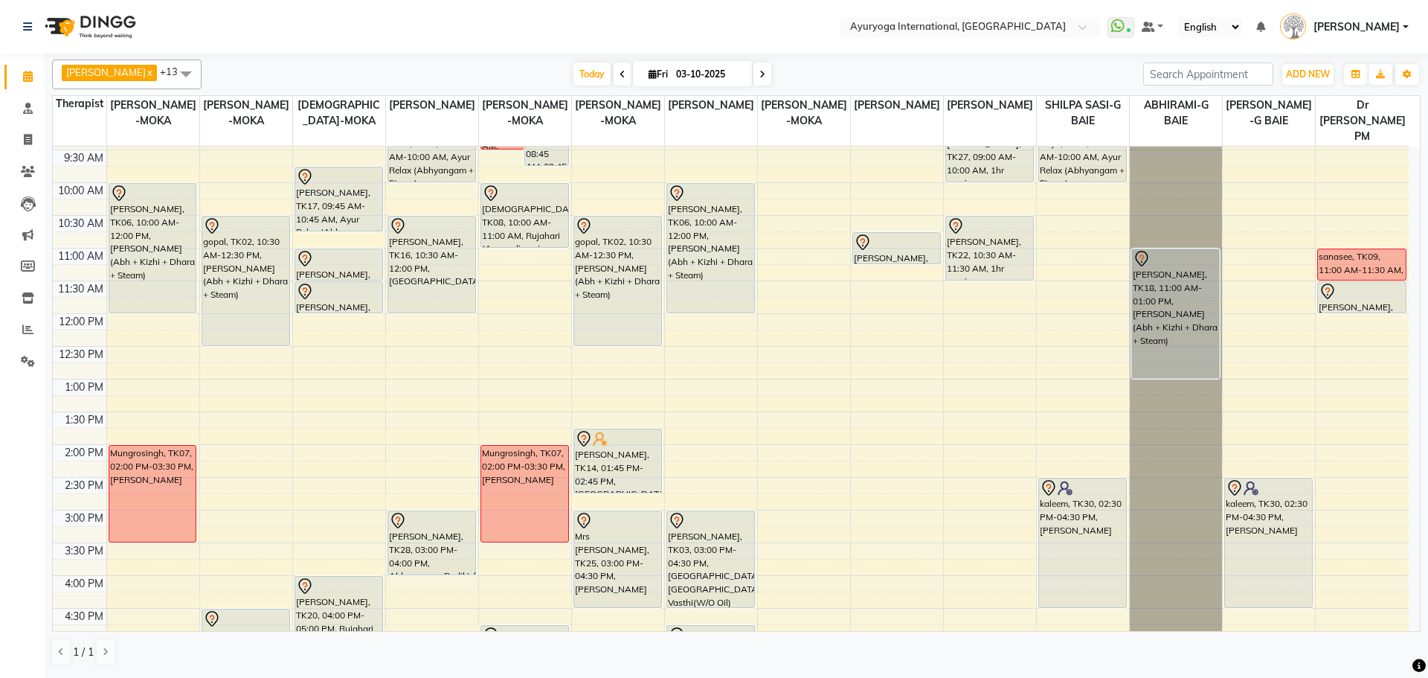
scroll to position [431, 0]
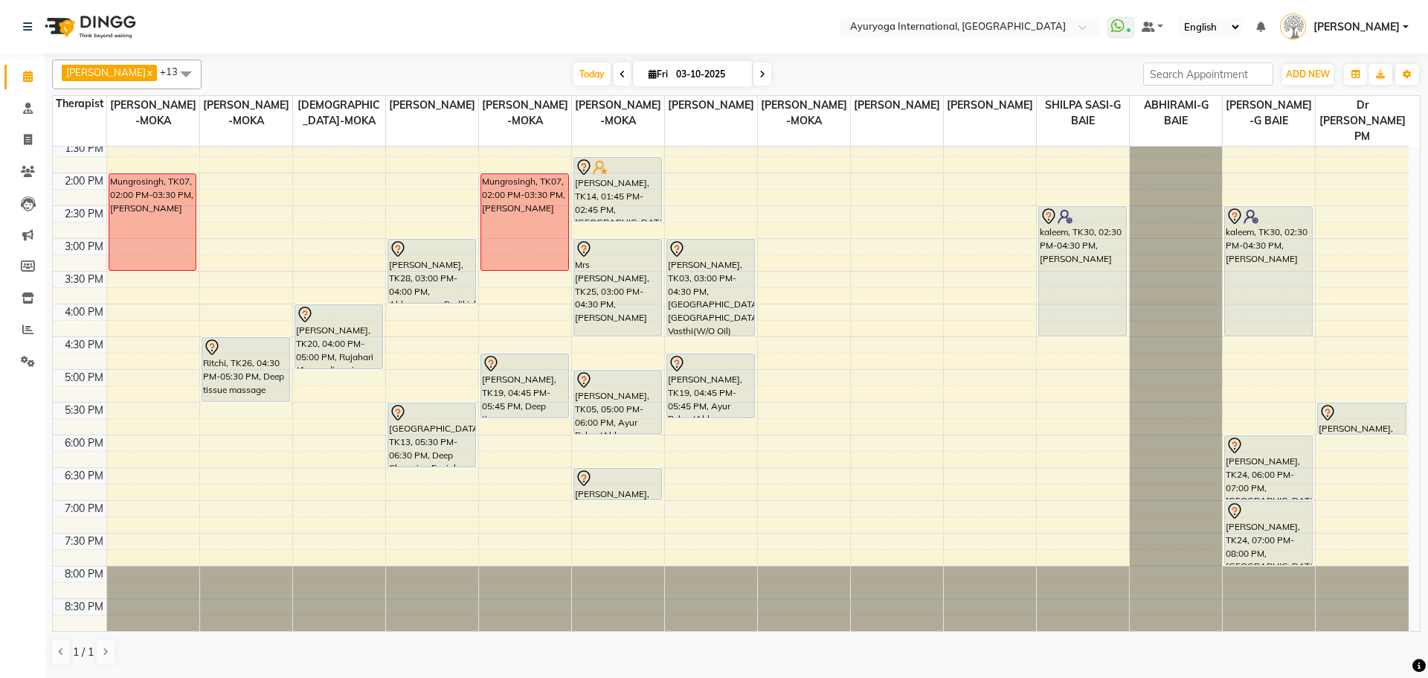
click at [538, 442] on div "7:00 AM 7:30 AM 8:00 AM 8:30 AM 9:00 AM 9:30 AM 10:00 AM 10:30 AM 11:00 AM 11:3…" at bounding box center [731, 173] width 1356 height 916
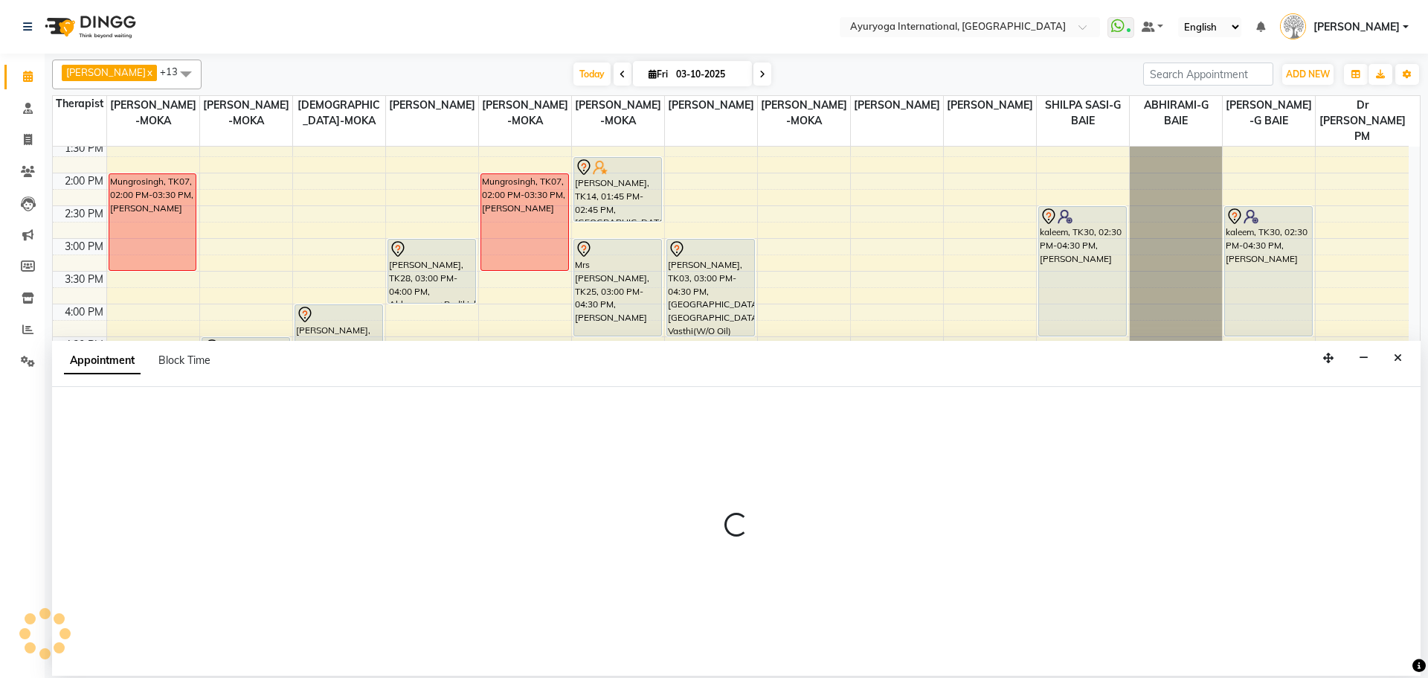
select select "77771"
select select "1080"
select select "tentative"
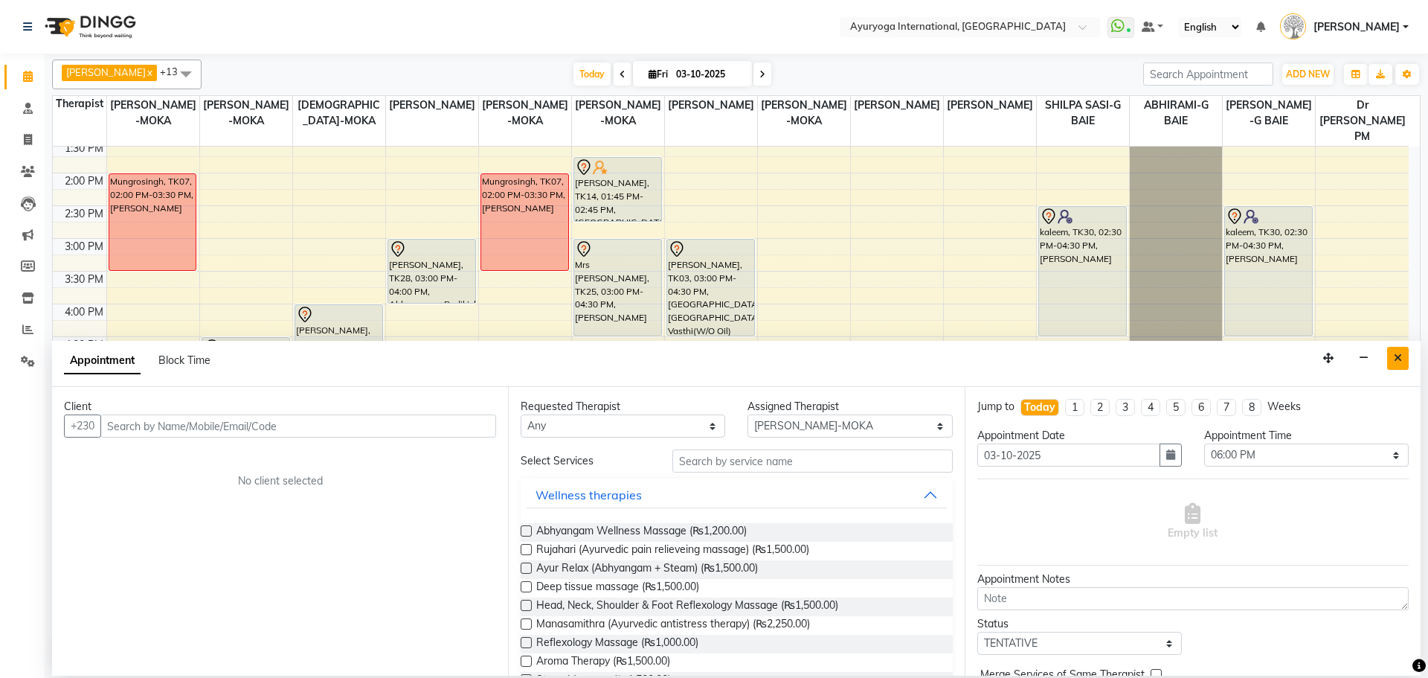
click at [1399, 357] on icon "Close" at bounding box center [1398, 358] width 8 height 10
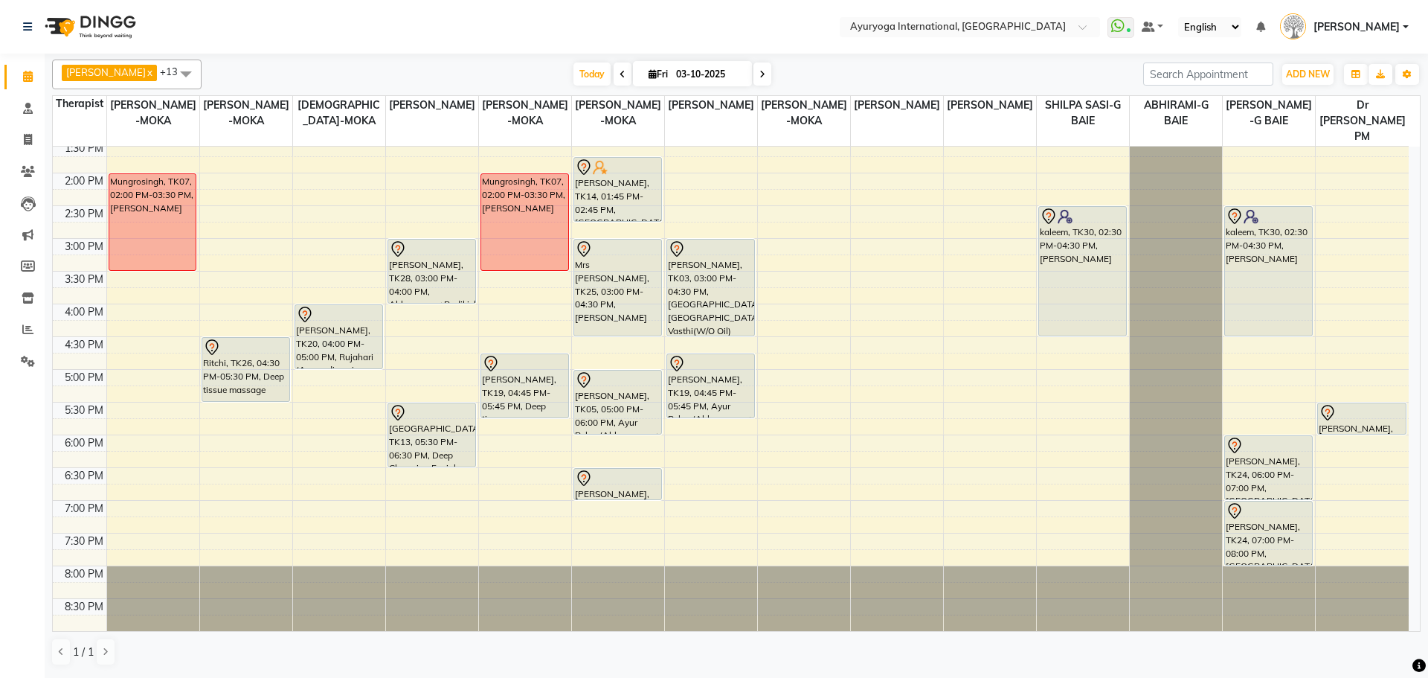
click at [523, 437] on div "7:00 AM 7:30 AM 8:00 AM 8:30 AM 9:00 AM 9:30 AM 10:00 AM 10:30 AM 11:00 AM 11:3…" at bounding box center [731, 173] width 1356 height 916
select select "77771"
select select "1080"
select select "tentative"
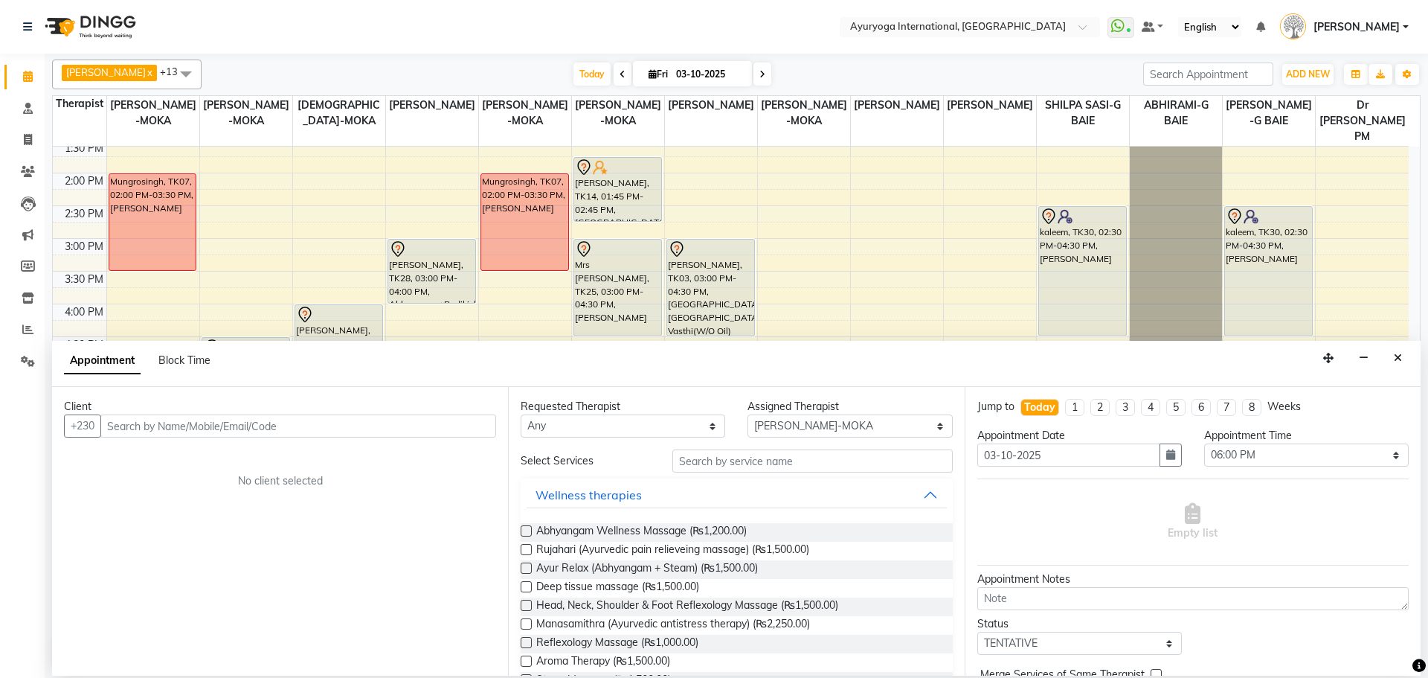
click at [315, 427] on input "text" at bounding box center [298, 425] width 396 height 23
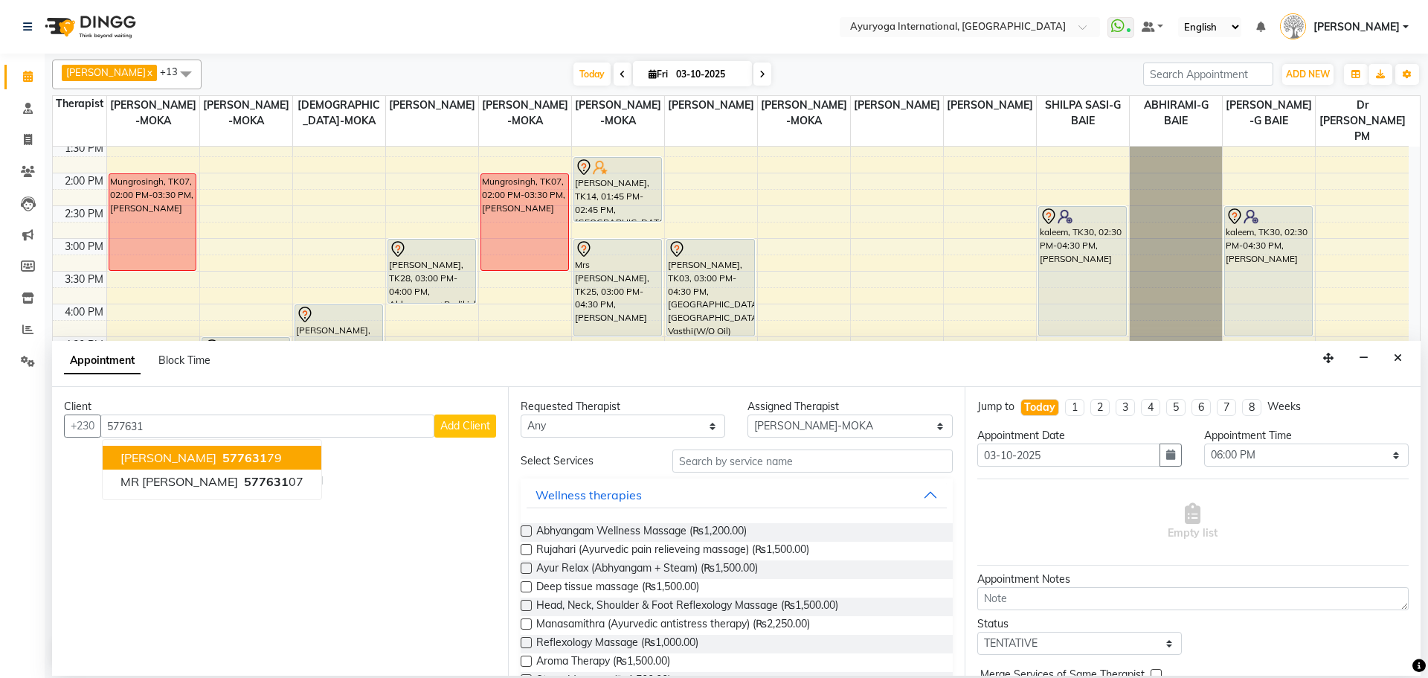
click at [235, 452] on span "577631" at bounding box center [244, 457] width 45 height 15
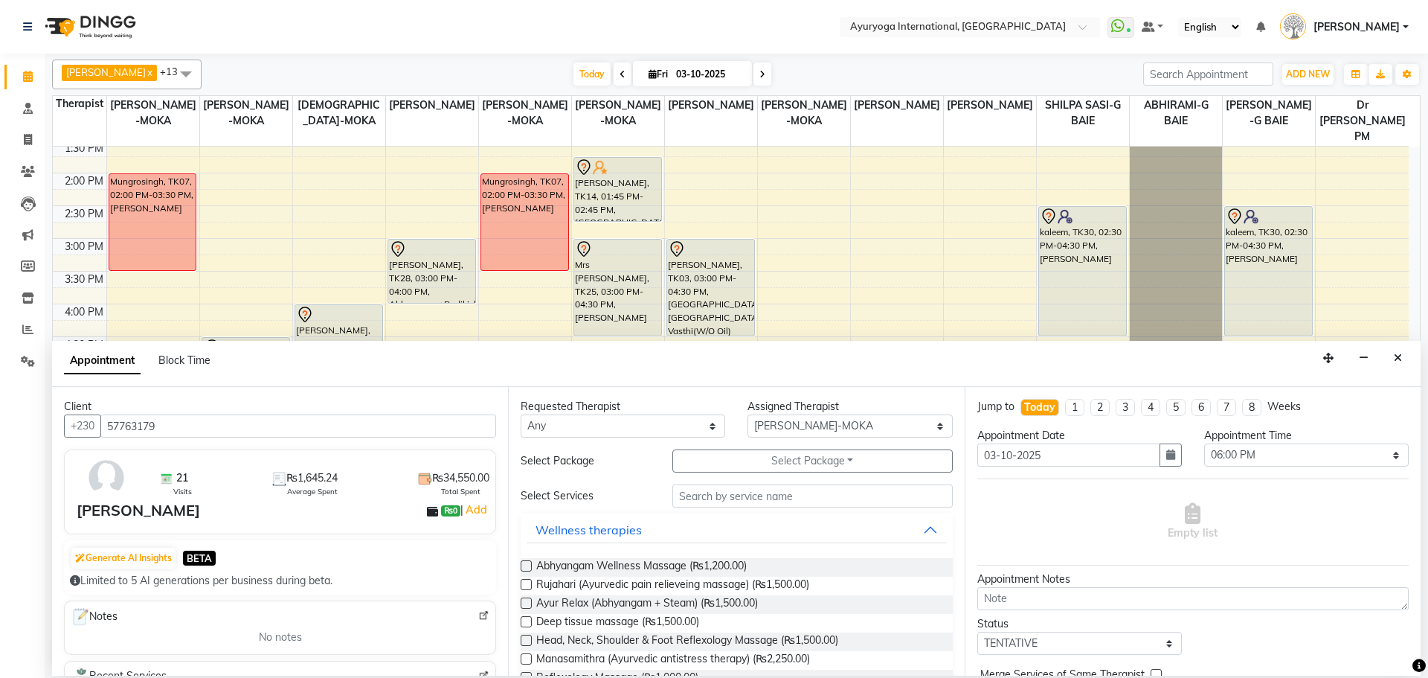
type input "57763179"
click at [733, 494] on input "text" at bounding box center [812, 495] width 280 height 23
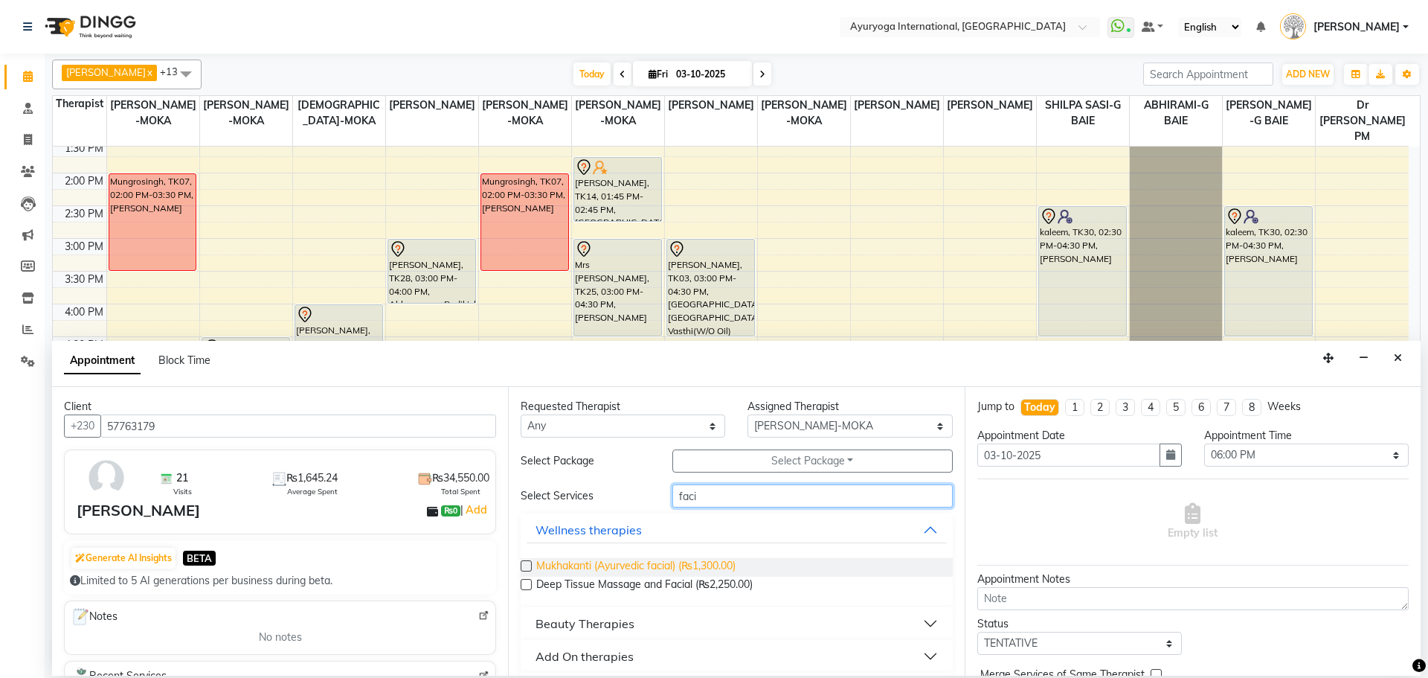
type input "faci"
click at [666, 572] on span "Mukhakanti (Ayurvedic facial) (₨1,300.00)" at bounding box center [635, 567] width 199 height 19
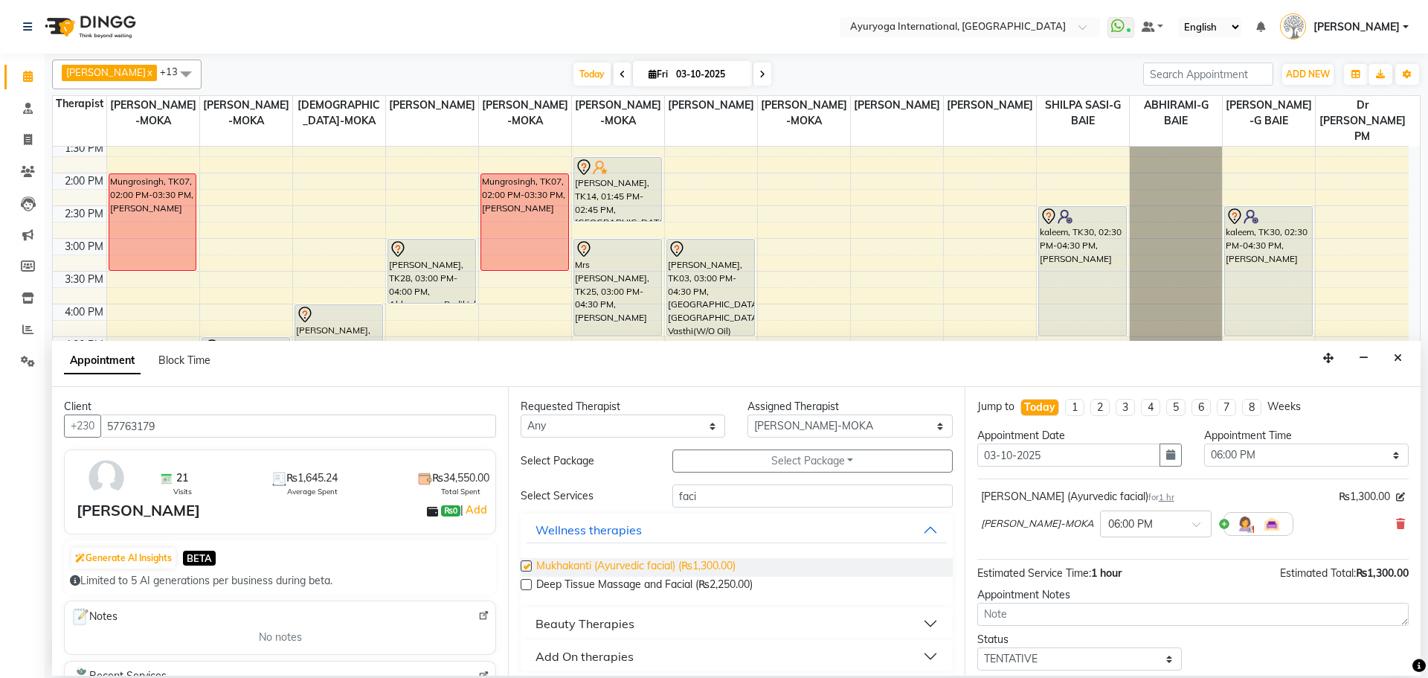
checkbox input "false"
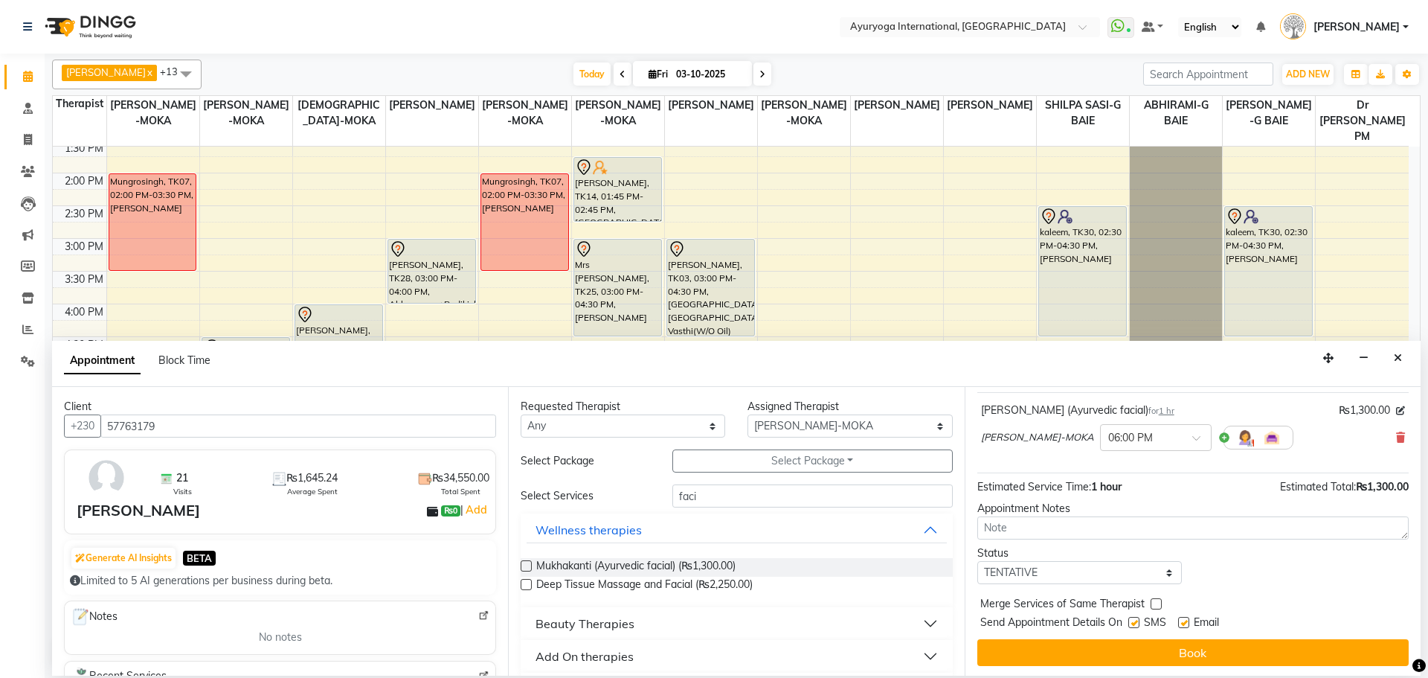
scroll to position [89, 0]
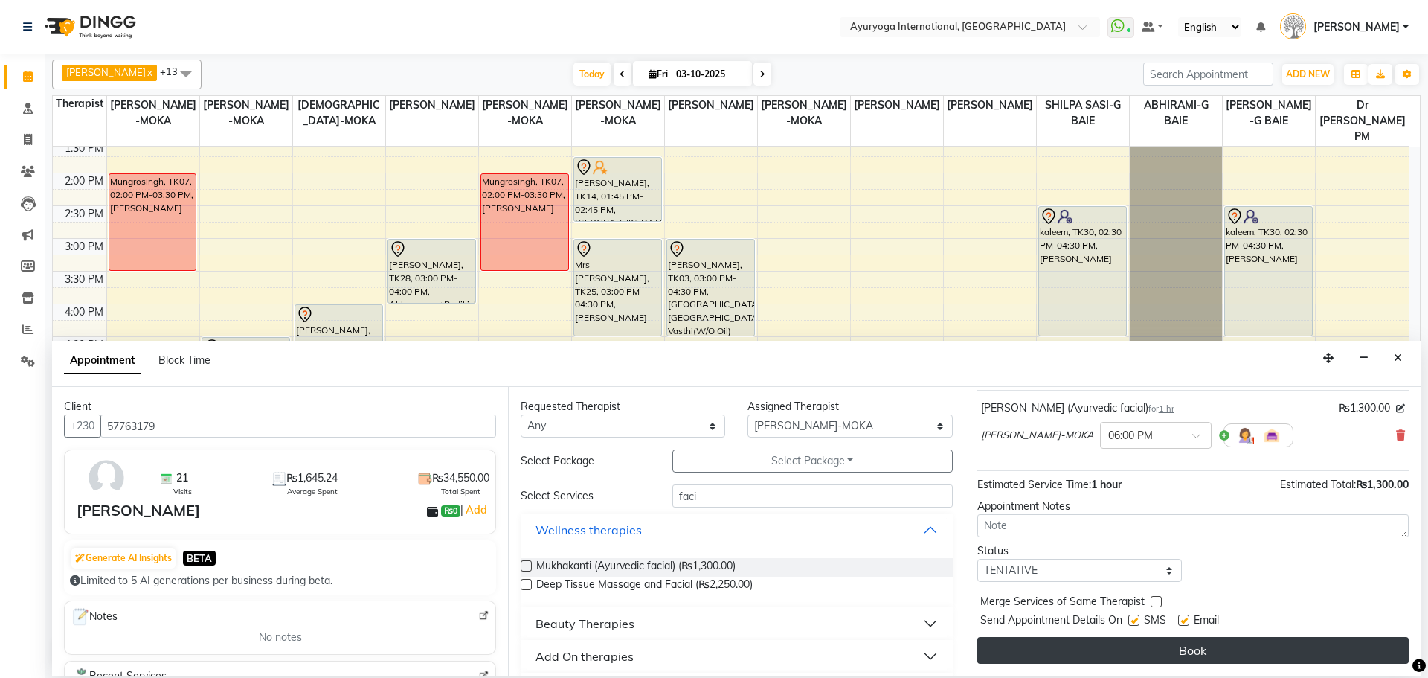
click at [1131, 649] on button "Book" at bounding box center [1192, 650] width 431 height 27
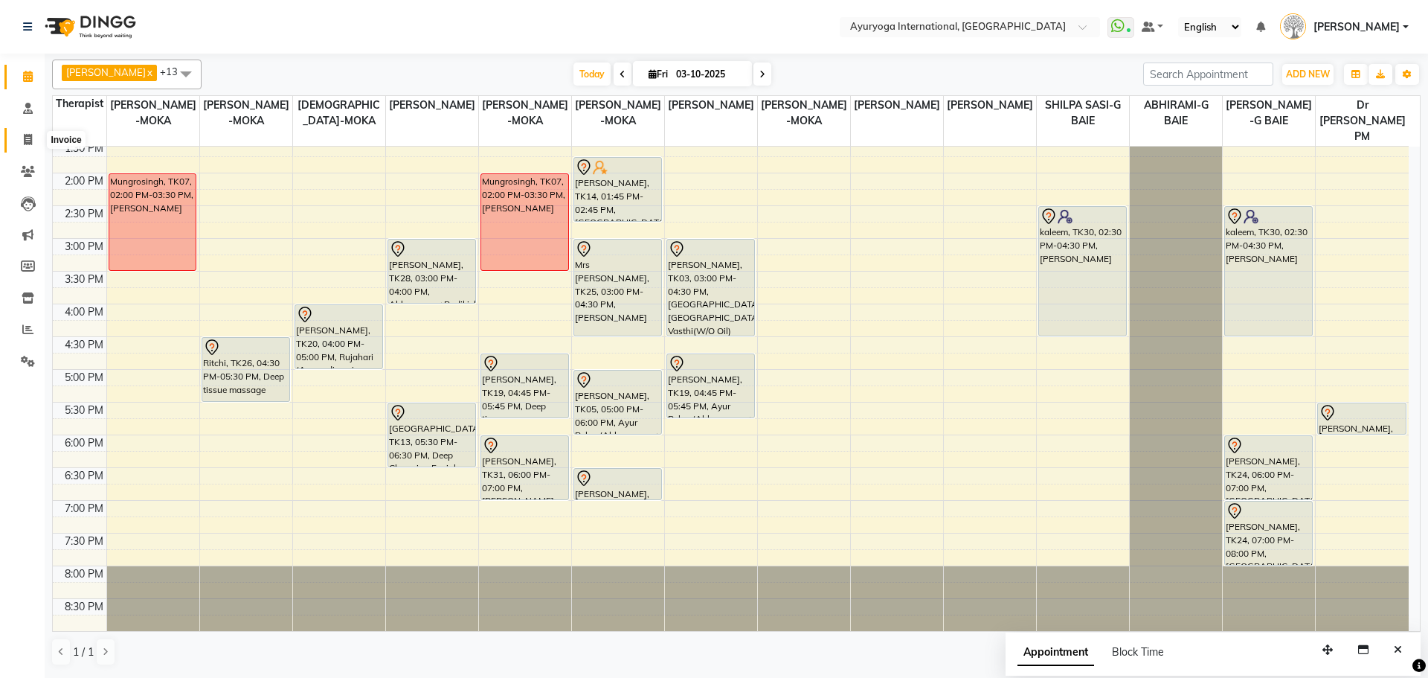
click at [27, 141] on icon at bounding box center [28, 139] width 8 height 11
select select "service"
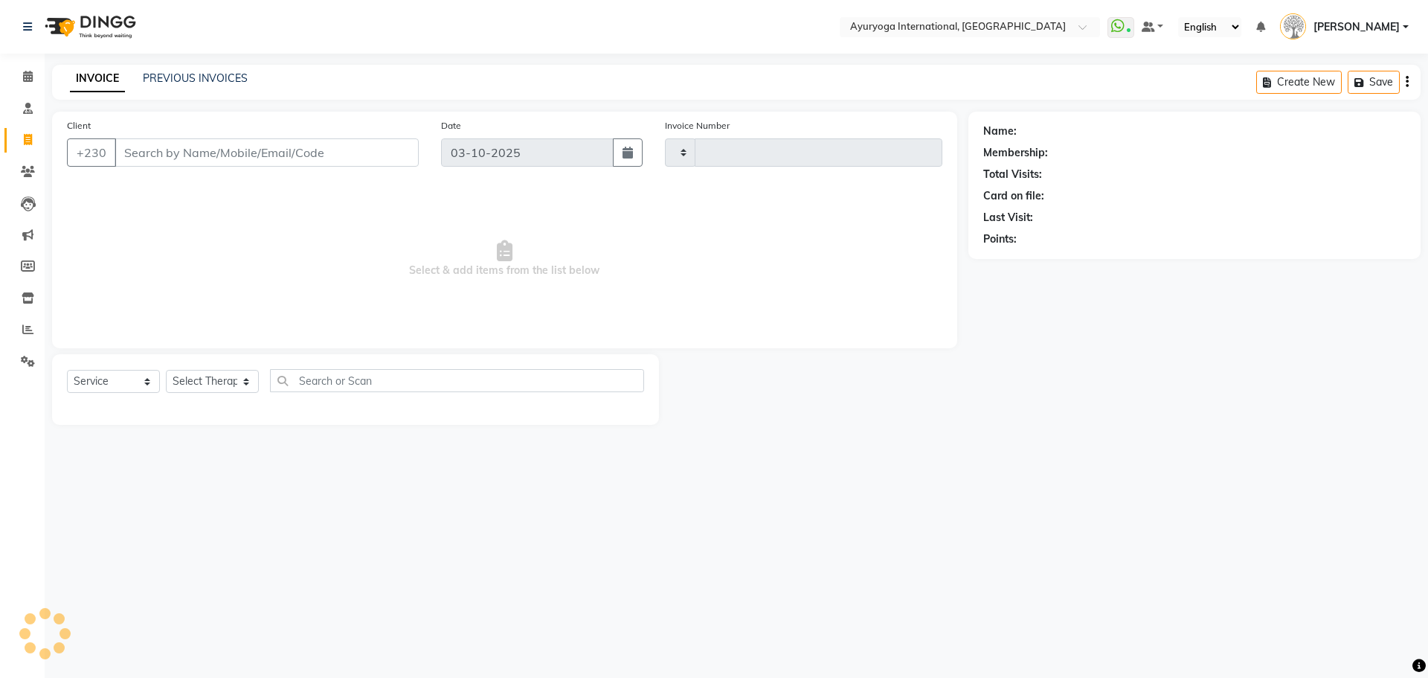
type input "6001"
select select "730"
click at [164, 84] on link "PREVIOUS INVOICES" at bounding box center [195, 77] width 105 height 13
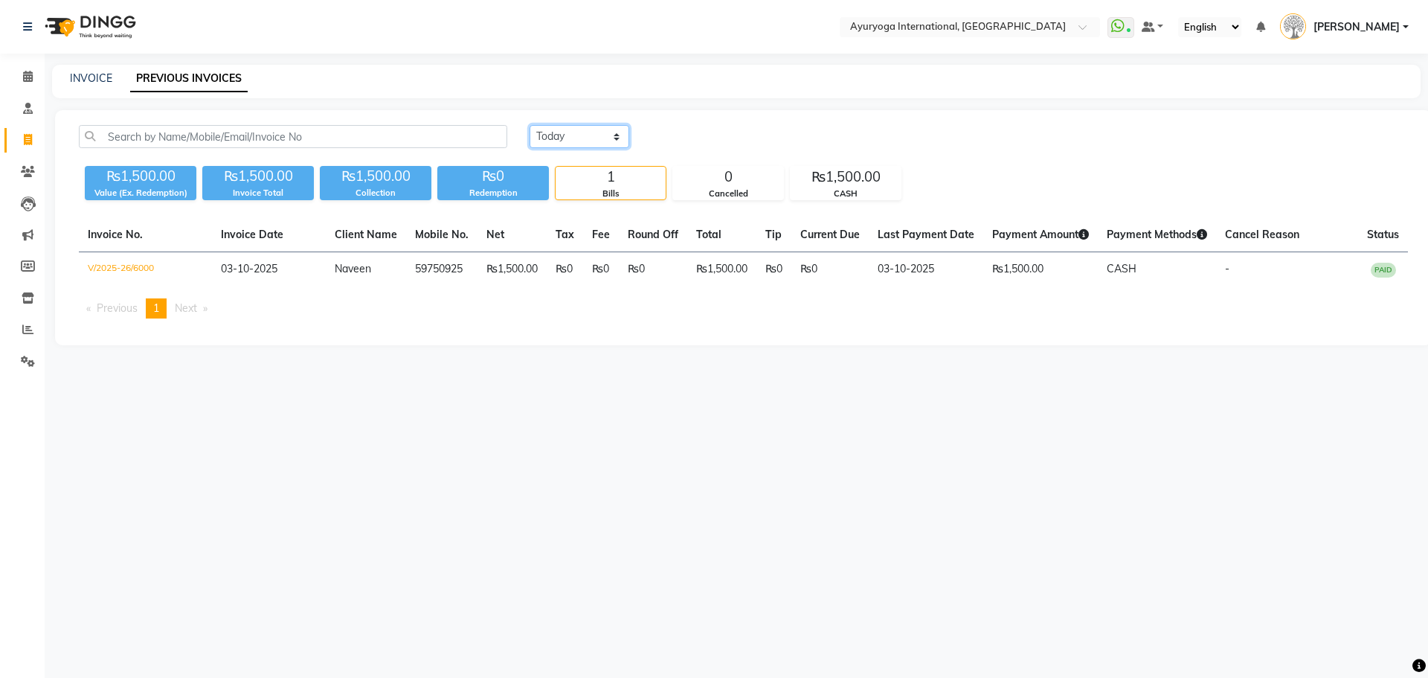
click at [558, 143] on select "Today Yesterday Custom Range" at bounding box center [580, 136] width 100 height 23
select select "yesterday"
click at [530, 125] on select "Today Yesterday Custom Range" at bounding box center [580, 136] width 100 height 23
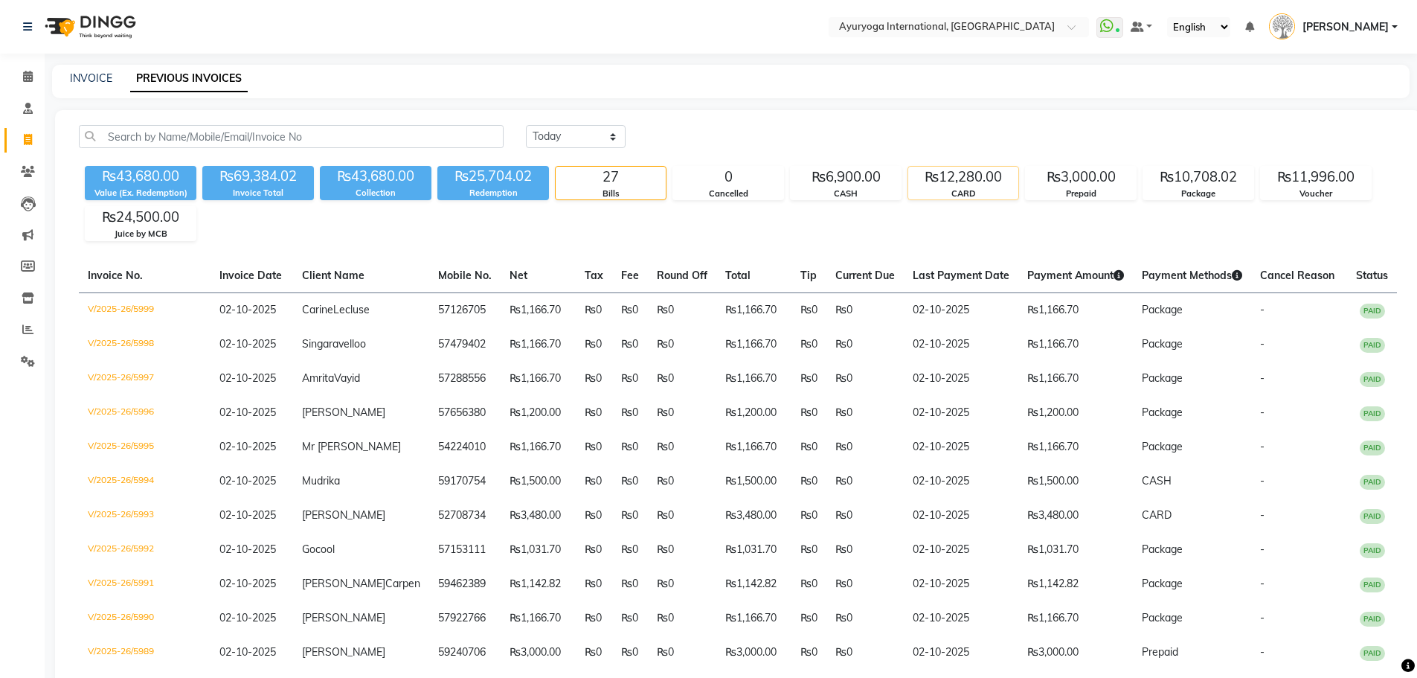
click at [997, 190] on div "CARD" at bounding box center [963, 193] width 110 height 13
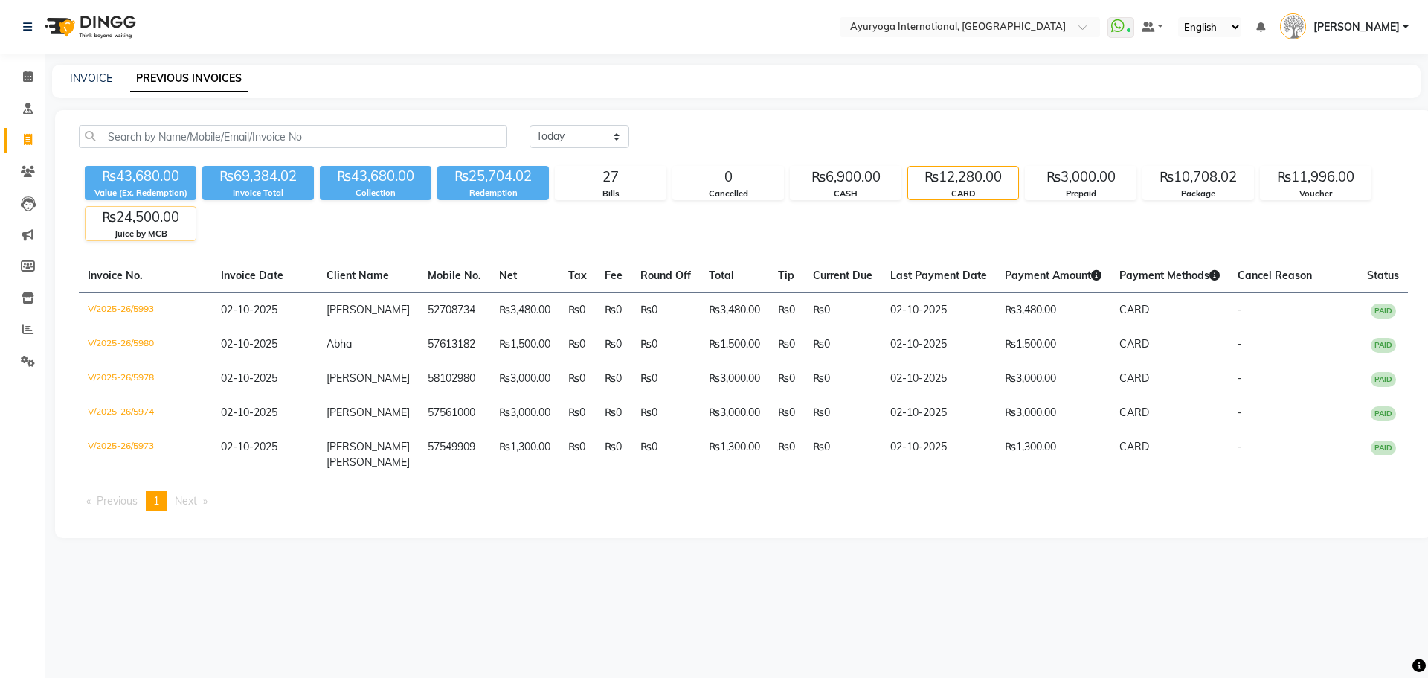
click at [155, 222] on div "₨24,500.00" at bounding box center [141, 217] width 110 height 21
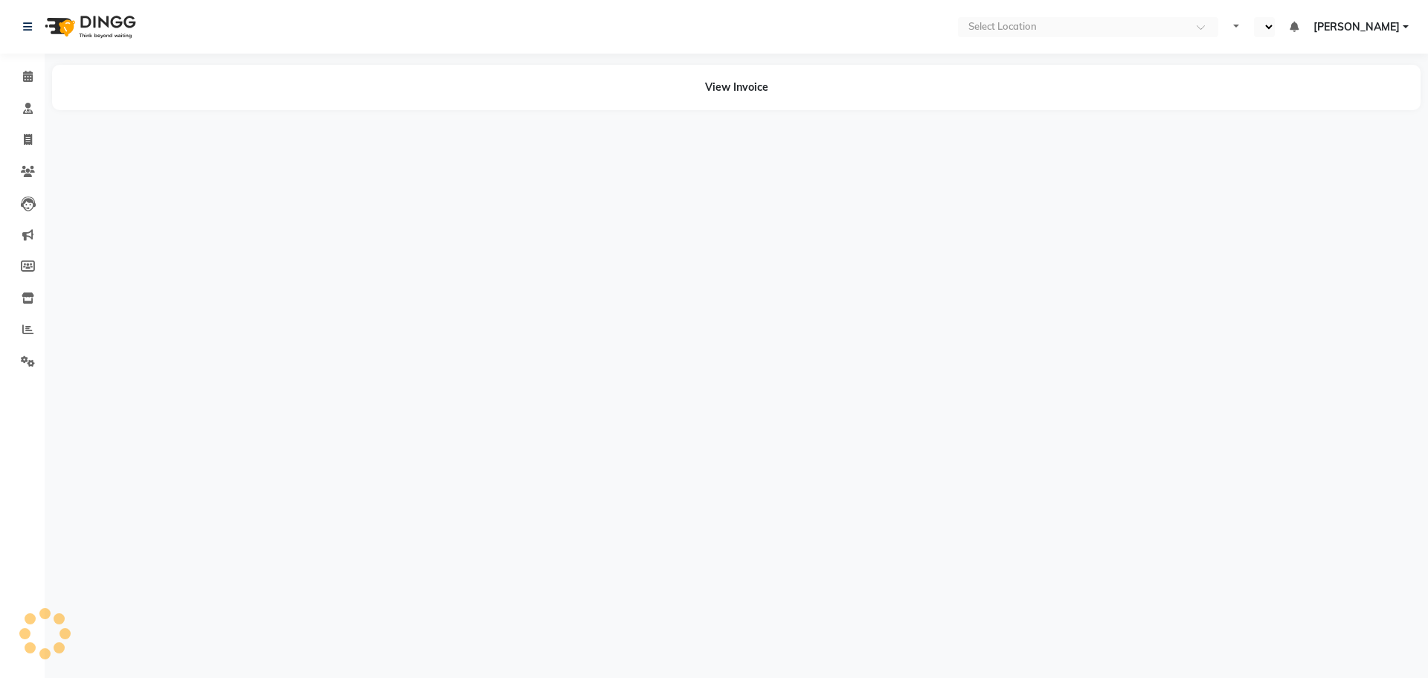
select select "en"
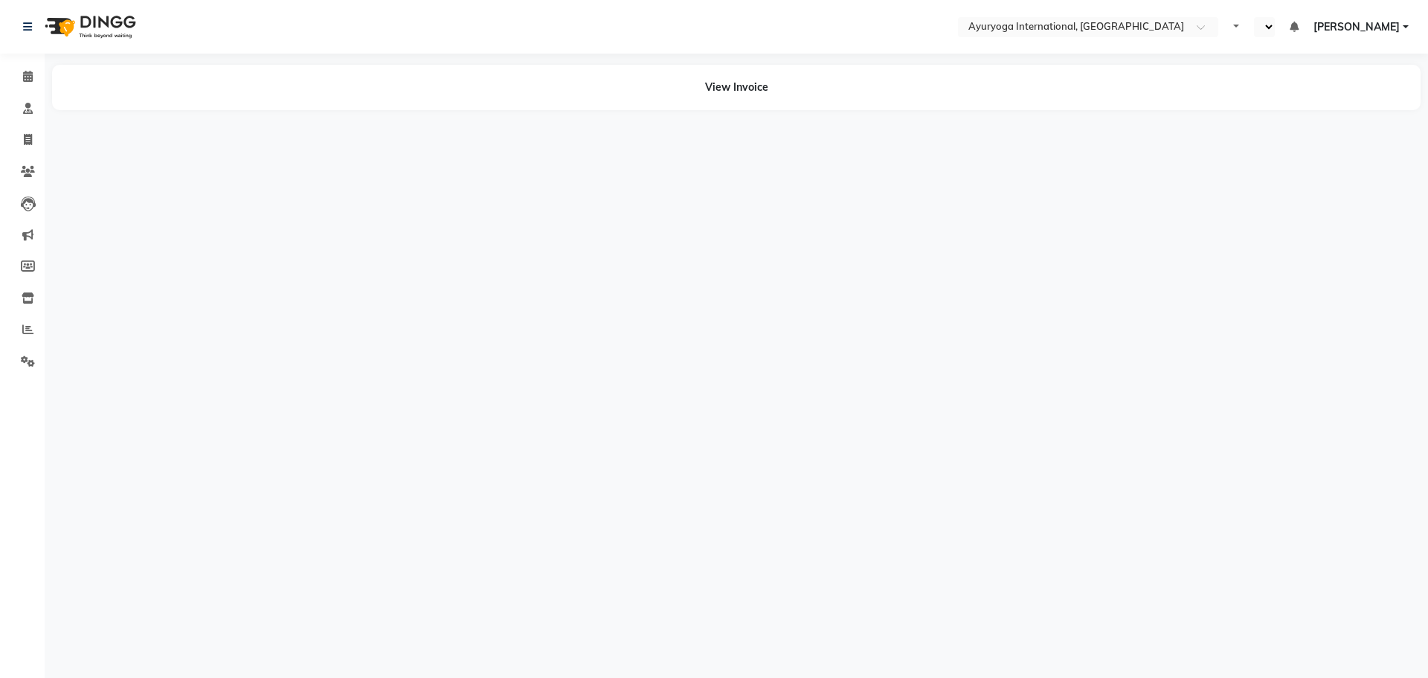
select select "en"
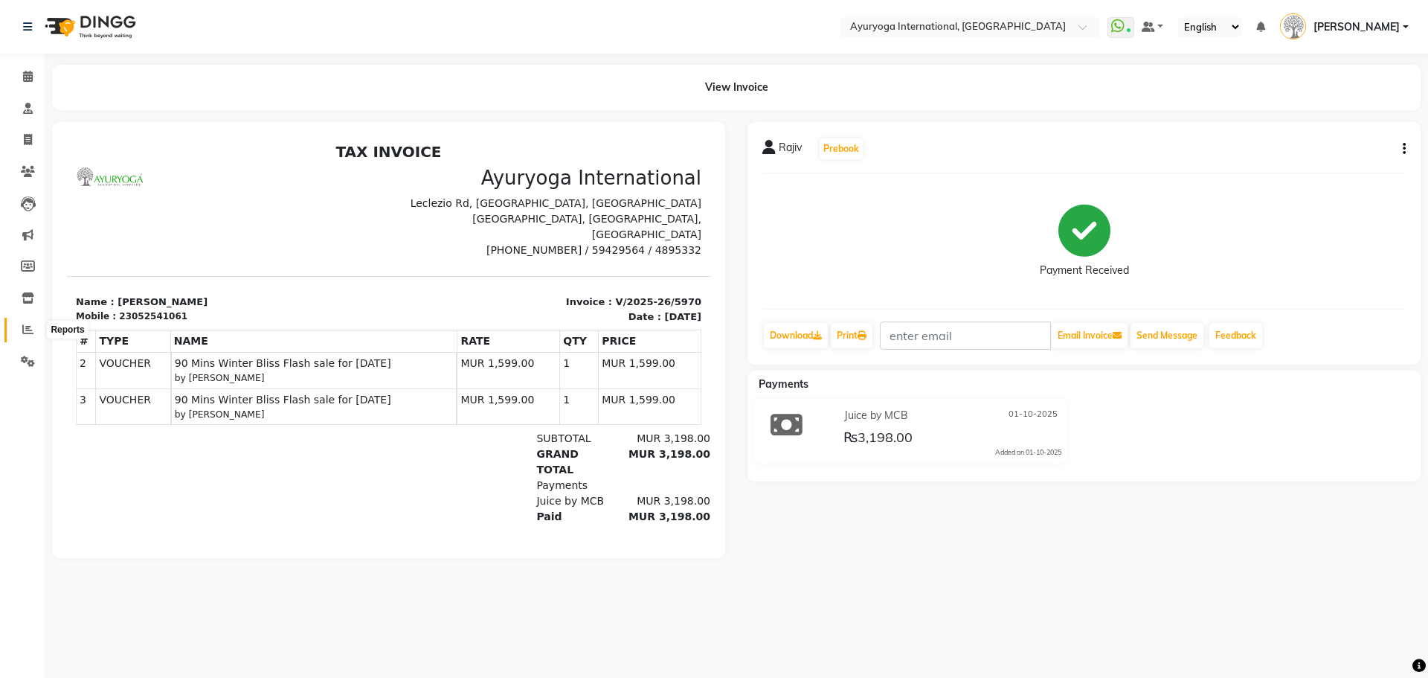
click at [34, 333] on span at bounding box center [28, 329] width 26 height 17
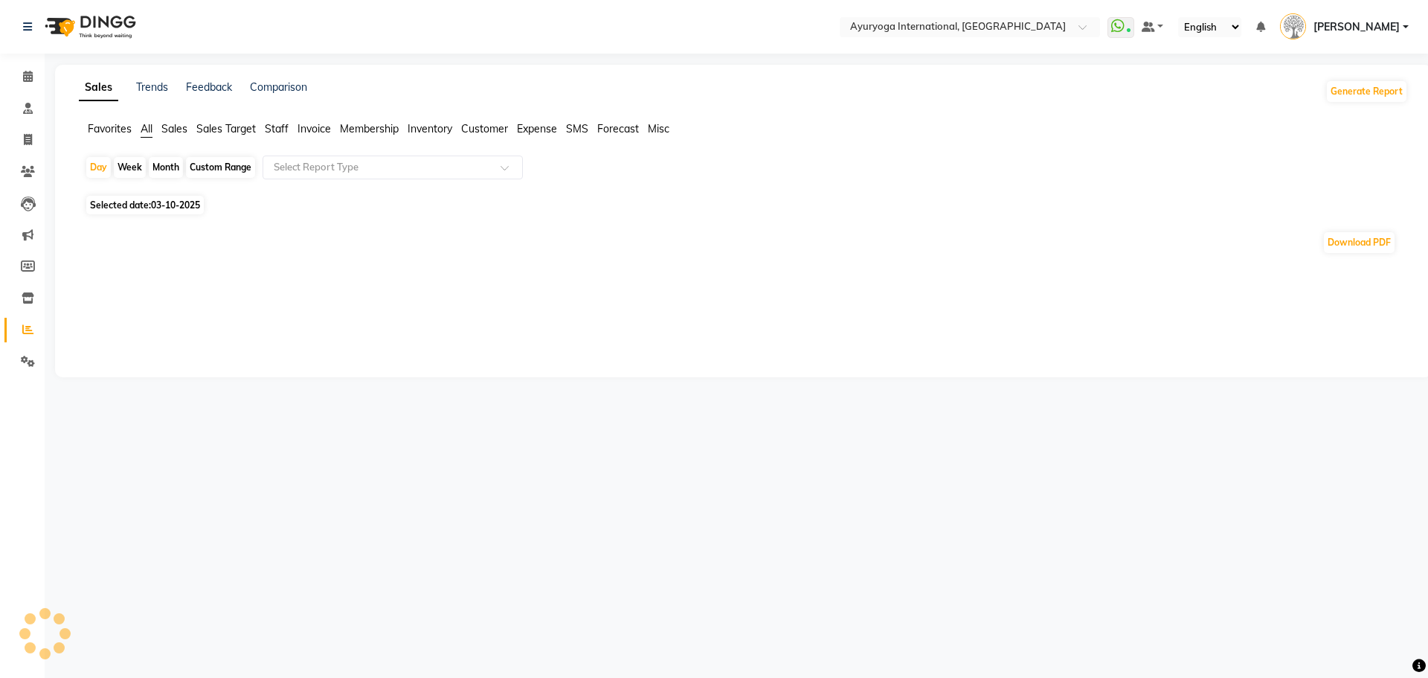
click at [512, 130] on ul "Favorites All Sales Sales Target Staff Invoice Membership Inventory Customer Ex…" at bounding box center [743, 129] width 1329 height 16
click at [527, 131] on span "Expense" at bounding box center [537, 128] width 40 height 13
click at [515, 167] on span at bounding box center [510, 171] width 19 height 15
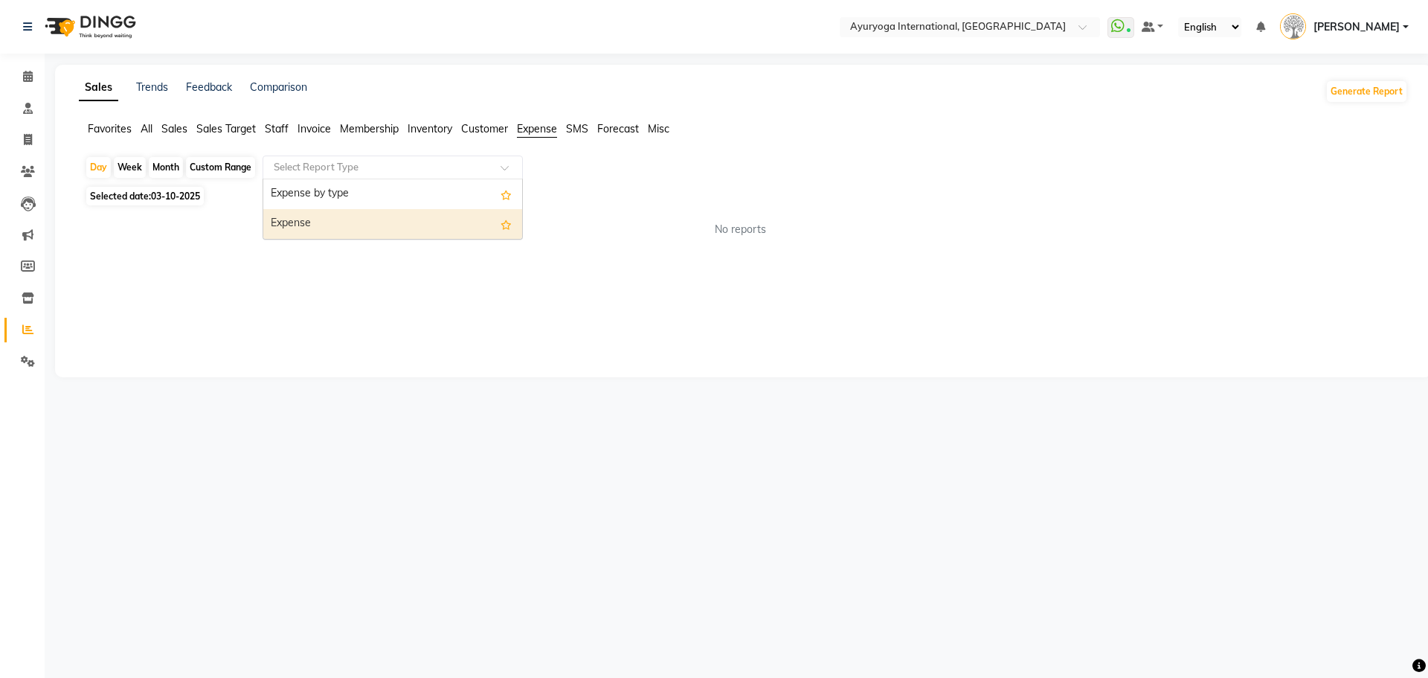
click at [449, 216] on div "Expense" at bounding box center [392, 224] width 259 height 30
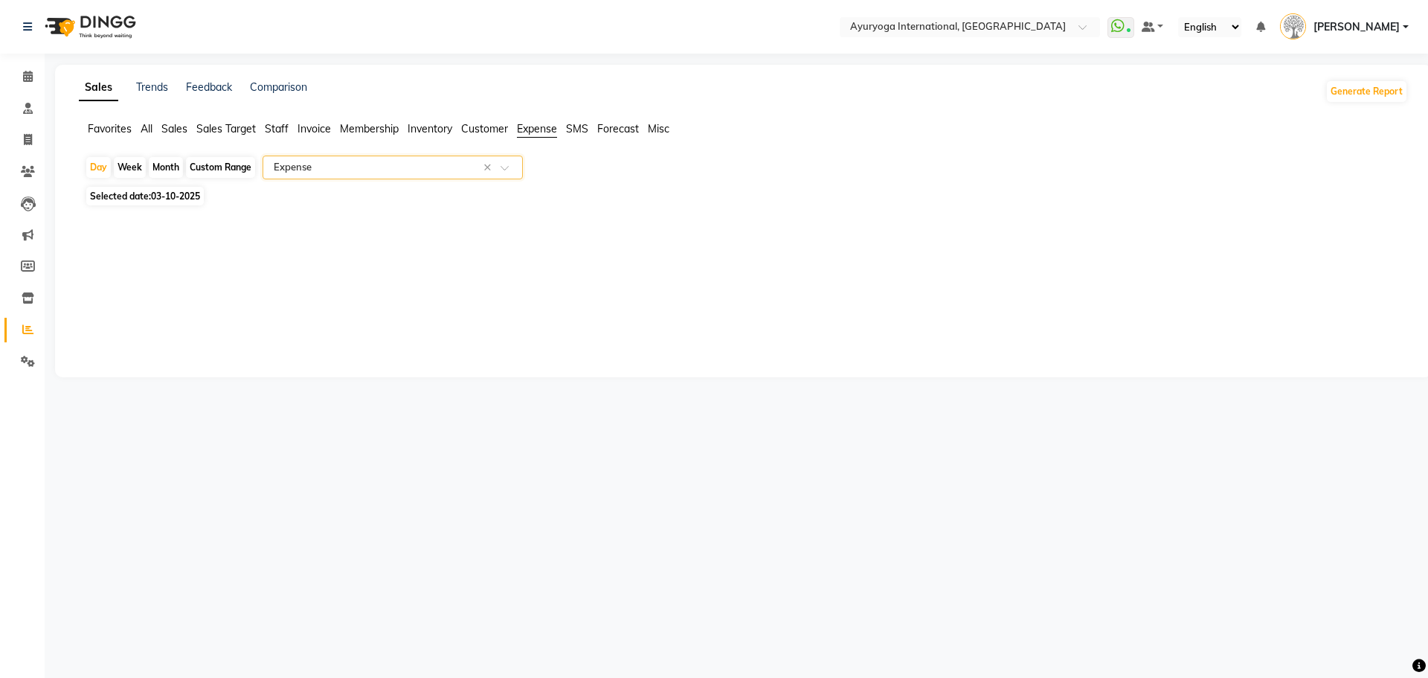
click at [164, 190] on span "03-10-2025" at bounding box center [175, 195] width 49 height 11
select select "10"
select select "2025"
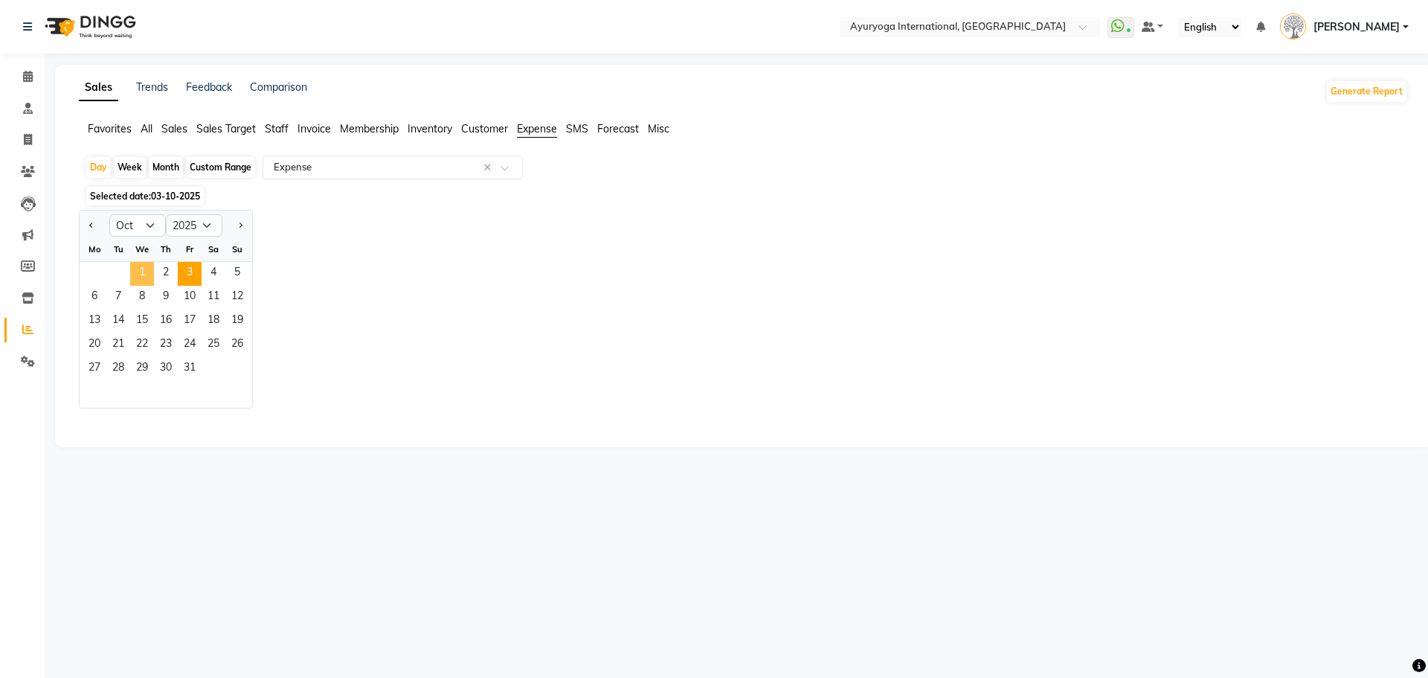
click at [144, 275] on span "1" at bounding box center [142, 274] width 24 height 24
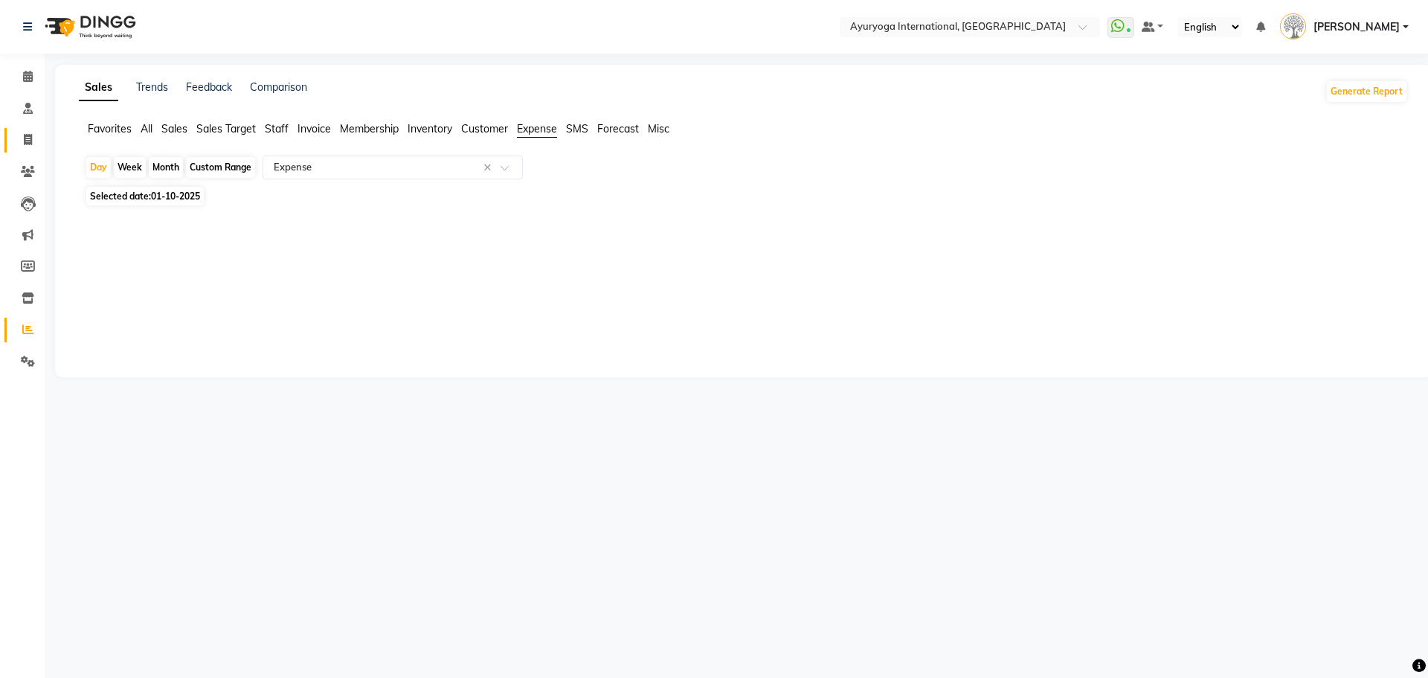
click at [12, 137] on link "Invoice" at bounding box center [22, 140] width 36 height 25
select select "service"
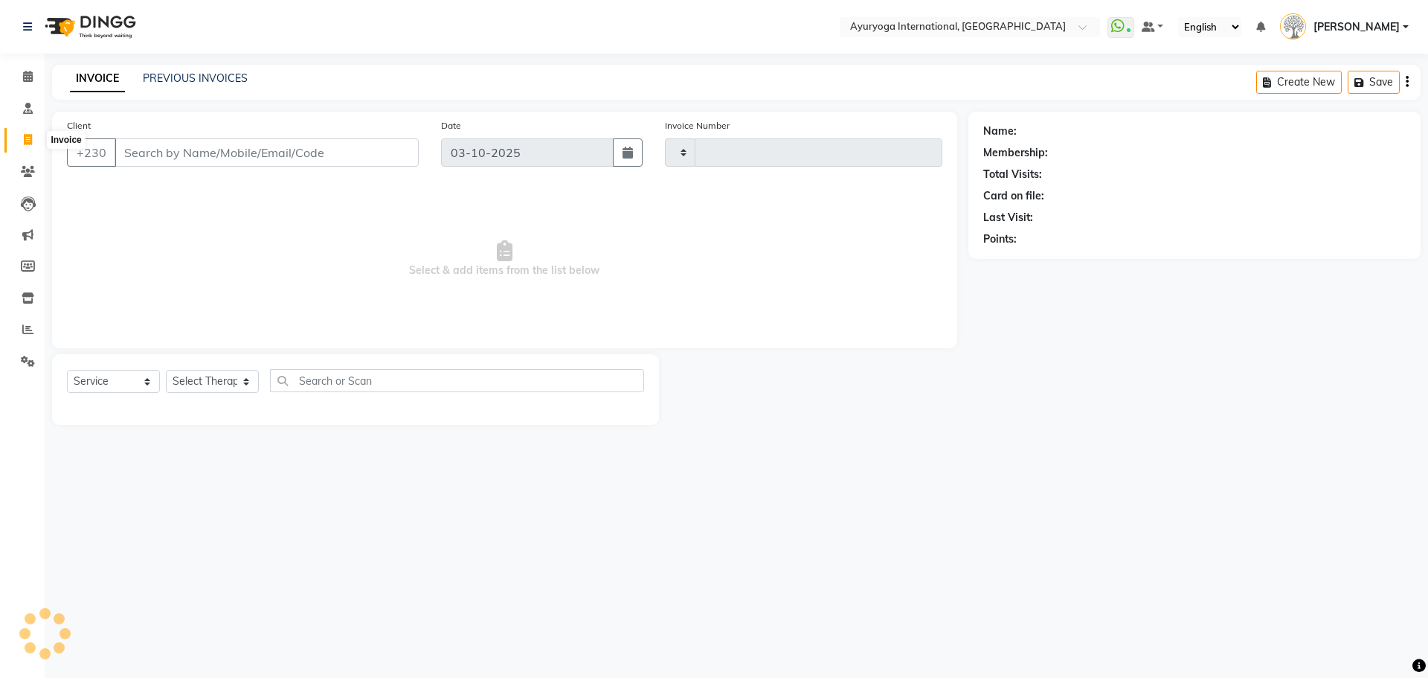
type input "6000"
select select "730"
click at [211, 94] on div "INVOICE PREVIOUS INVOICES Create New Save Open Invoices" at bounding box center [736, 82] width 1369 height 35
click at [210, 78] on link "PREVIOUS INVOICES" at bounding box center [195, 77] width 105 height 13
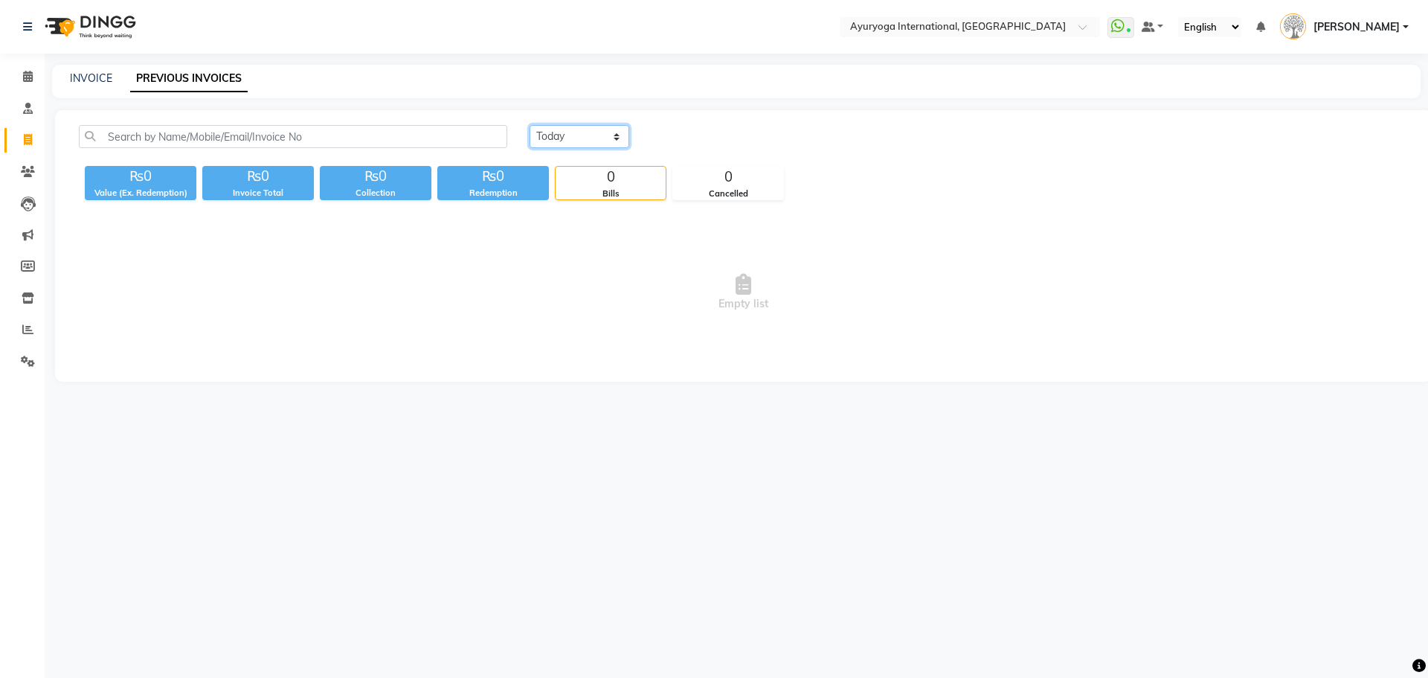
click at [609, 140] on select "Today Yesterday Custom Range" at bounding box center [580, 136] width 100 height 23
select select "yesterday"
click at [530, 125] on select "Today Yesterday Custom Range" at bounding box center [580, 136] width 100 height 23
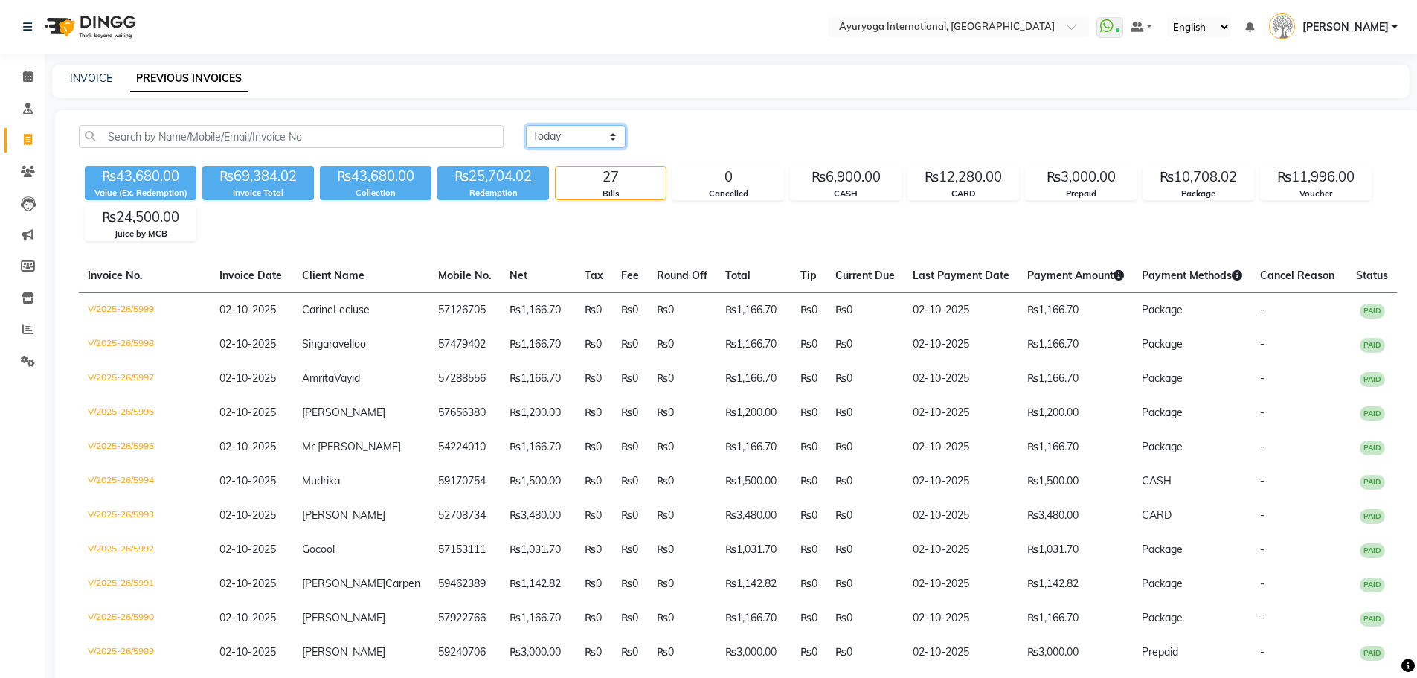
scroll to position [74, 0]
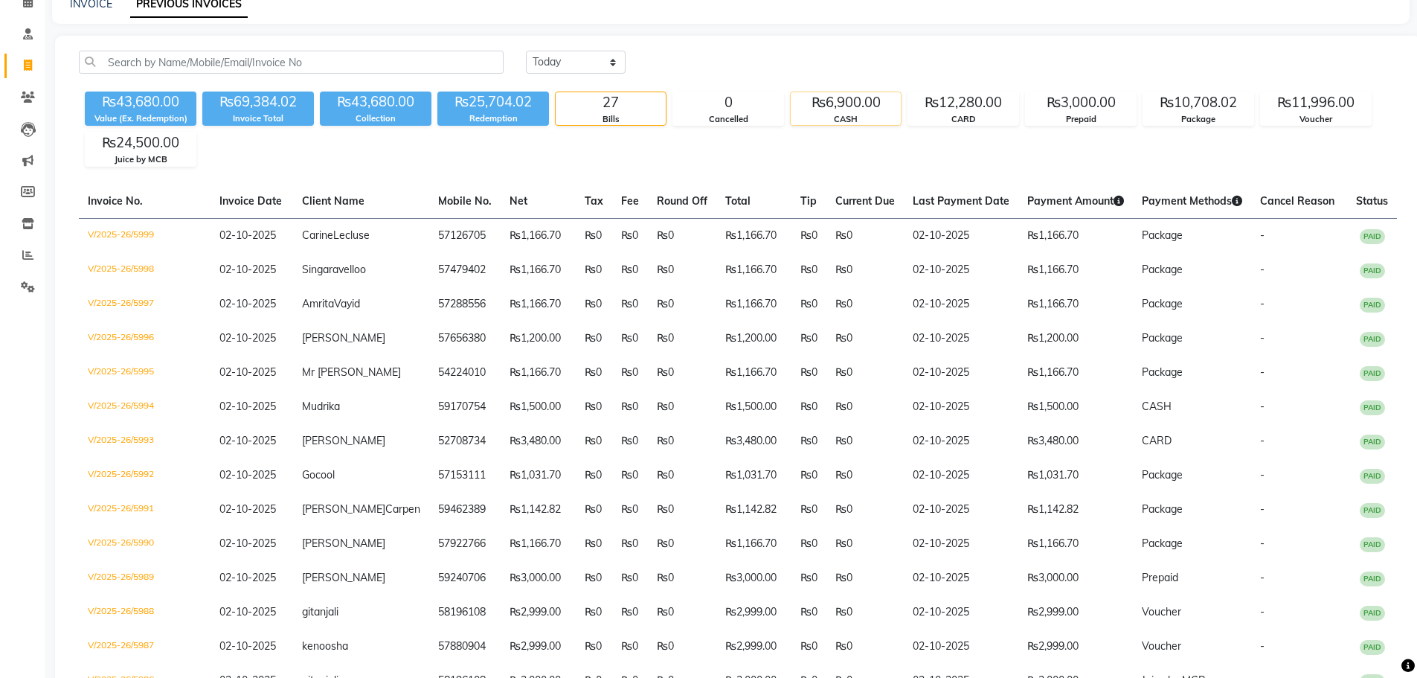
click at [870, 109] on div "₨6,900.00" at bounding box center [846, 102] width 110 height 21
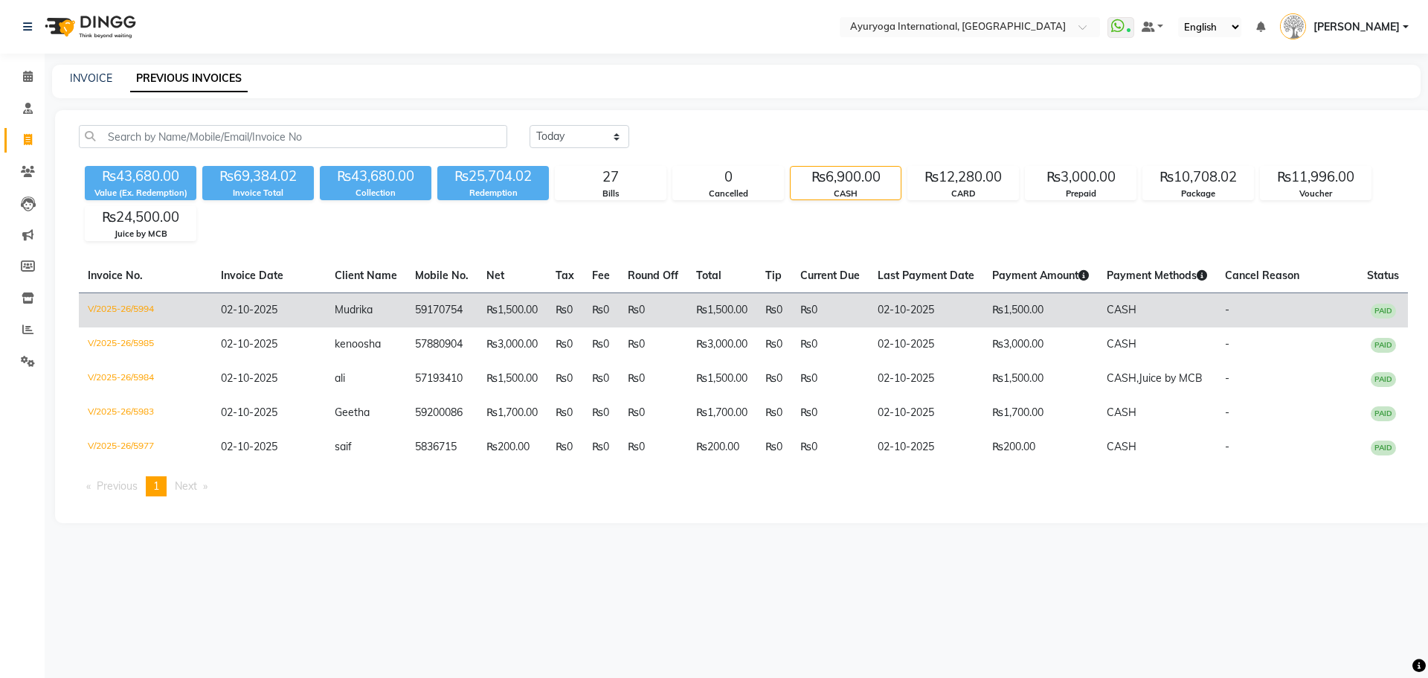
click at [570, 316] on td "₨0" at bounding box center [565, 309] width 36 height 35
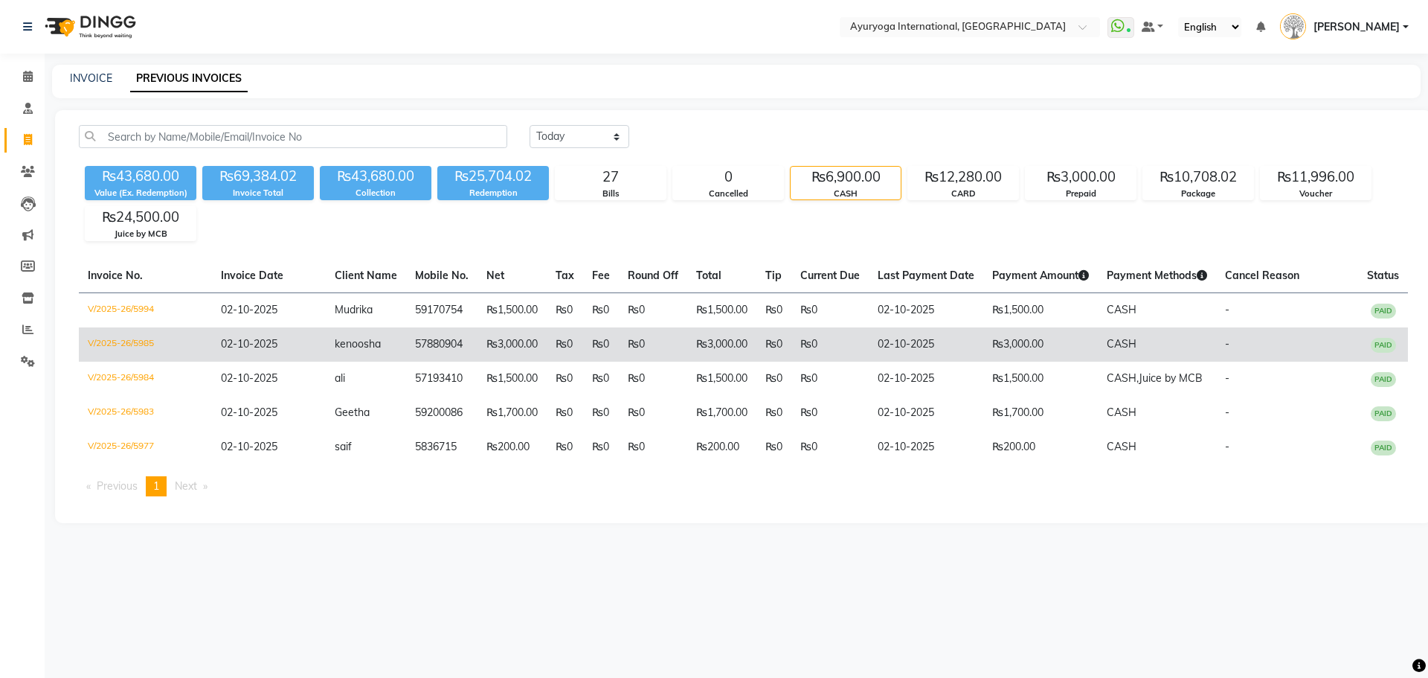
click at [557, 343] on td "₨0" at bounding box center [565, 344] width 36 height 34
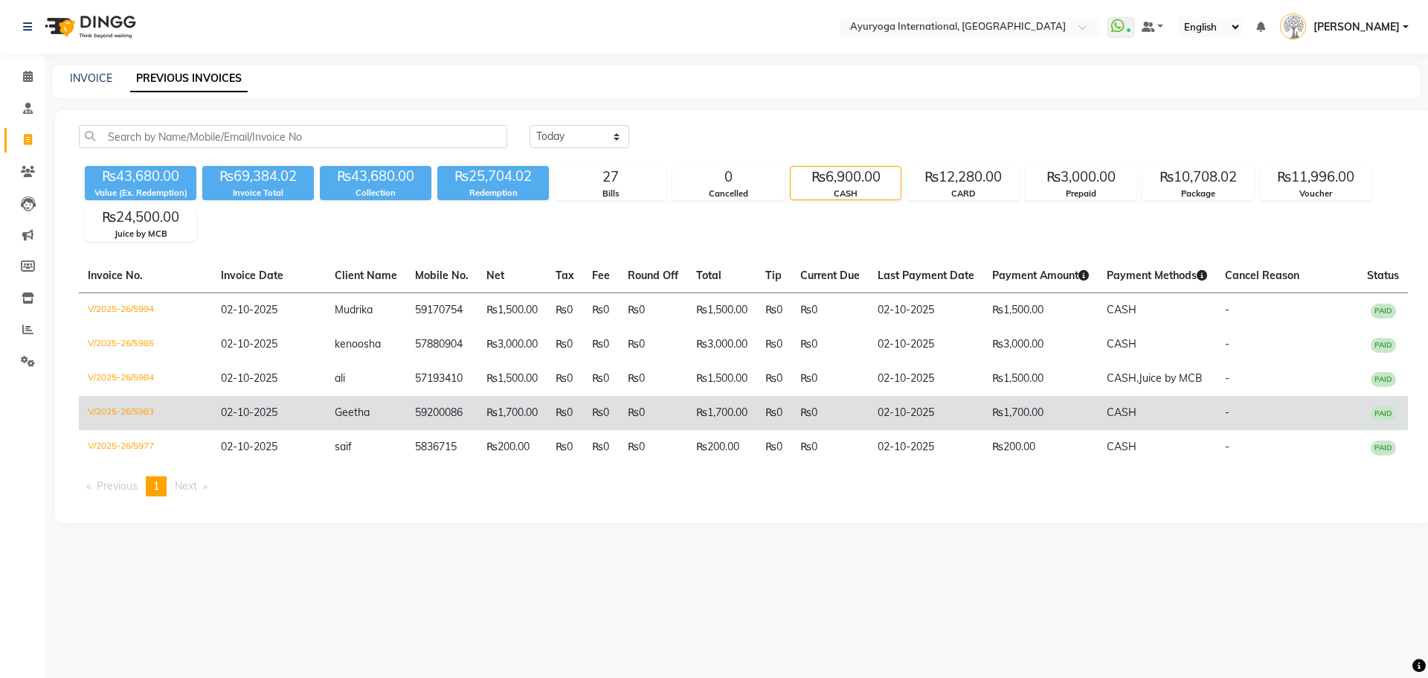
click at [553, 396] on td "₨0" at bounding box center [565, 413] width 36 height 34
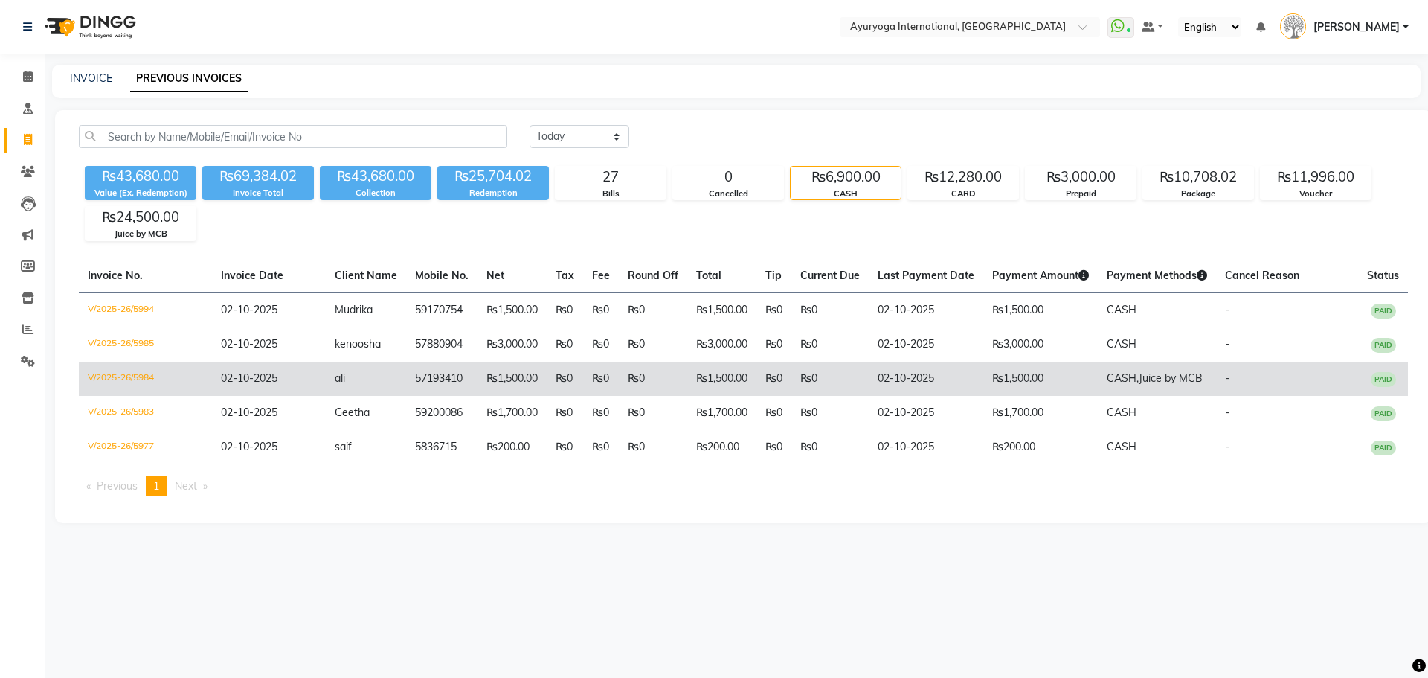
click at [548, 382] on td "₨0" at bounding box center [565, 379] width 36 height 34
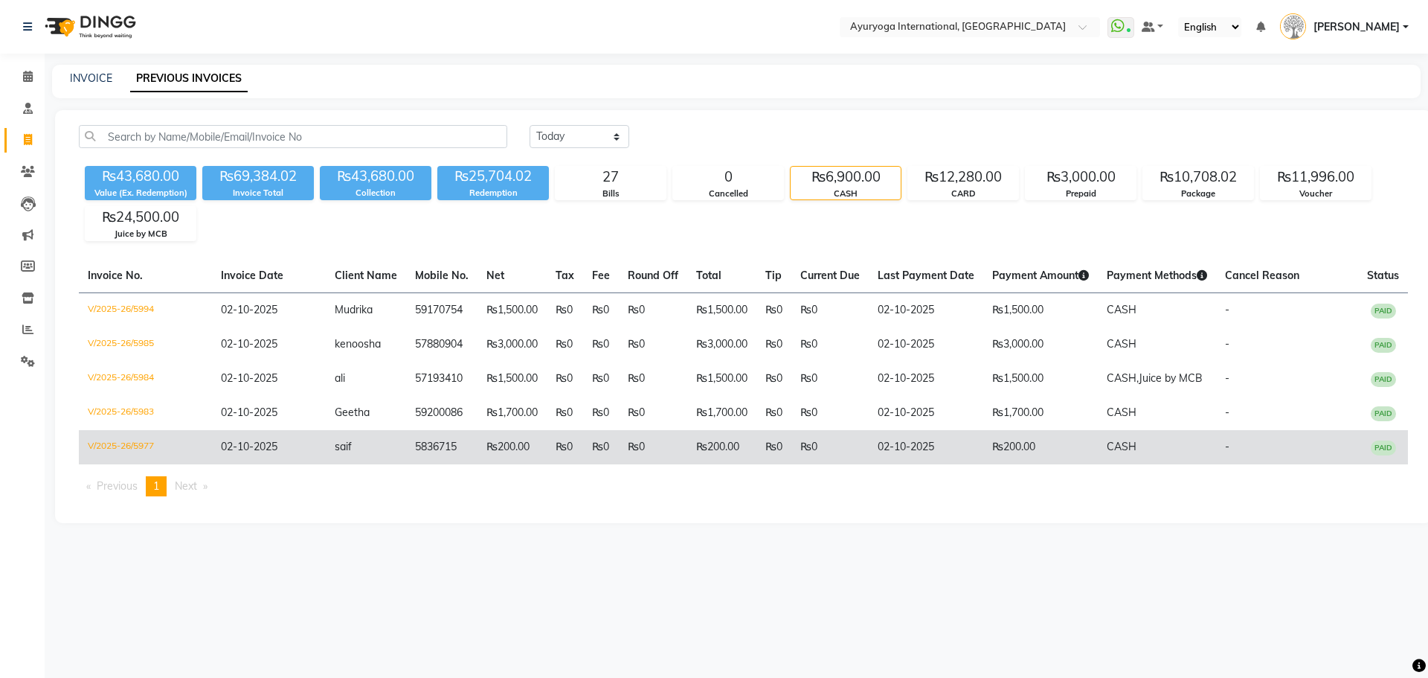
click at [547, 446] on td "₨0" at bounding box center [565, 447] width 36 height 34
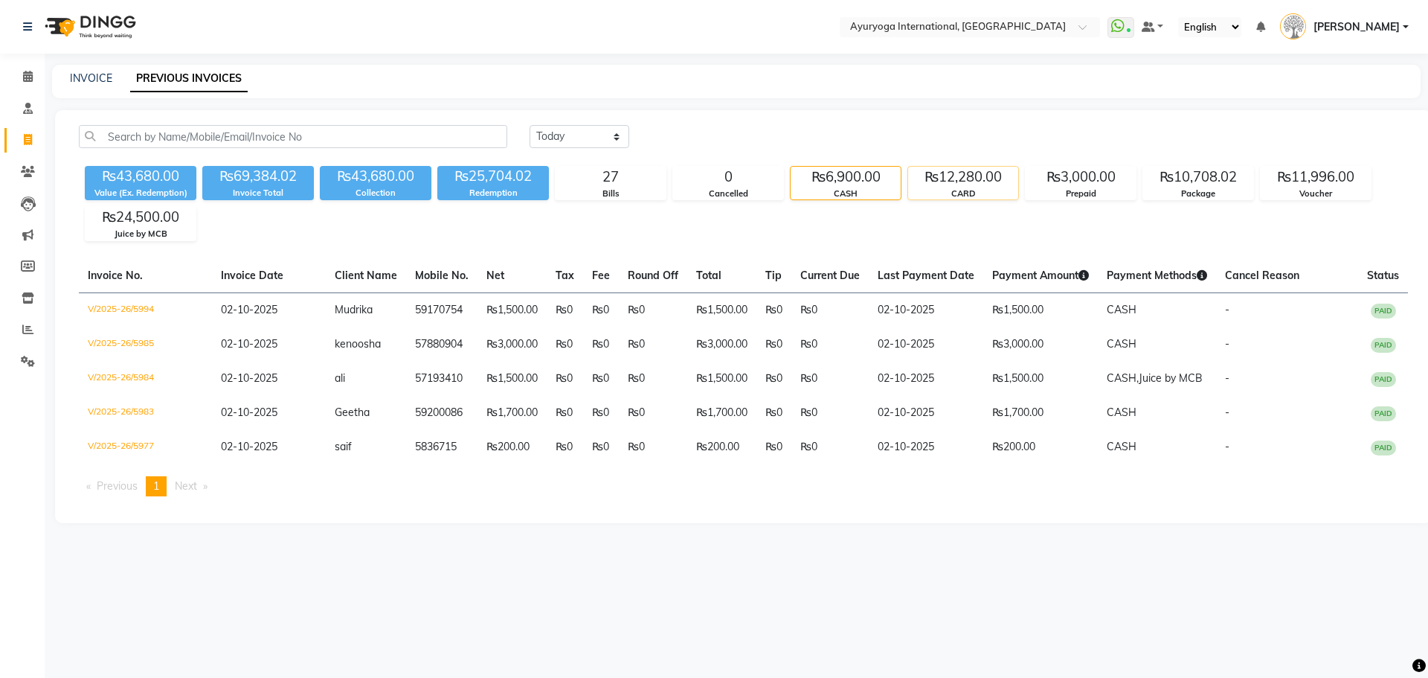
click at [946, 181] on div "₨12,280.00" at bounding box center [963, 177] width 110 height 21
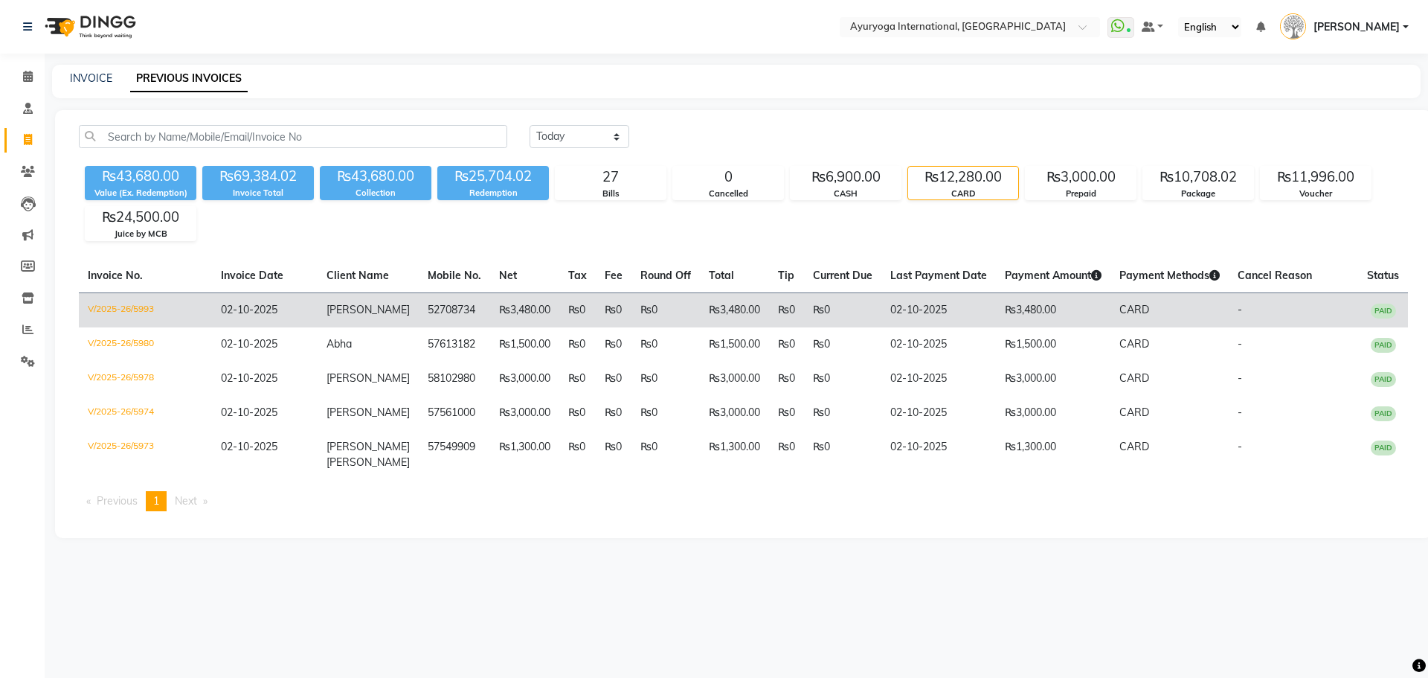
click at [490, 317] on td "₨3,480.00" at bounding box center [524, 309] width 69 height 35
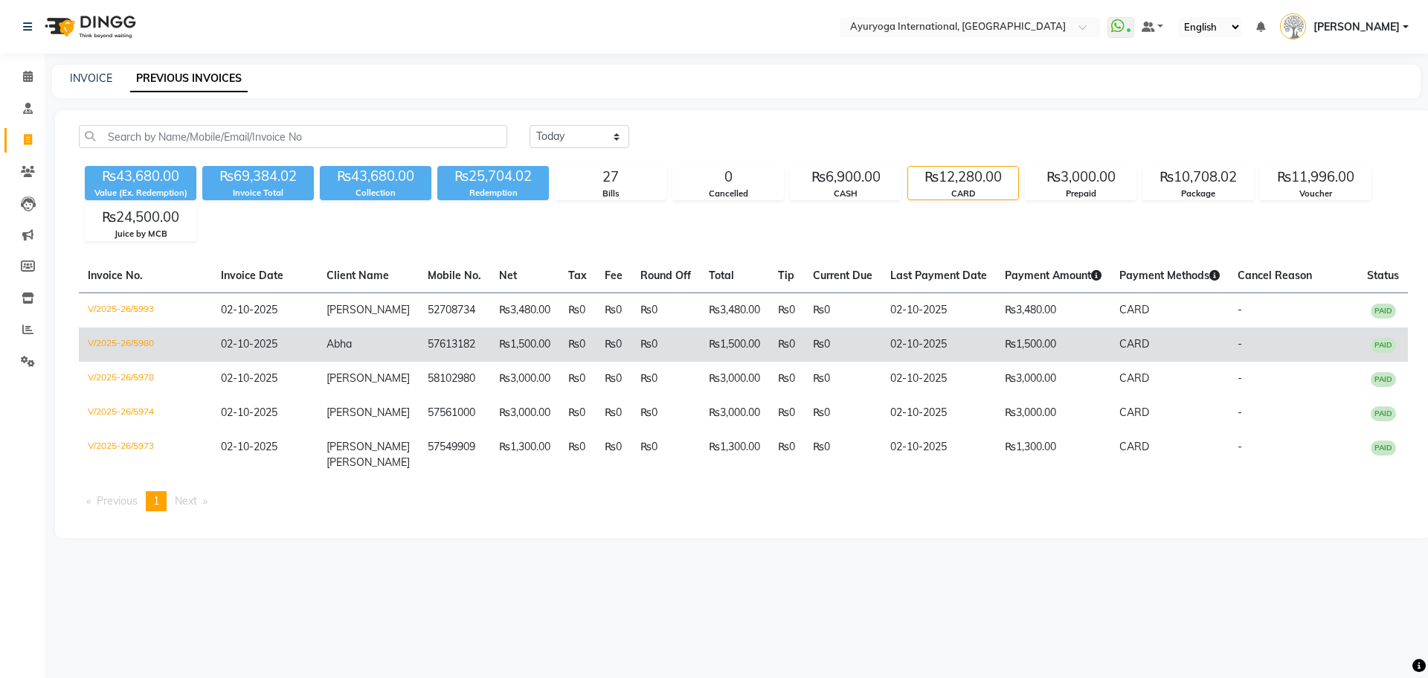
click at [490, 339] on td "₨1,500.00" at bounding box center [524, 344] width 69 height 34
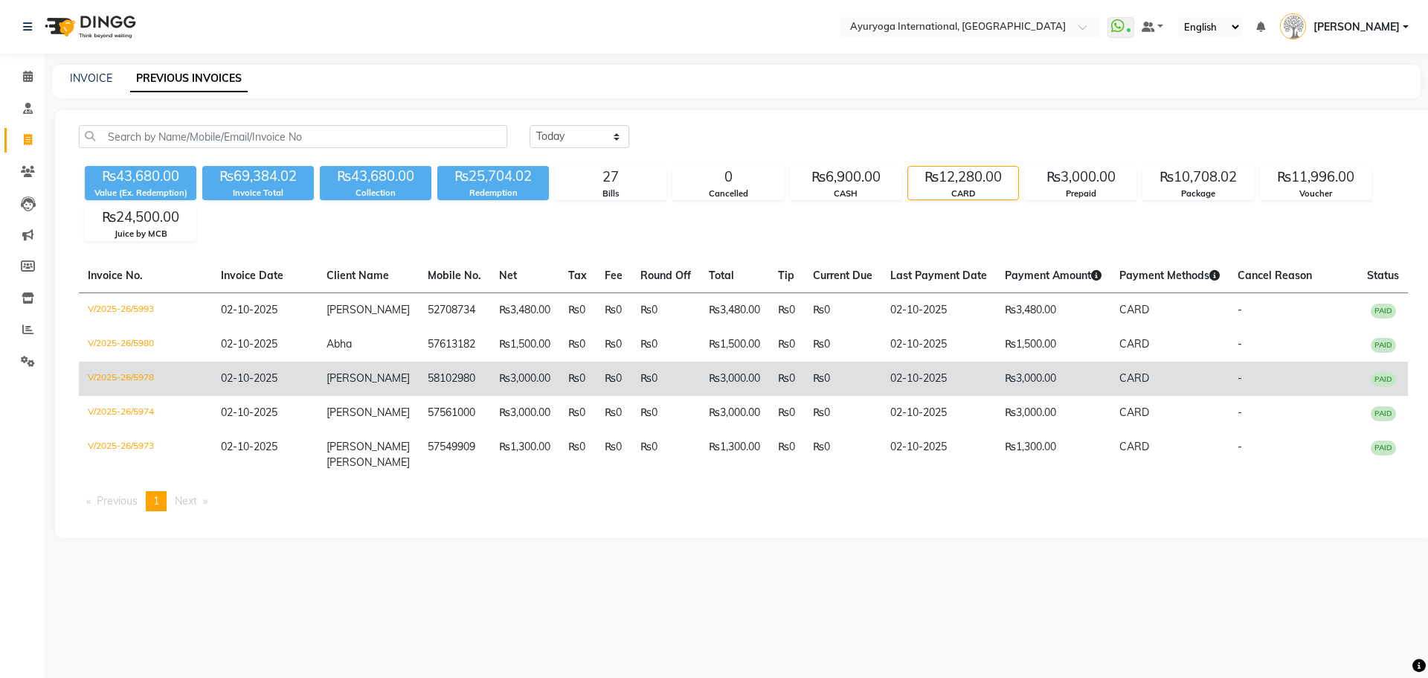
click at [469, 385] on td "58102980" at bounding box center [454, 379] width 71 height 34
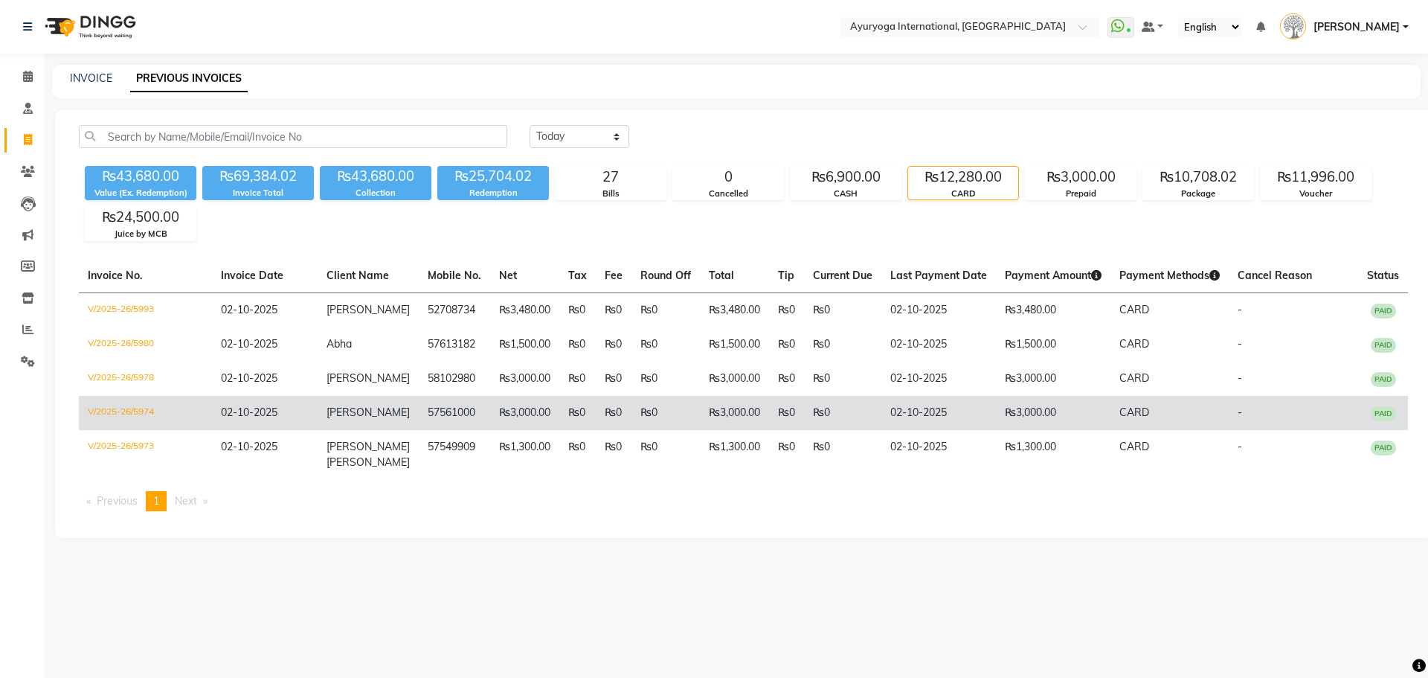
click at [467, 414] on td "57561000" at bounding box center [454, 413] width 71 height 34
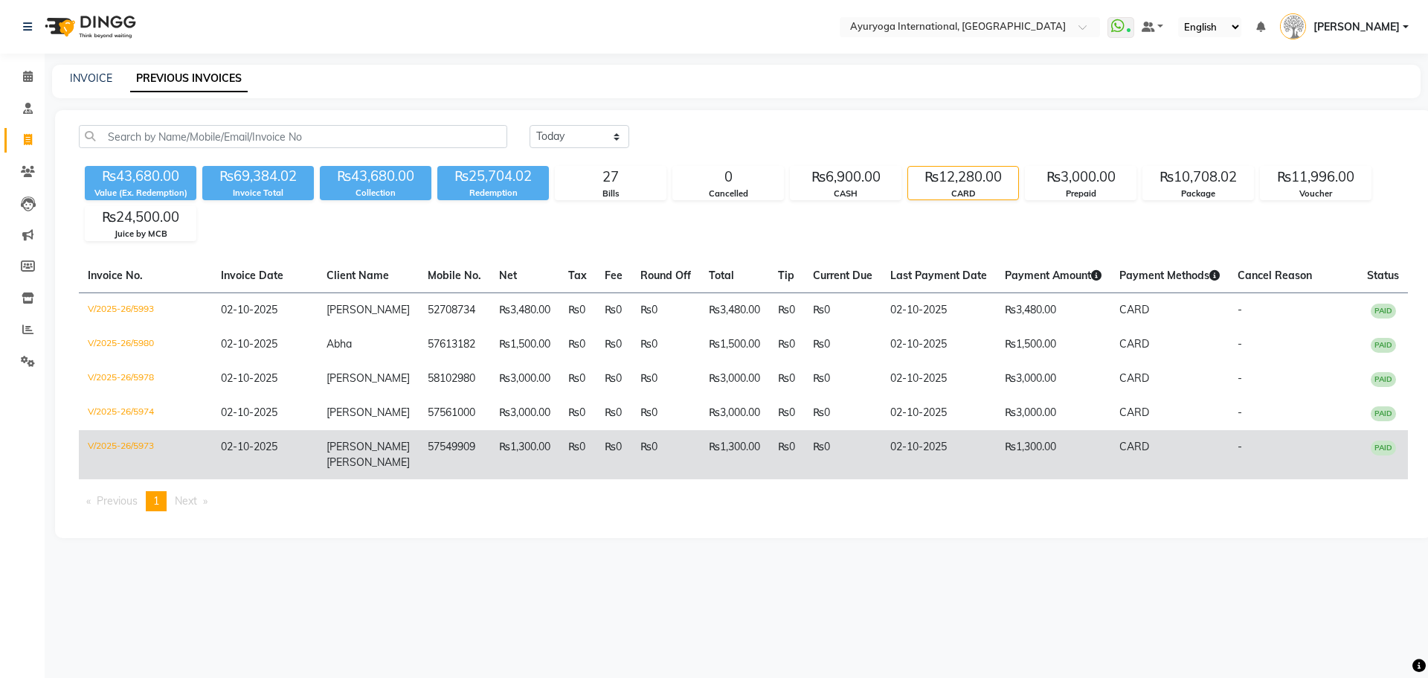
click at [464, 446] on td "57549909" at bounding box center [454, 454] width 71 height 49
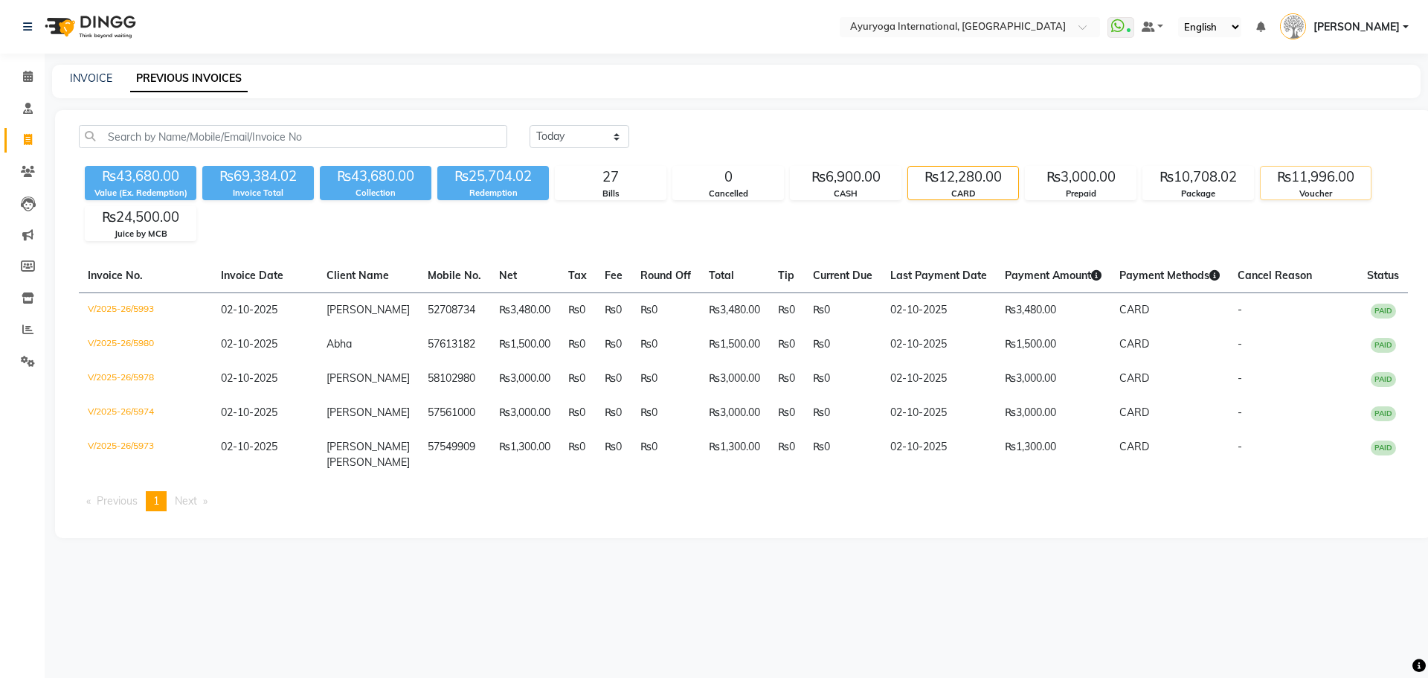
click at [1284, 189] on div "Voucher" at bounding box center [1316, 193] width 110 height 13
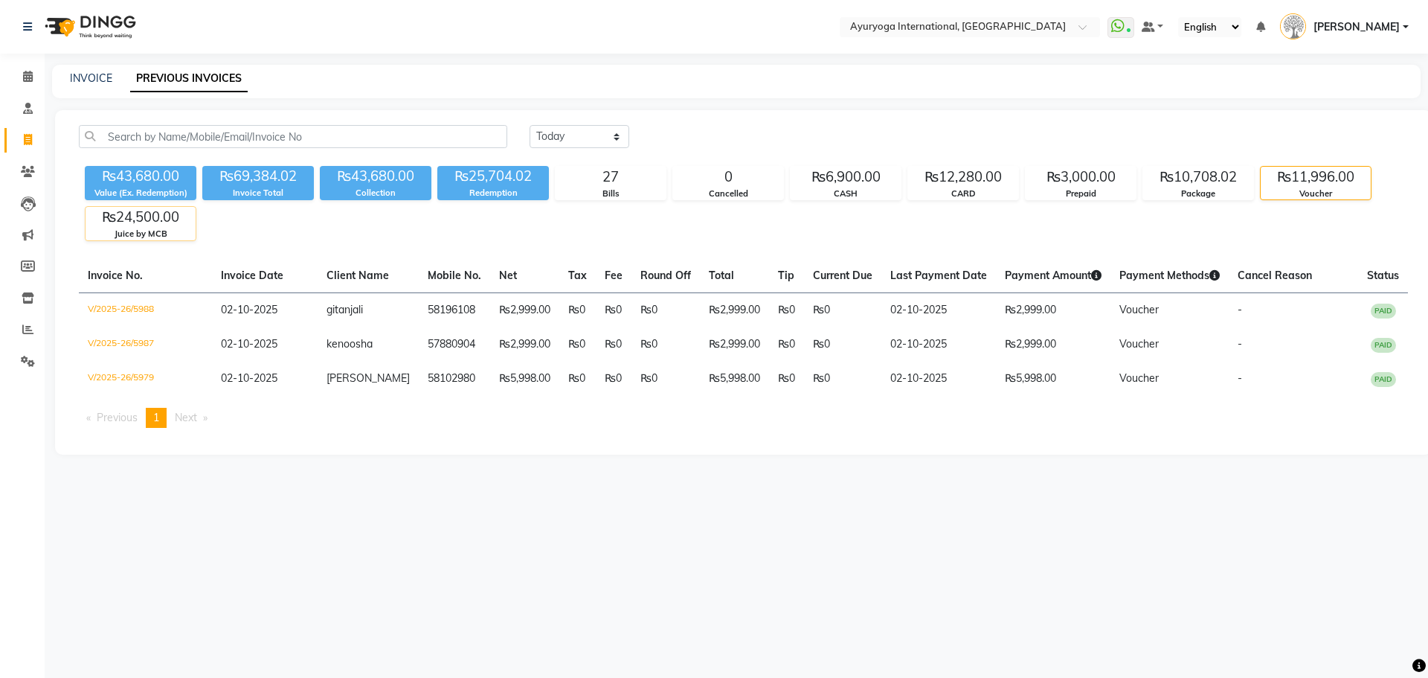
click at [193, 212] on div "₨24,500.00" at bounding box center [141, 217] width 110 height 21
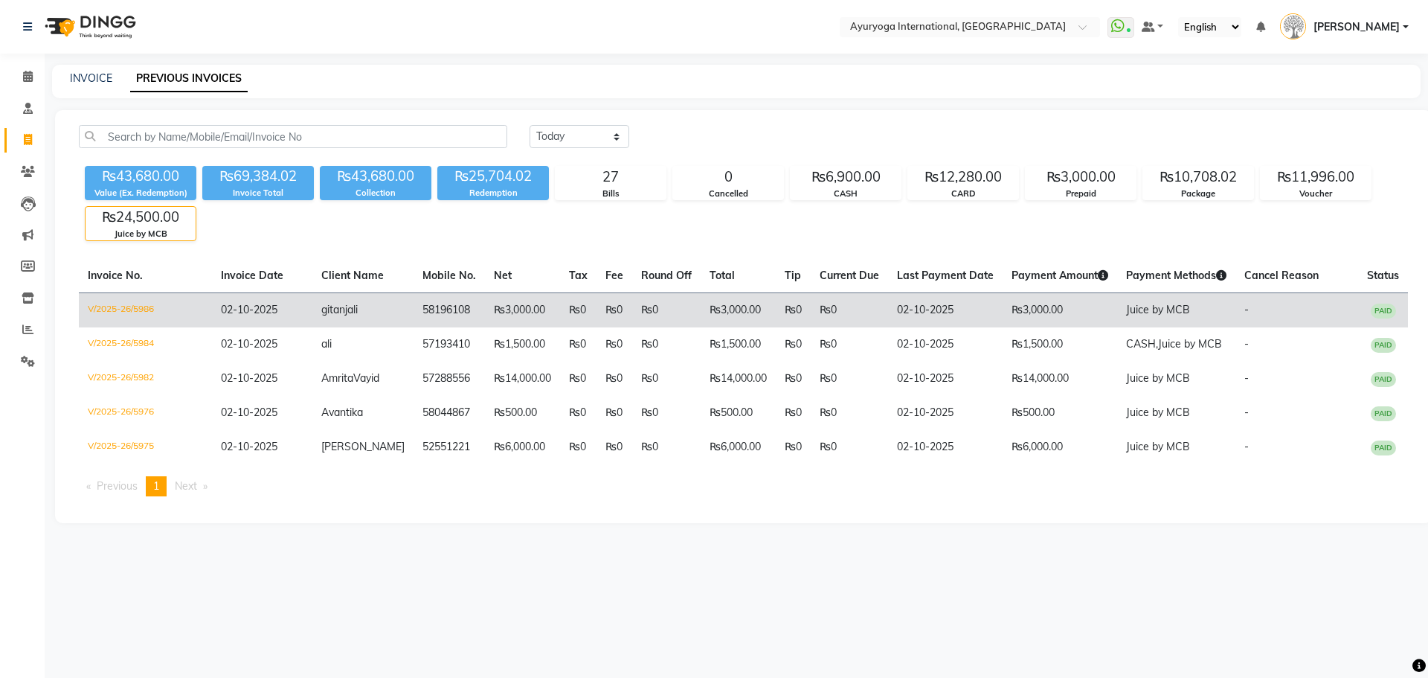
click at [391, 310] on td "gitanjali" at bounding box center [362, 309] width 101 height 35
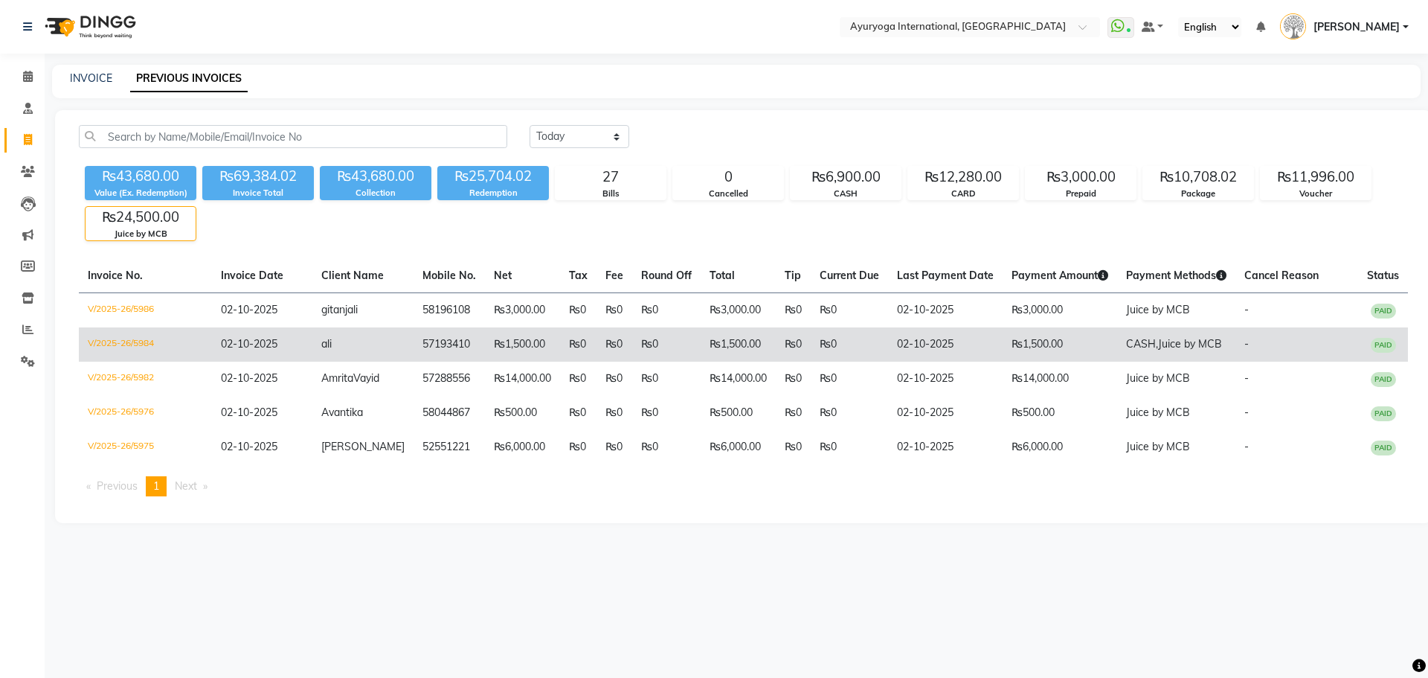
click at [391, 340] on td "ali" at bounding box center [362, 344] width 101 height 34
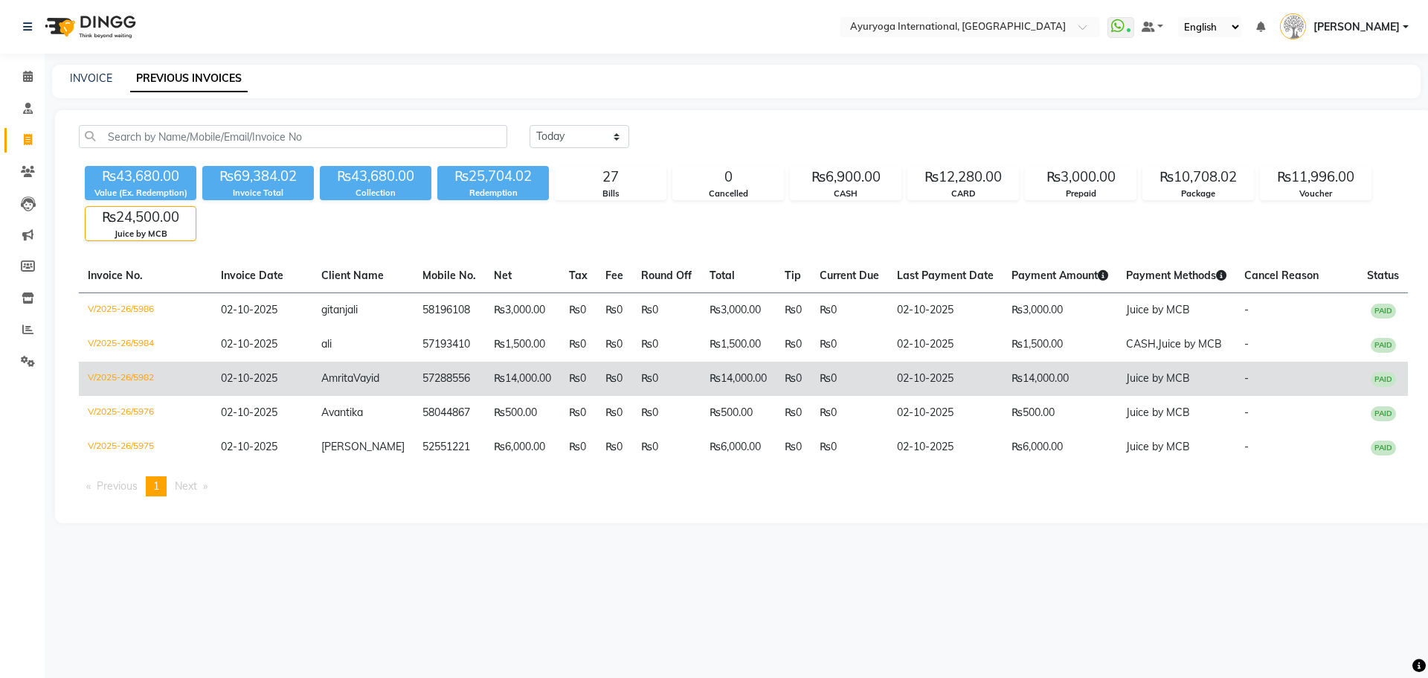
click at [414, 371] on td "57288556" at bounding box center [449, 379] width 71 height 34
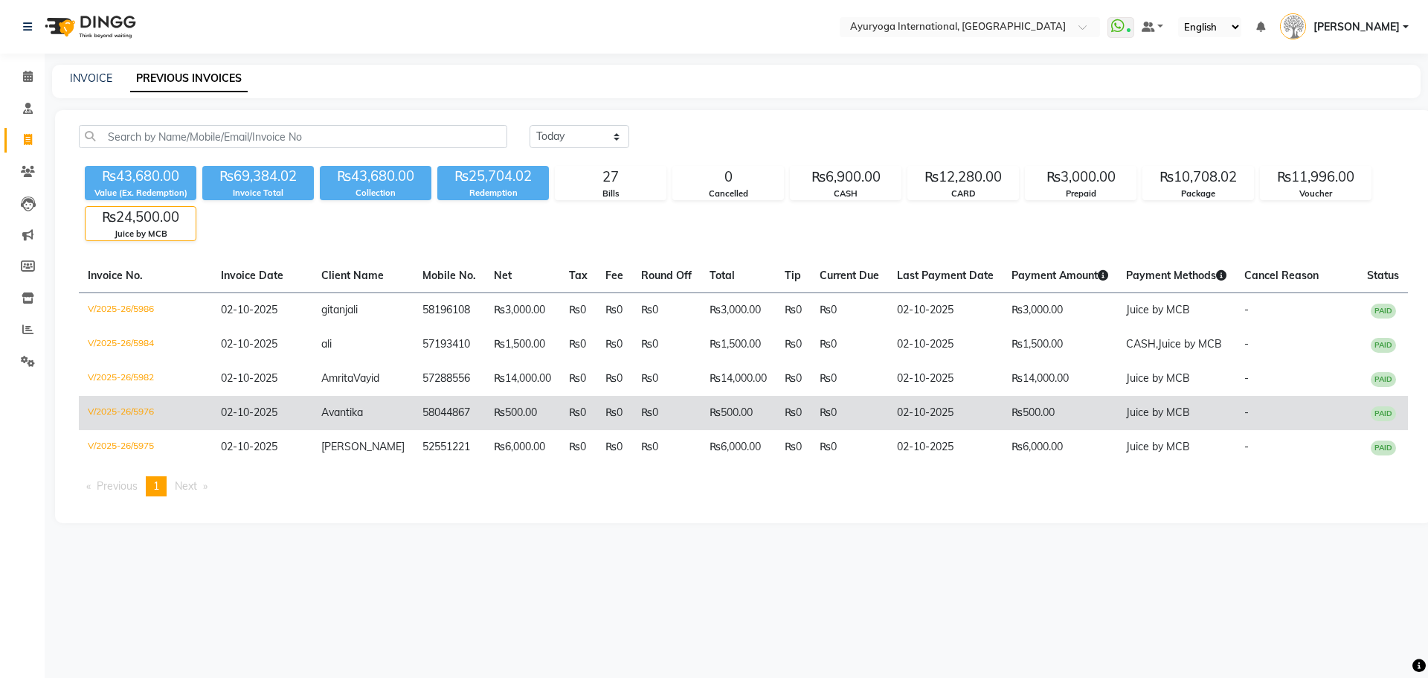
click at [394, 430] on td "Avantika" at bounding box center [362, 413] width 101 height 34
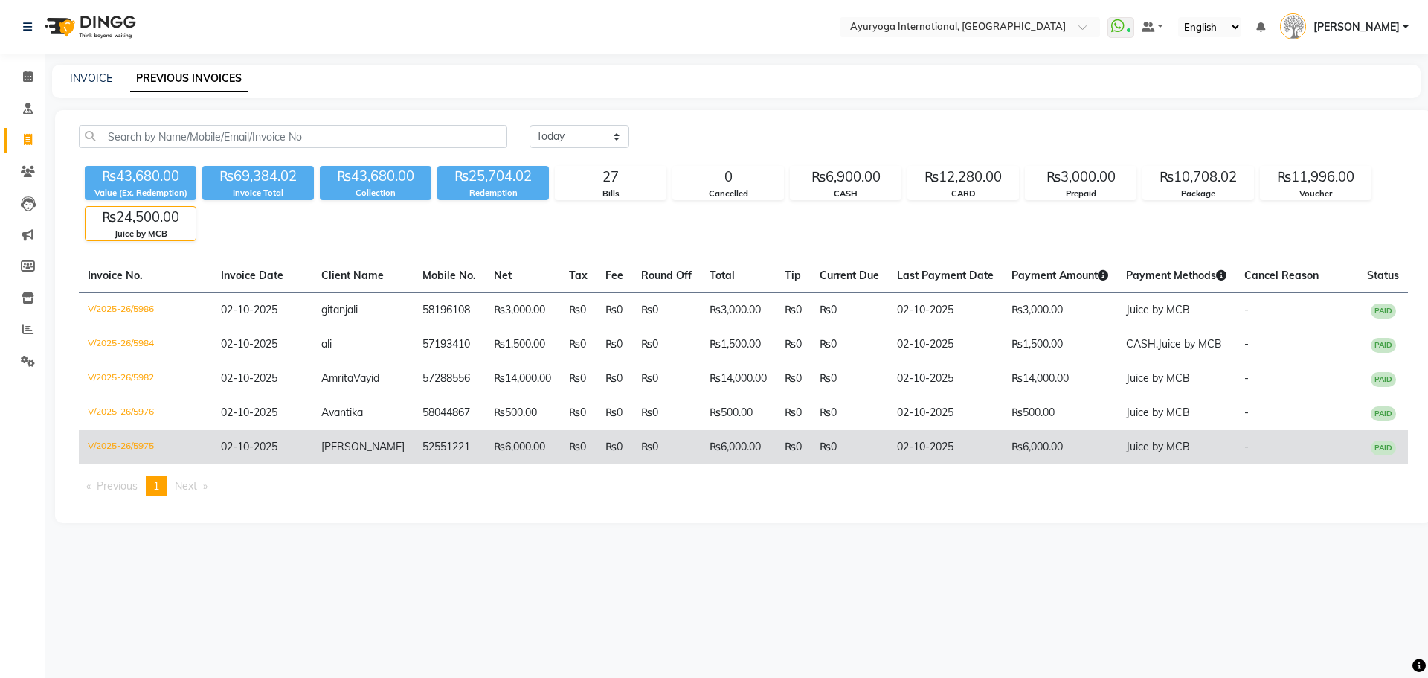
click at [392, 455] on td "Mridula" at bounding box center [362, 447] width 101 height 34
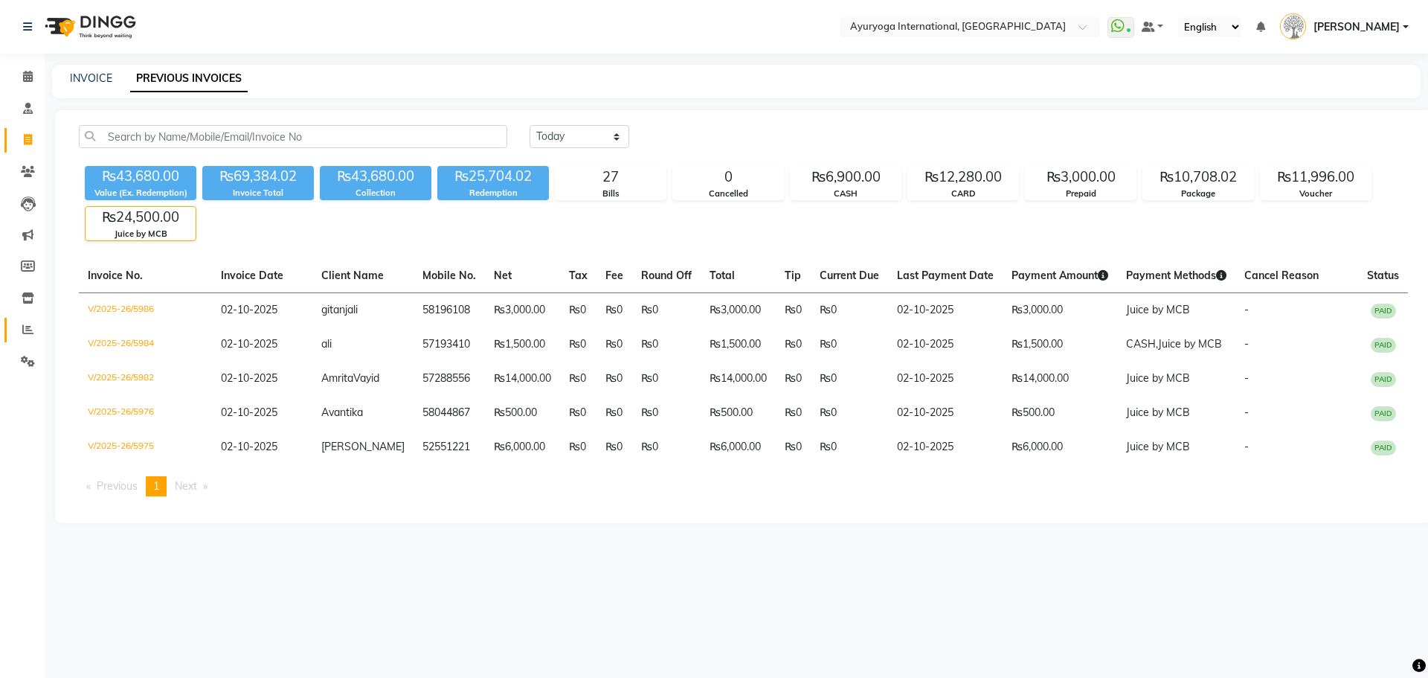
click at [9, 327] on link "Reports" at bounding box center [22, 330] width 36 height 25
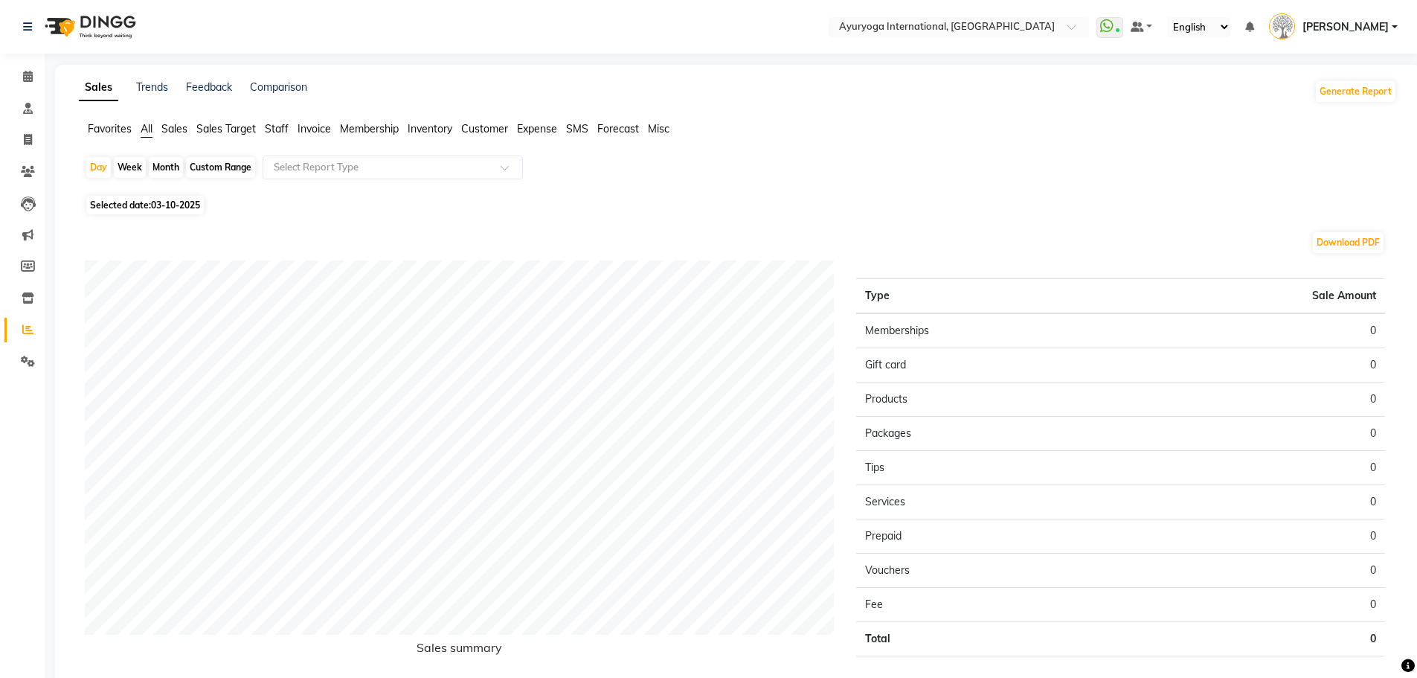
click at [527, 128] on span "Expense" at bounding box center [537, 128] width 40 height 13
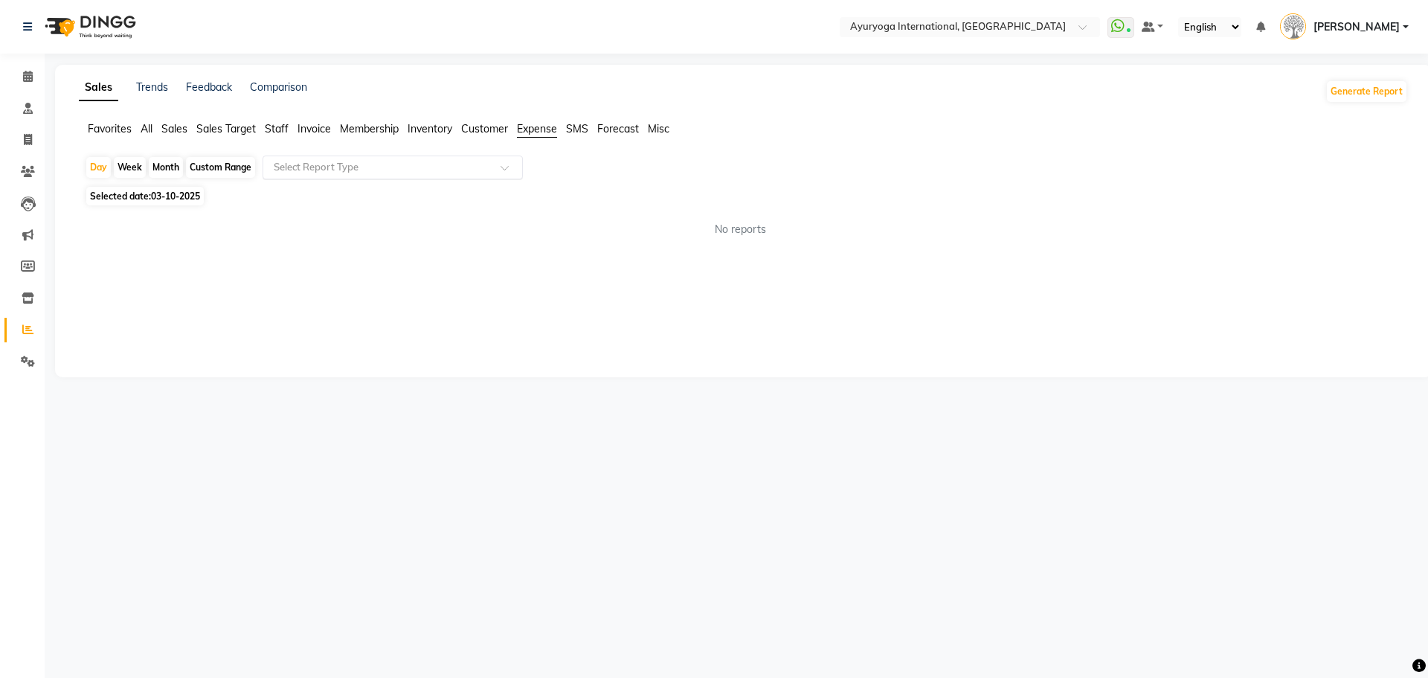
click at [489, 171] on div at bounding box center [392, 167] width 259 height 15
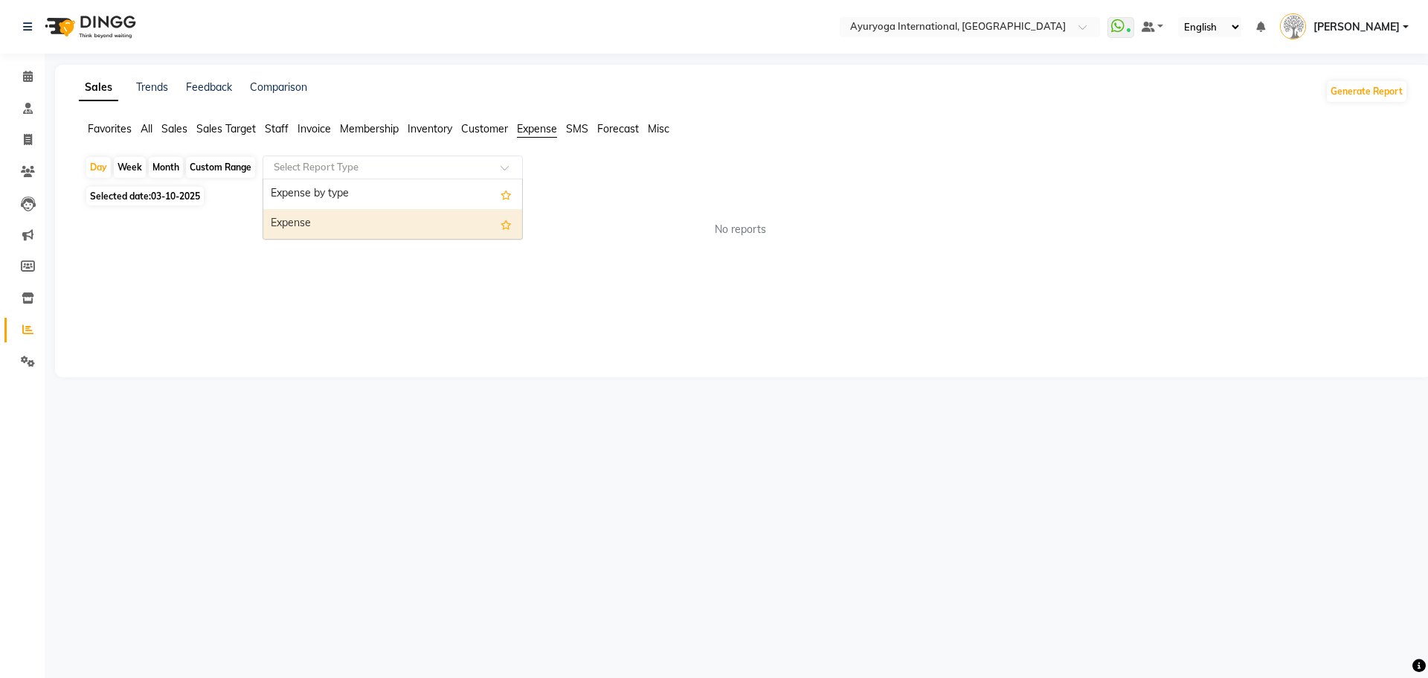
click at [481, 233] on div "Expense" at bounding box center [392, 224] width 259 height 30
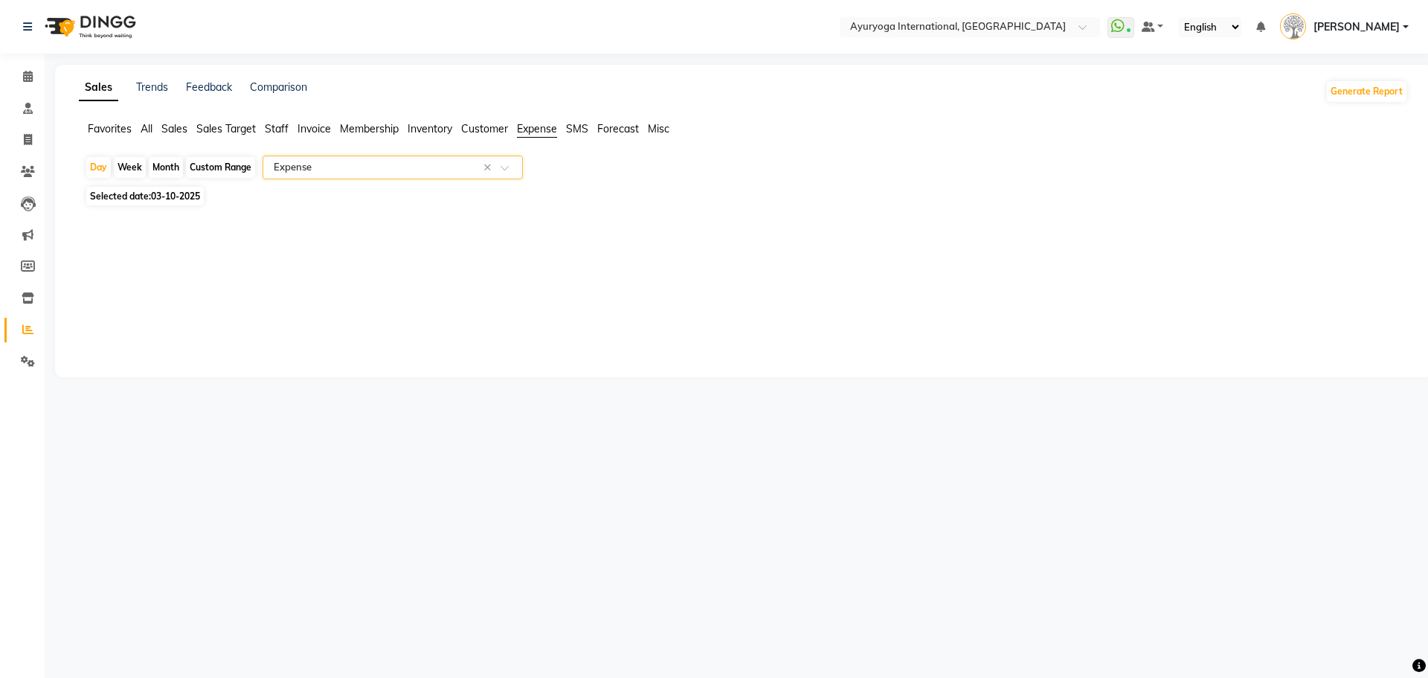
click at [169, 201] on span "03-10-2025" at bounding box center [175, 195] width 49 height 11
select select "10"
select select "2025"
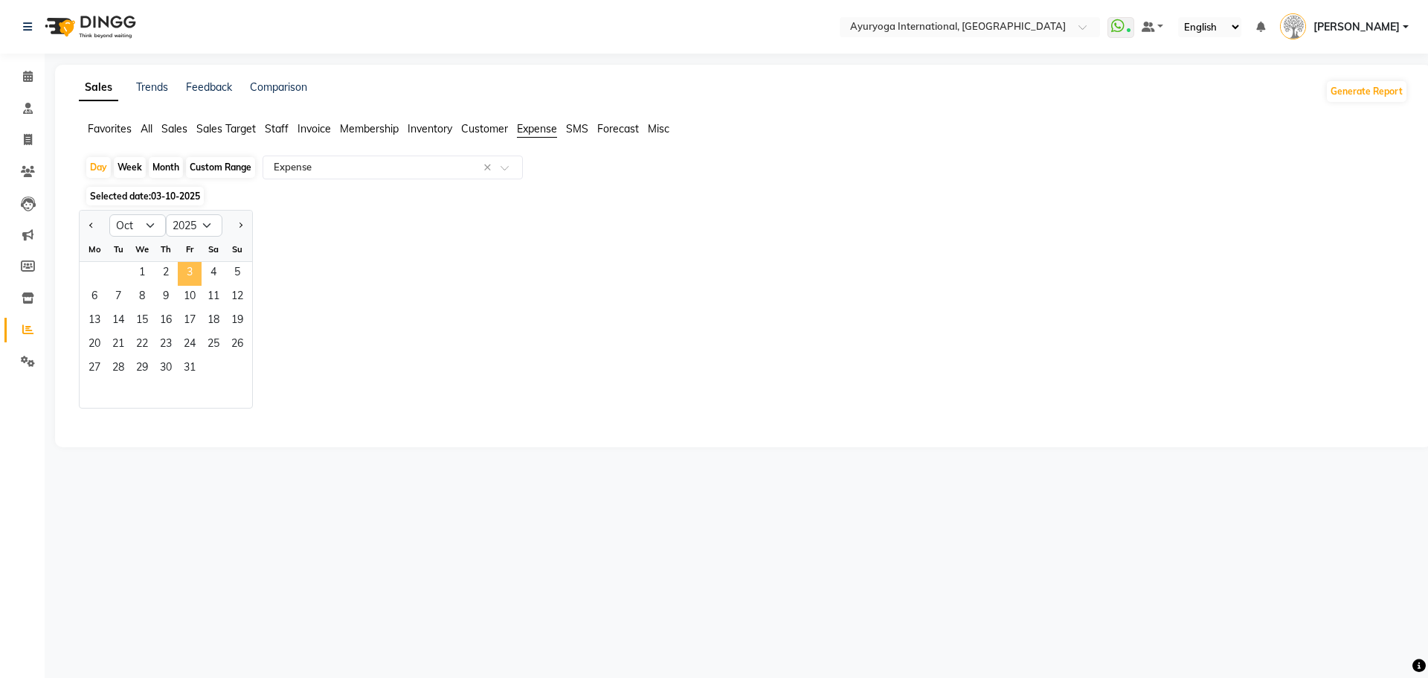
click at [180, 277] on span "3" at bounding box center [190, 274] width 24 height 24
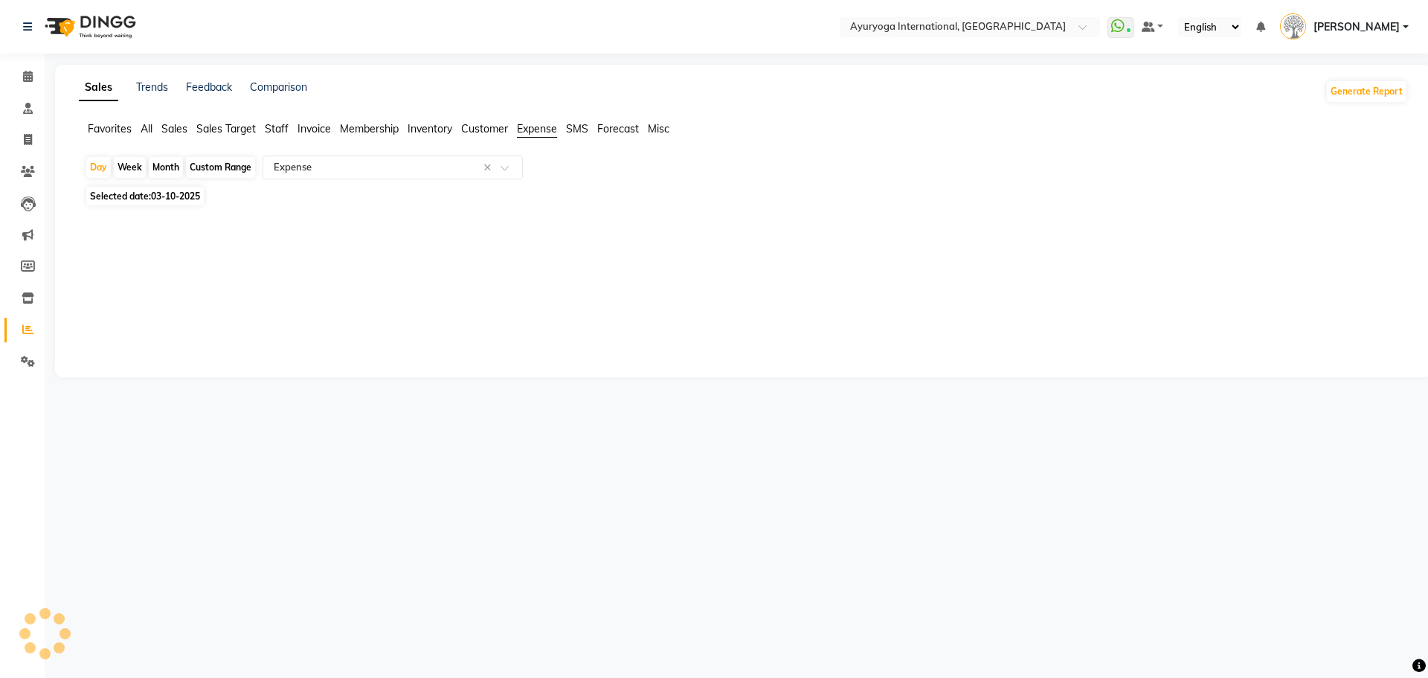
click at [169, 271] on div "Sales Trends Feedback Comparison Generate Report Favorites All Sales Sales Targ…" at bounding box center [743, 221] width 1377 height 312
click at [200, 197] on span "03-10-2025" at bounding box center [175, 195] width 49 height 11
select select "10"
select select "2025"
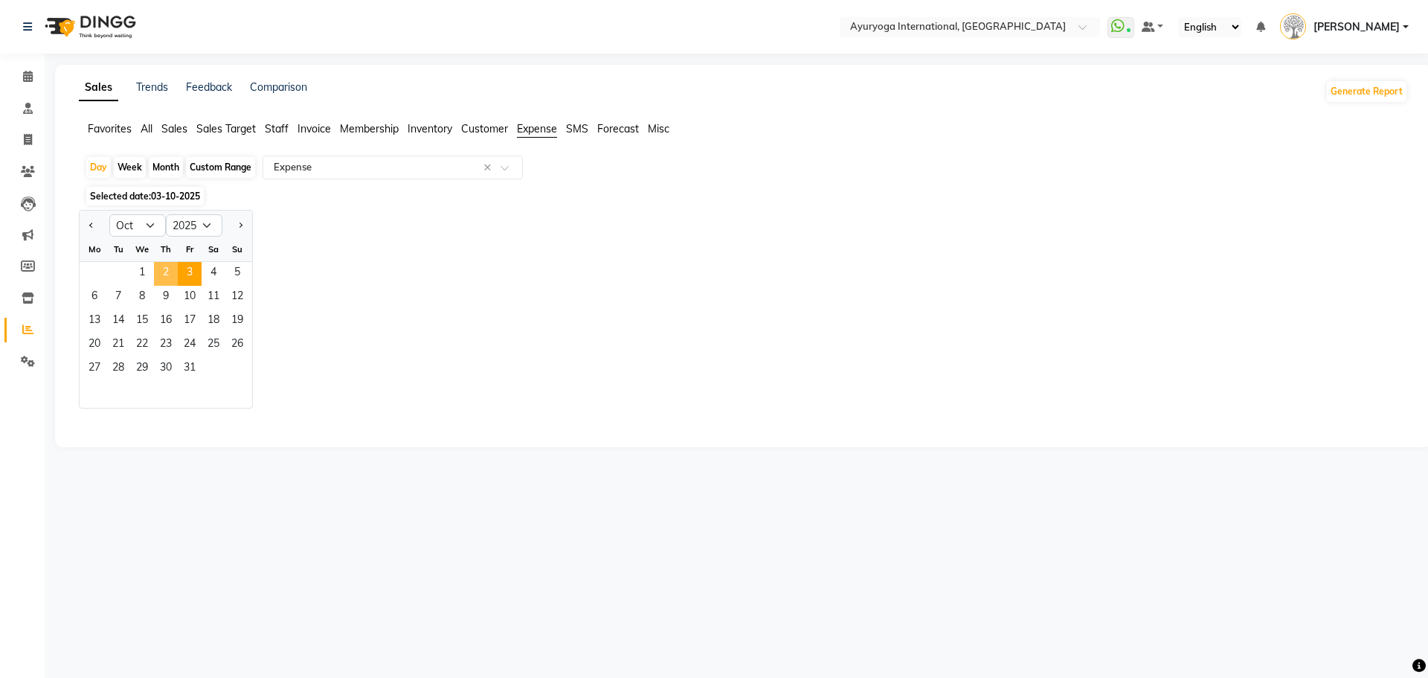
click at [163, 279] on span "2" at bounding box center [166, 274] width 24 height 24
select select "full_report"
select select "csv"
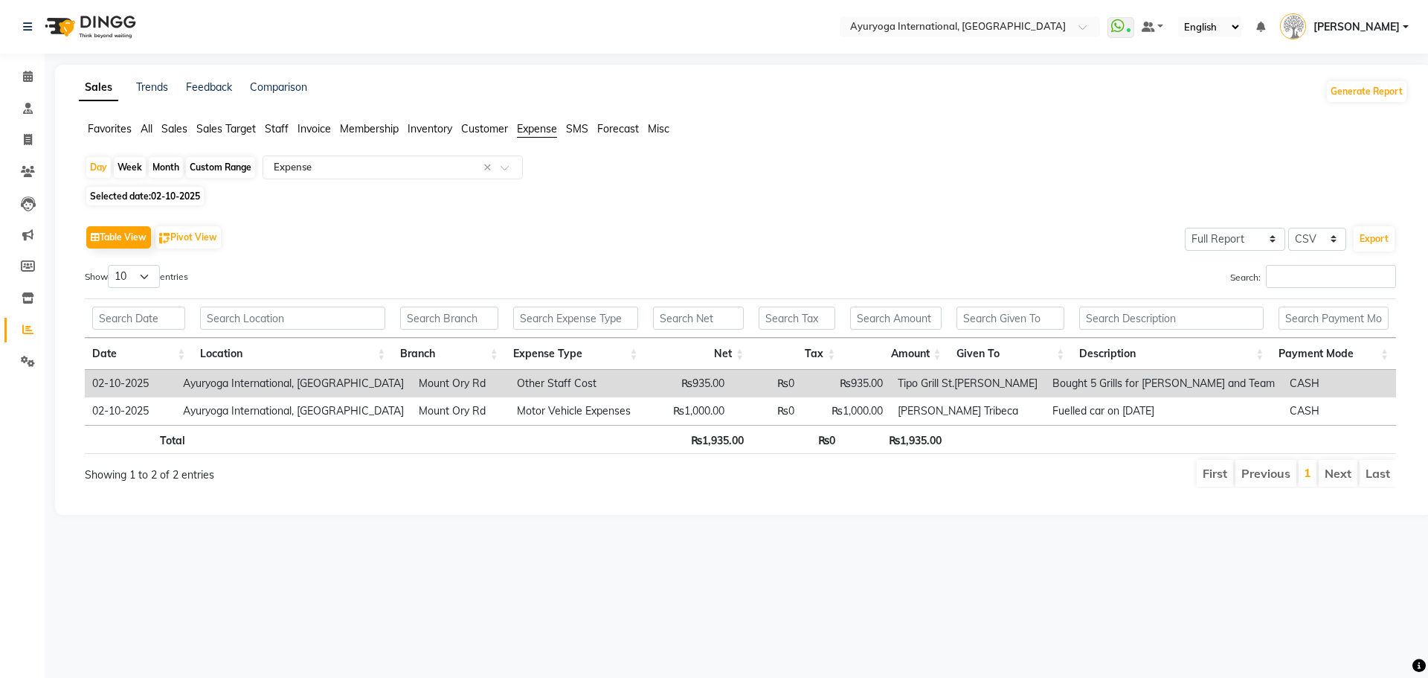
drag, startPoint x: 163, startPoint y: 279, endPoint x: 396, endPoint y: 225, distance: 239.1
click at [396, 225] on div "Table View Pivot View Select Full Report Filtered Report Select CSV PDF Export" at bounding box center [740, 237] width 1311 height 31
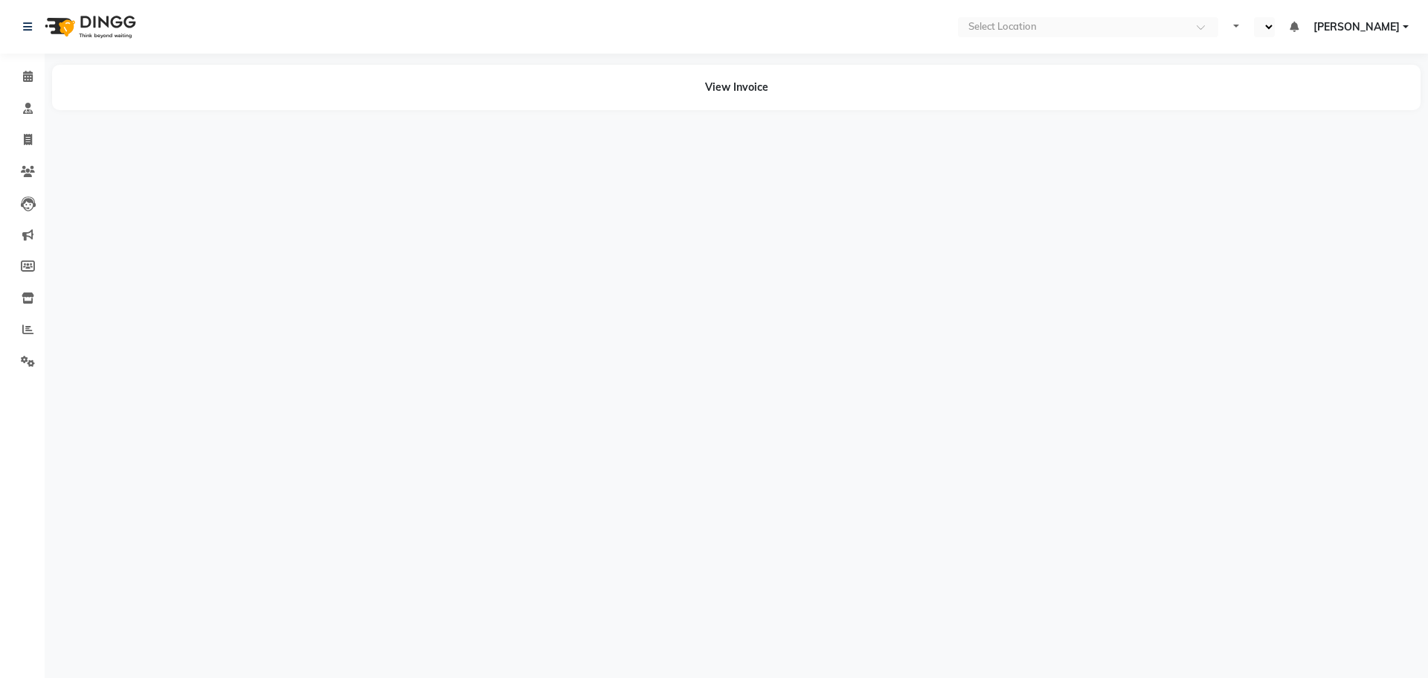
select select "en"
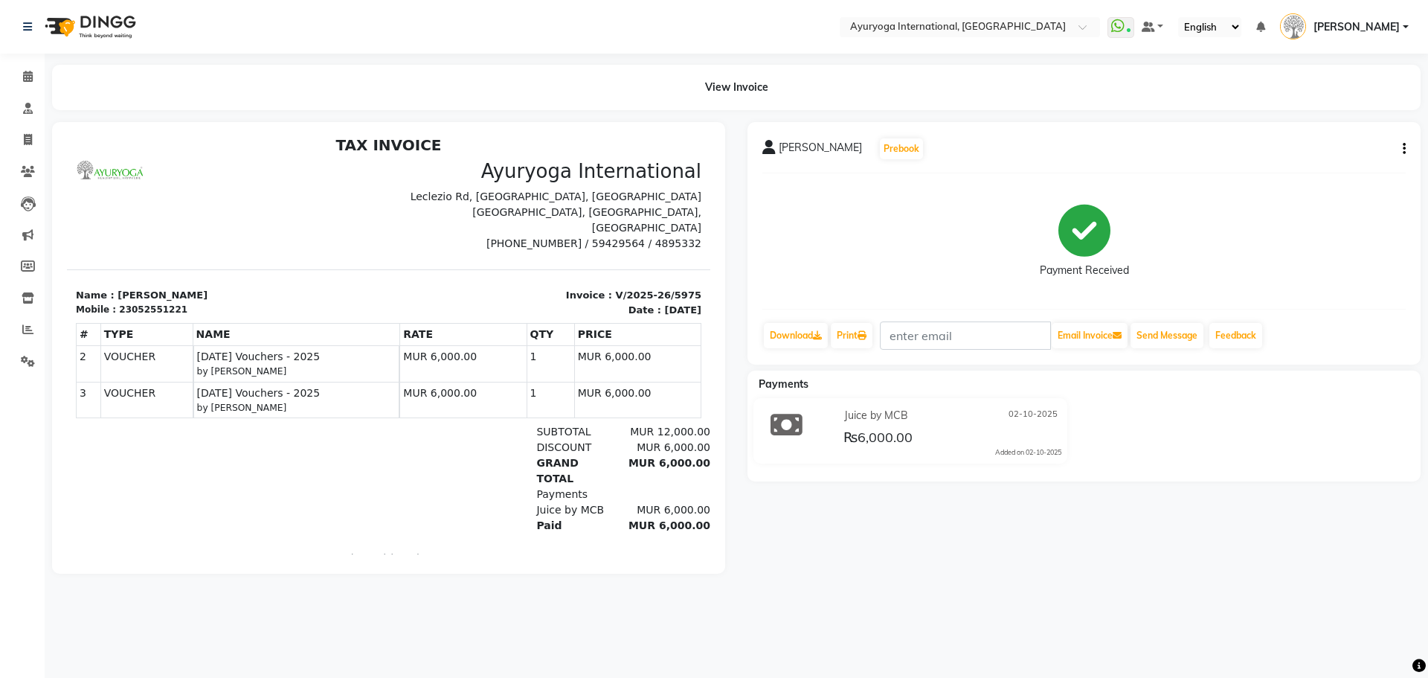
scroll to position [12, 0]
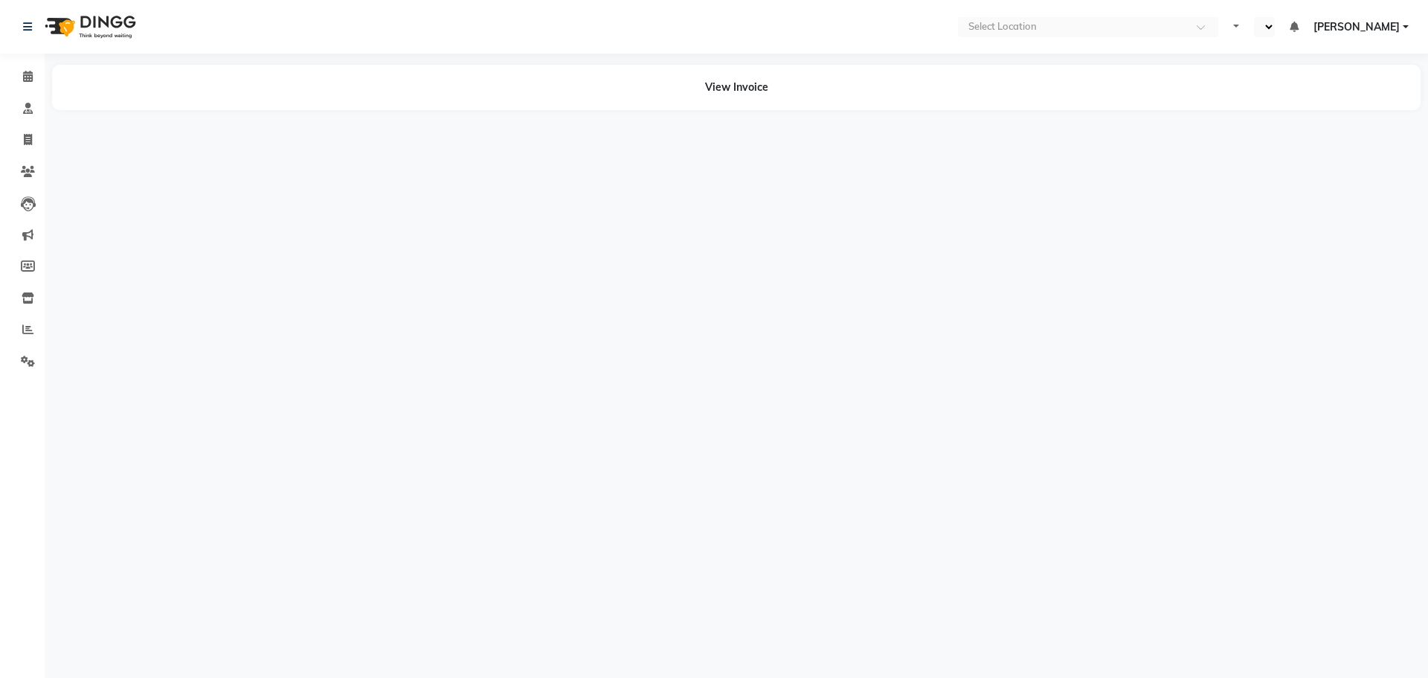
select select "en"
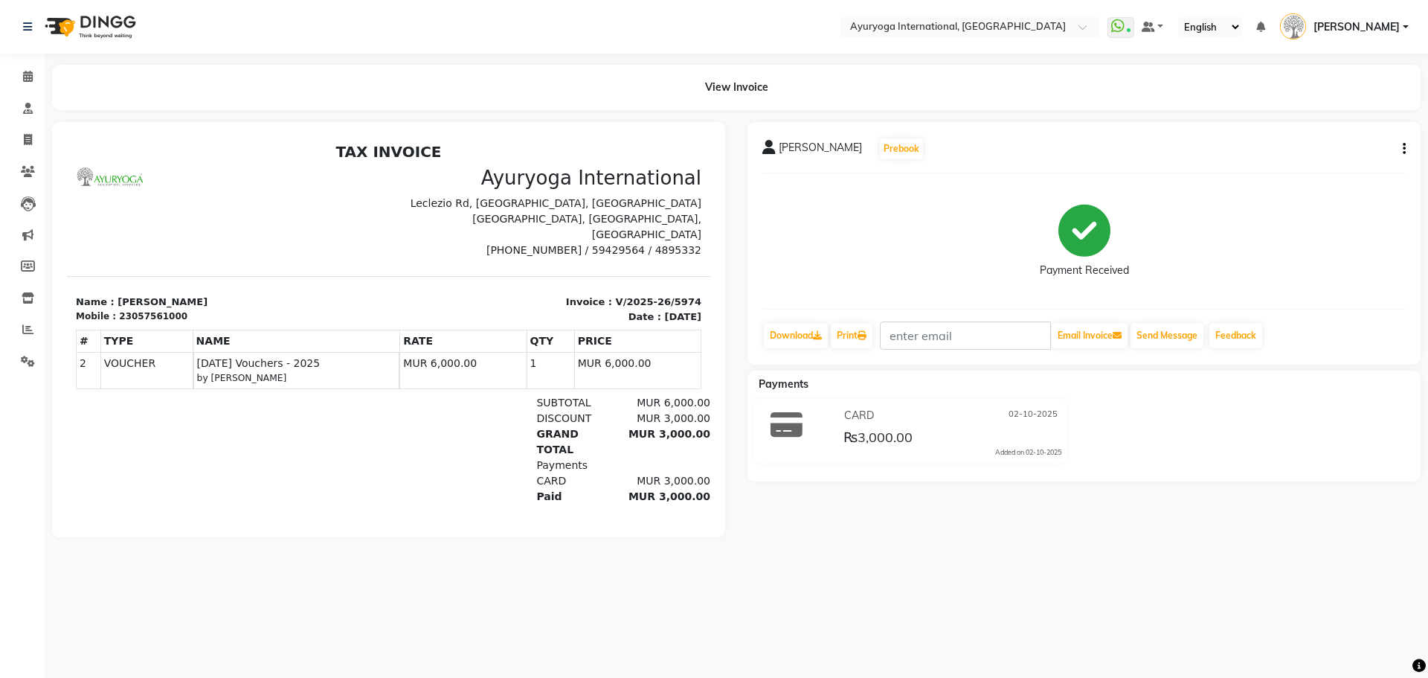
scroll to position [12, 0]
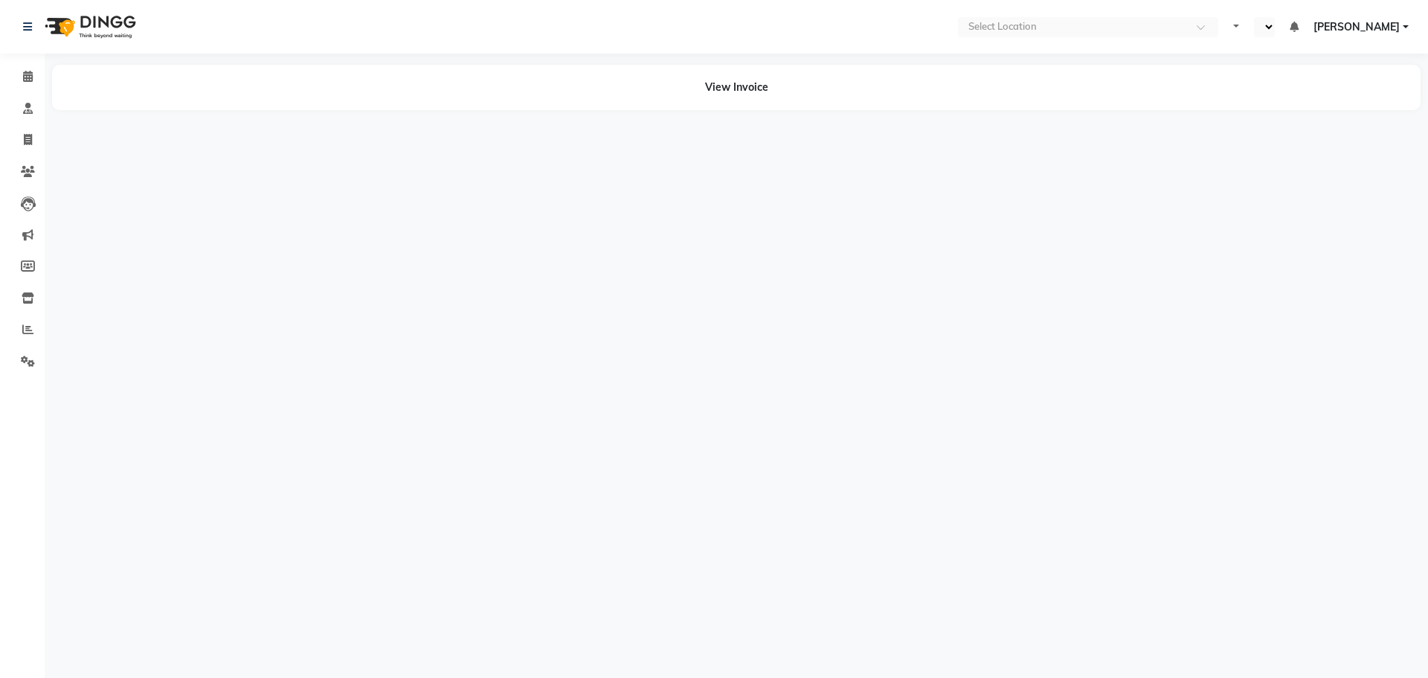
select select "en"
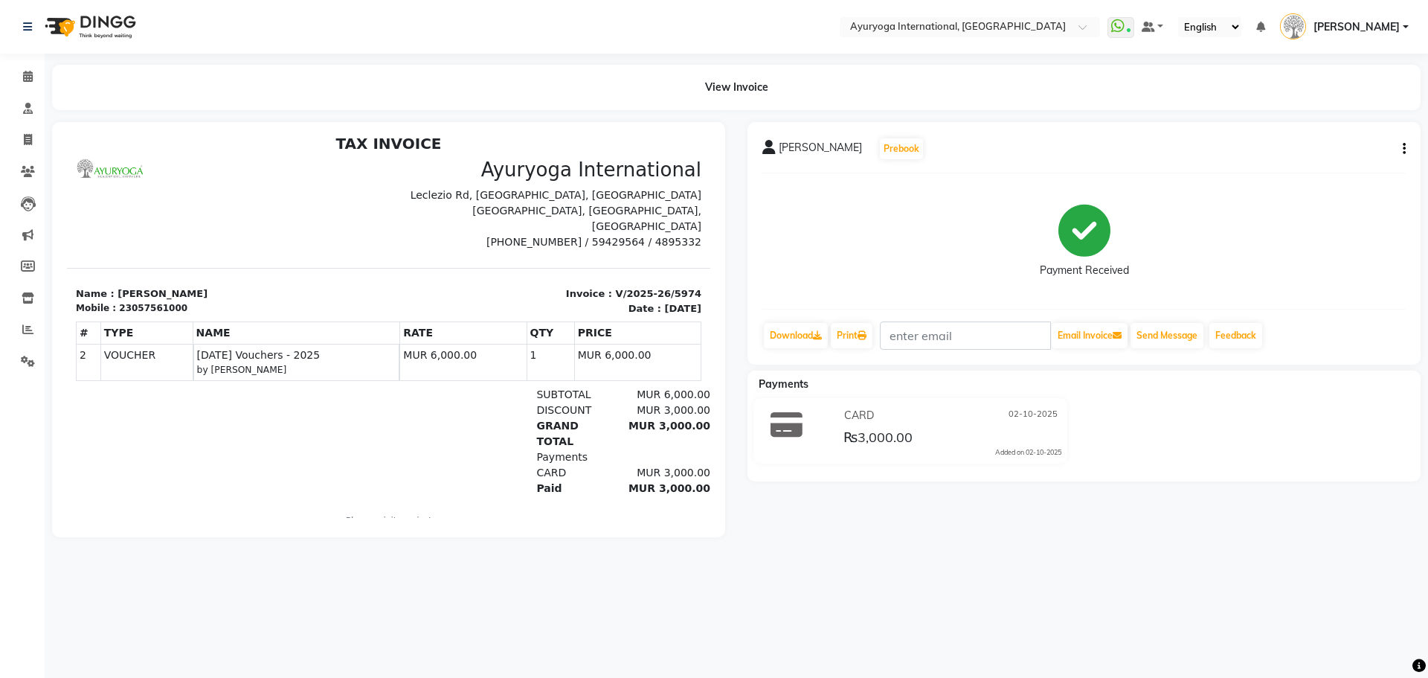
scroll to position [12, 0]
click at [260, 435] on div at bounding box center [180, 437] width 208 height 109
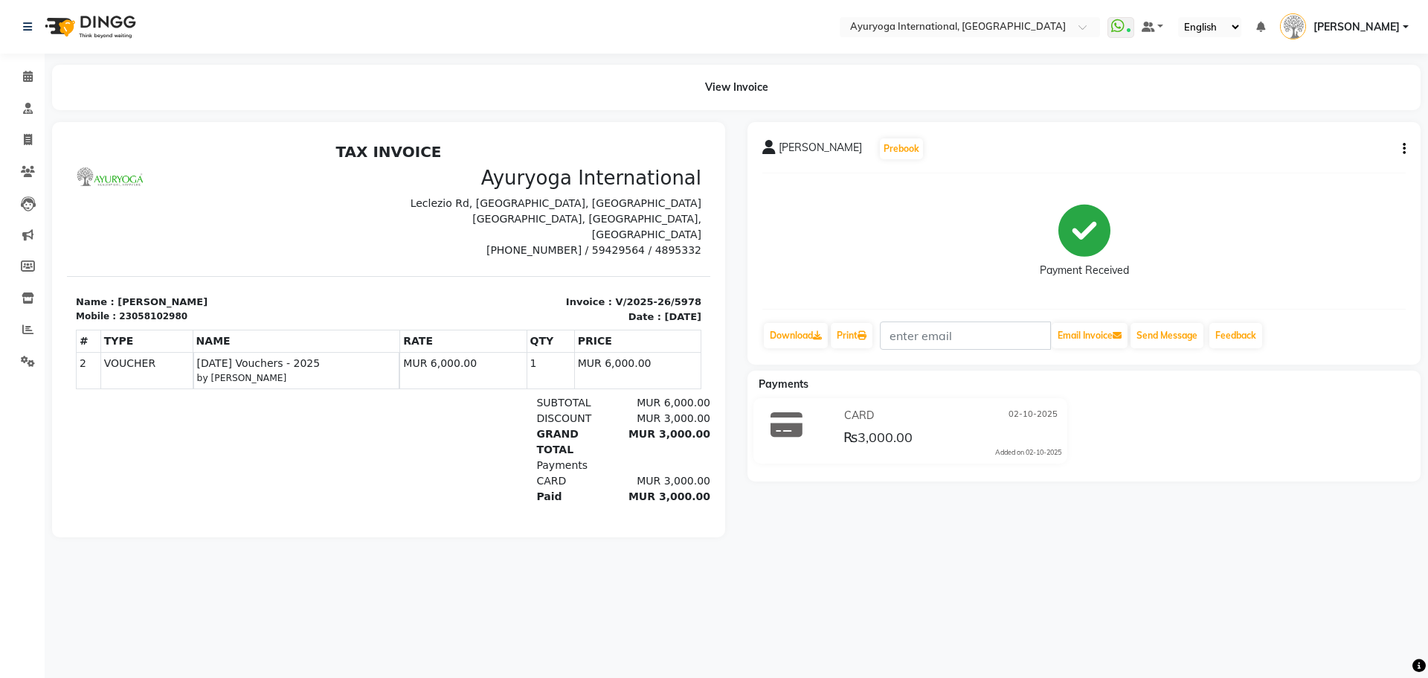
scroll to position [12, 0]
